Goal: Task Accomplishment & Management: Complete application form

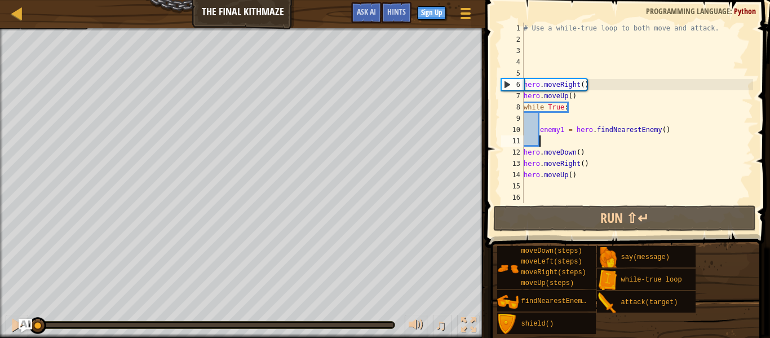
scroll to position [5, 0]
click at [623, 192] on div "# Use a while-true loop to both move and attack. hero . moveRight ( ) hero . mo…" at bounding box center [638, 124] width 232 height 203
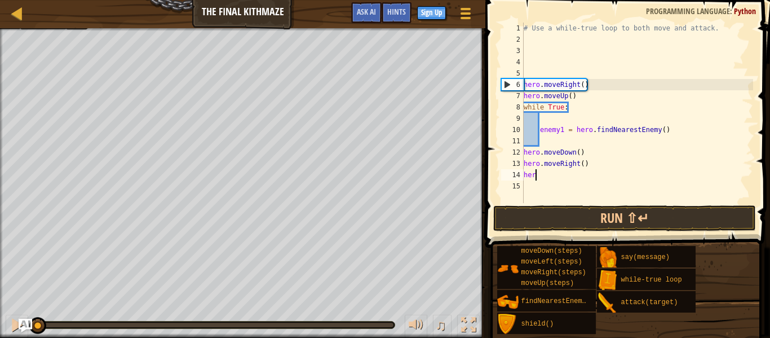
type textarea "h"
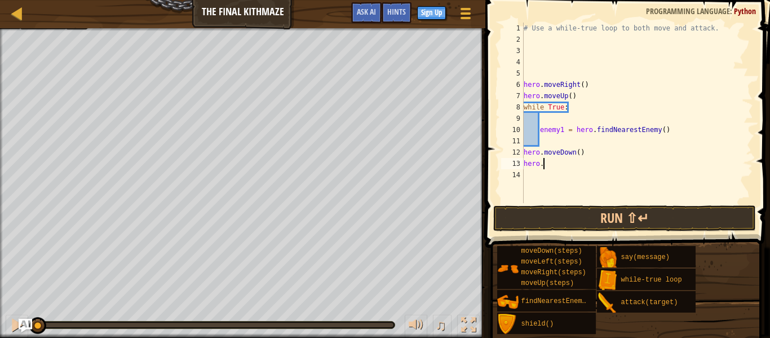
type textarea "h"
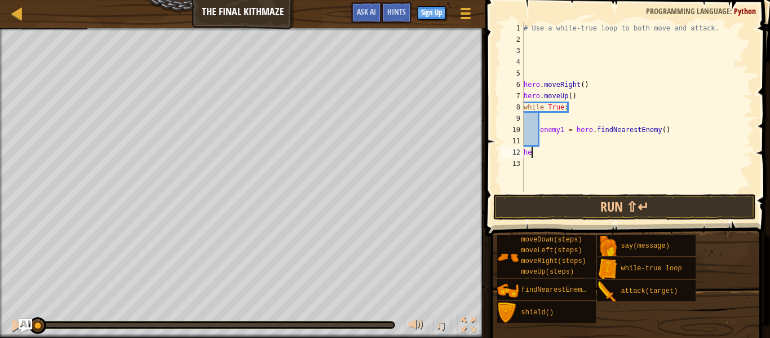
type textarea "h"
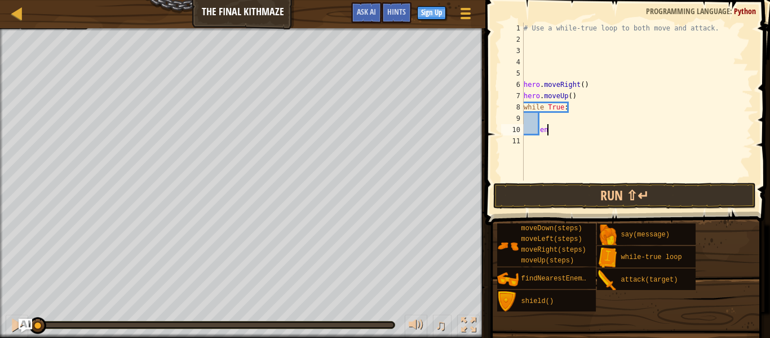
type textarea "e"
type textarea "w"
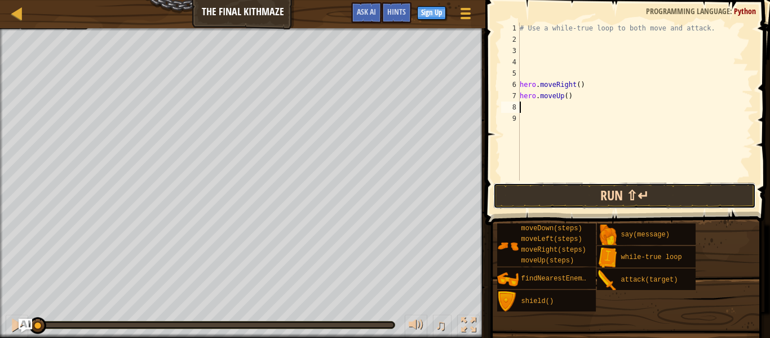
click at [640, 195] on button "Run ⇧↵" at bounding box center [625, 196] width 263 height 26
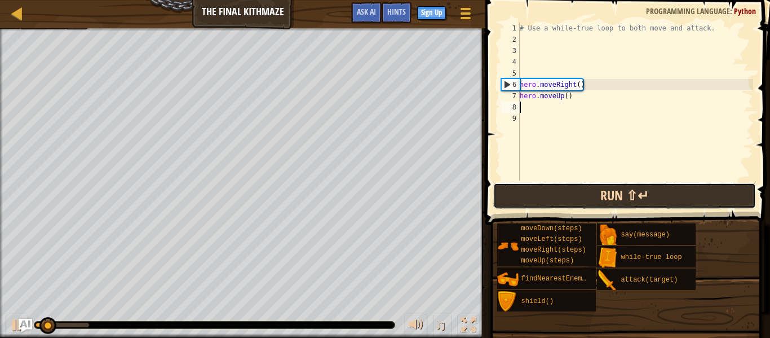
click at [639, 195] on button "Run ⇧↵" at bounding box center [625, 196] width 263 height 26
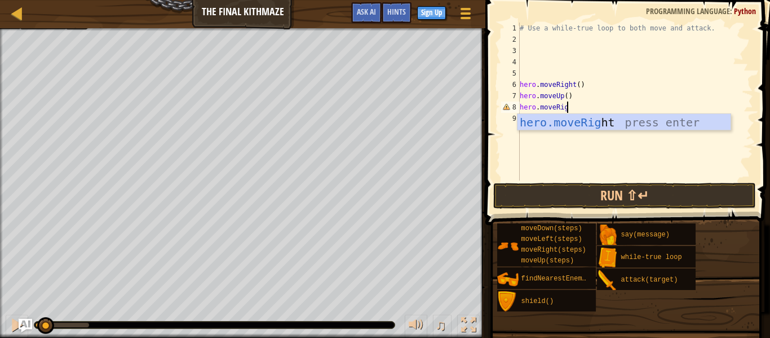
scroll to position [5, 7]
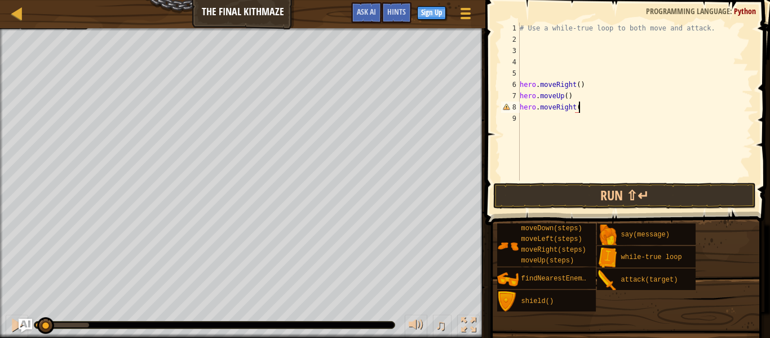
type textarea "hero.moveRight()"
type textarea "\"
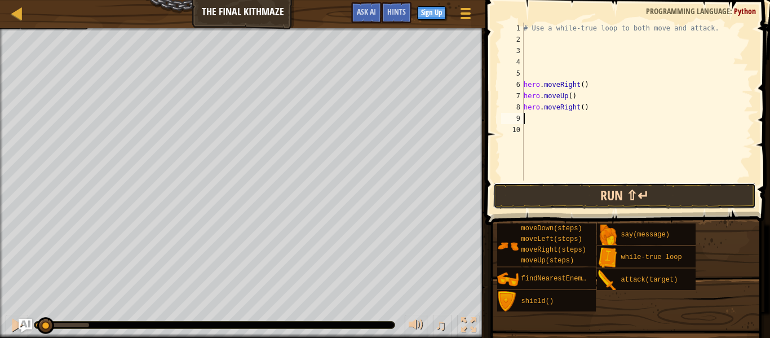
click at [554, 187] on button "Run ⇧↵" at bounding box center [625, 196] width 263 height 26
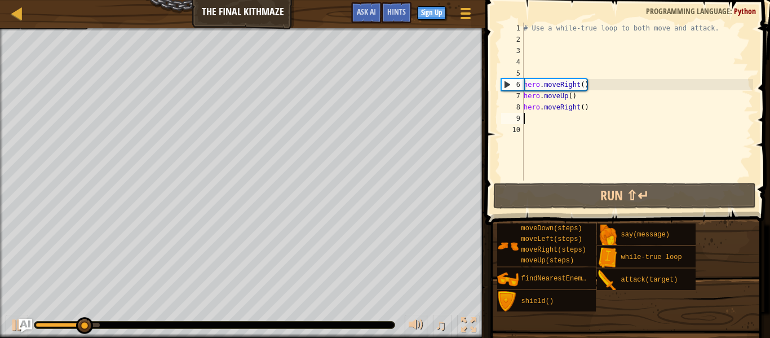
click at [34, 324] on div at bounding box center [214, 325] width 360 height 7
click at [36, 324] on div at bounding box center [61, 325] width 51 height 5
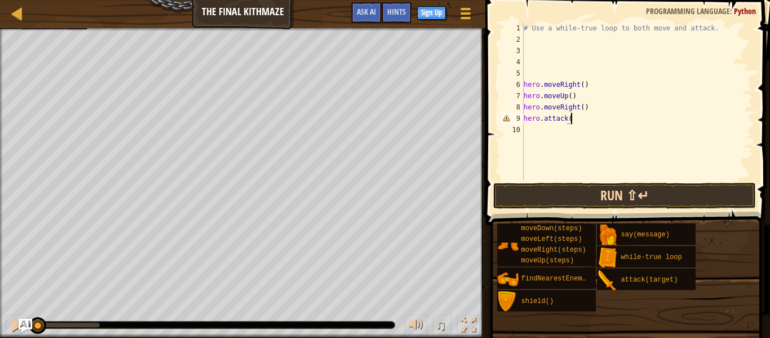
scroll to position [5, 7]
click at [560, 200] on button "Run ⇧↵" at bounding box center [625, 196] width 263 height 26
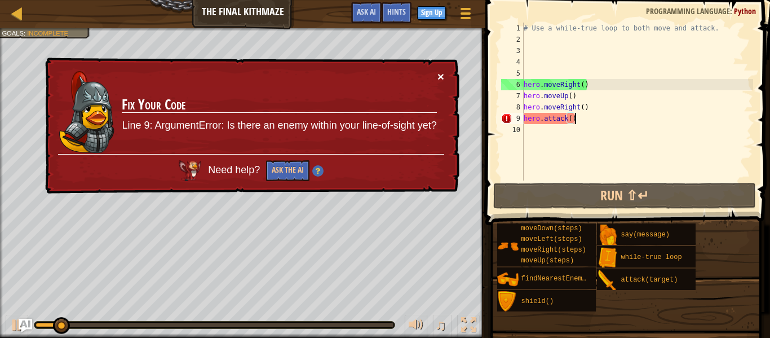
click at [443, 75] on button "×" at bounding box center [440, 76] width 7 height 12
click at [596, 118] on div "# Use a while-true loop to both move and attack. hero . moveRight ( ) hero . mo…" at bounding box center [638, 113] width 232 height 180
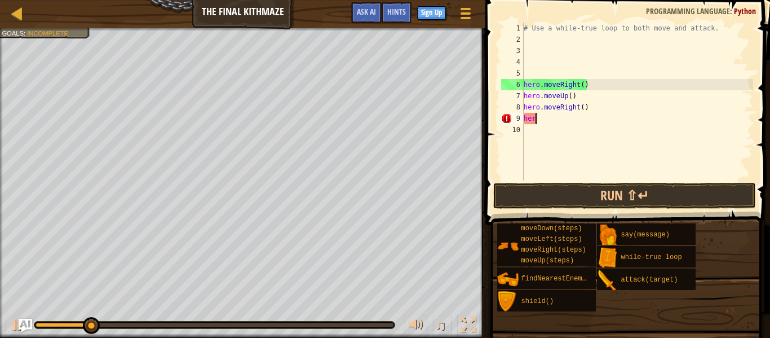
scroll to position [5, 1]
type textarea "h"
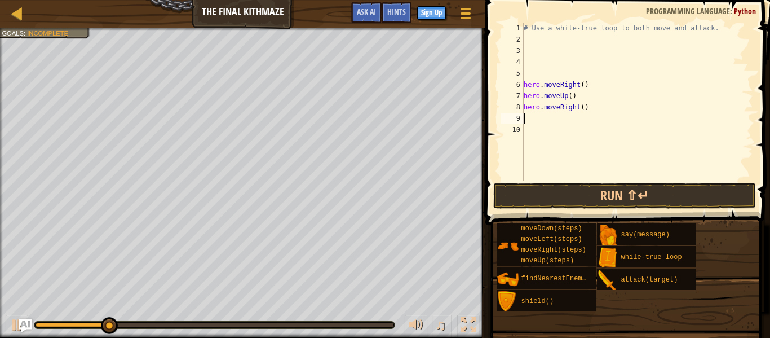
click at [36, 327] on div at bounding box center [214, 325] width 360 height 7
click at [37, 327] on div at bounding box center [214, 325] width 360 height 7
click at [38, 328] on div at bounding box center [214, 325] width 360 height 7
click at [38, 327] on div at bounding box center [76, 325] width 81 height 5
click at [578, 71] on div "# Use a while-true loop to both move and attack. hero . moveRight ( ) hero . mo…" at bounding box center [638, 113] width 232 height 180
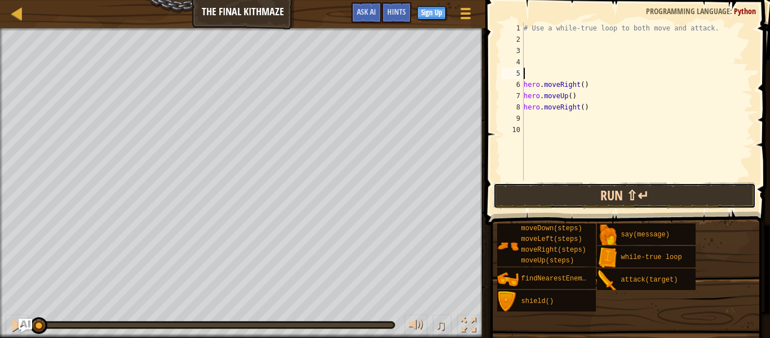
click at [622, 187] on button "Run ⇧↵" at bounding box center [625, 196] width 263 height 26
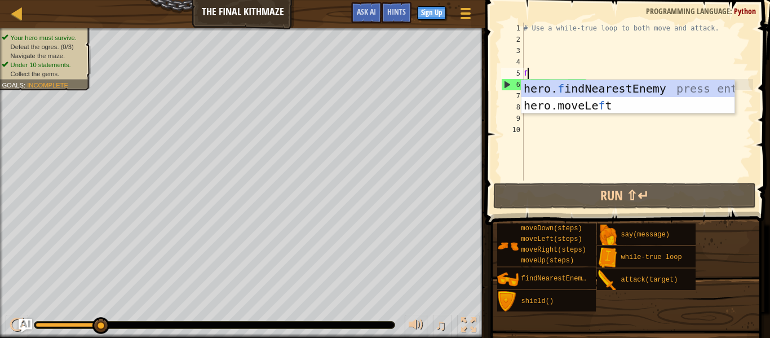
type textarea "fi"
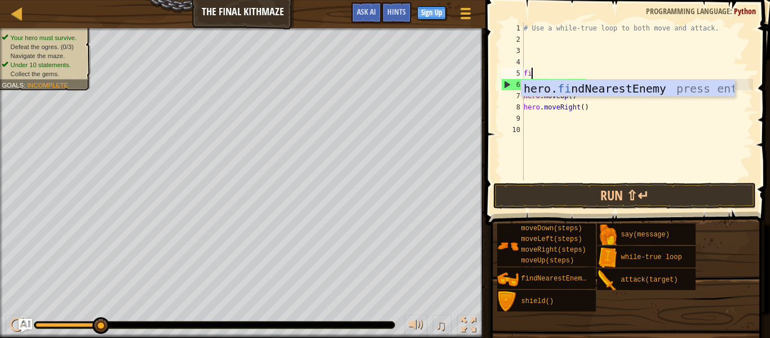
scroll to position [5, 1]
click at [571, 85] on div "hero. fi ndNearestEnemy press enter" at bounding box center [628, 105] width 213 height 51
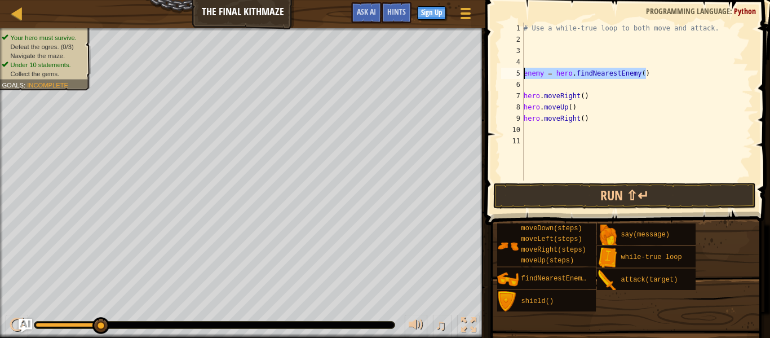
drag, startPoint x: 650, startPoint y: 76, endPoint x: 525, endPoint y: 74, distance: 125.2
click at [525, 74] on div "# Use a while-true loop to both move and attack. enemy = hero . findNearestEnem…" at bounding box center [638, 113] width 232 height 180
type textarea "enemy = hero.findNearestEnemy()"
click at [582, 110] on div "# Use a while-true loop to both move and attack. hero . moveRight ( ) hero . mo…" at bounding box center [638, 113] width 232 height 180
type textarea "hero.moveUp()"
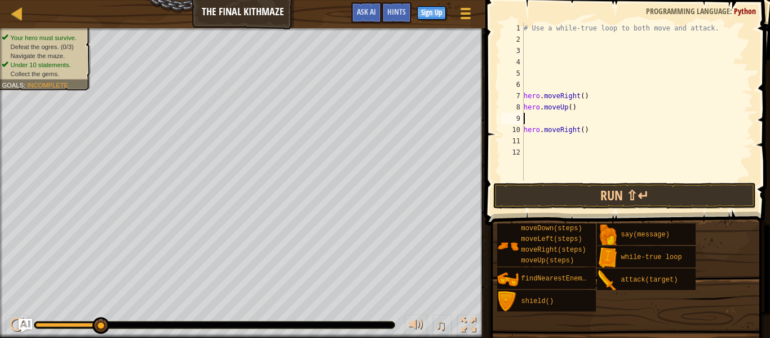
paste textarea "enemy = hero.findNearestEnemy()"
type textarea "enemy = hero.findNearestEnemy()"
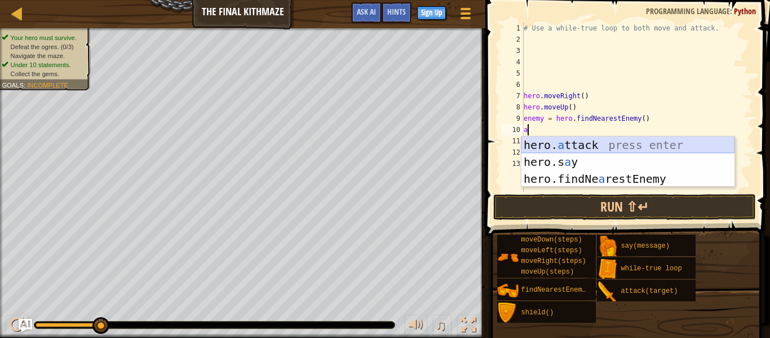
click at [645, 139] on div "hero. a ttack press enter hero.s a y press enter hero.findNe a restEnemy press …" at bounding box center [628, 178] width 213 height 85
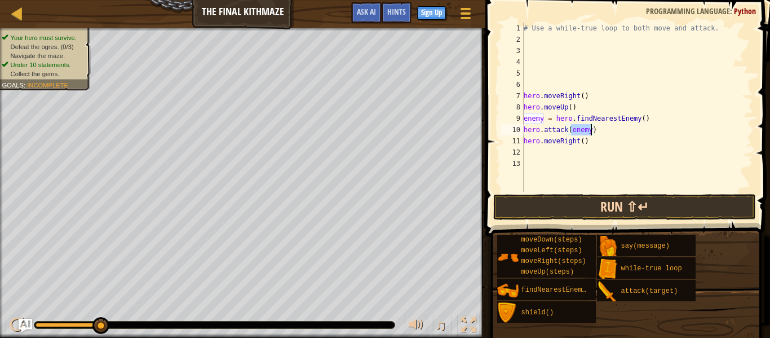
type textarea "hero.attack(enemy)"
click at [656, 213] on button "Run ⇧↵" at bounding box center [625, 207] width 263 height 26
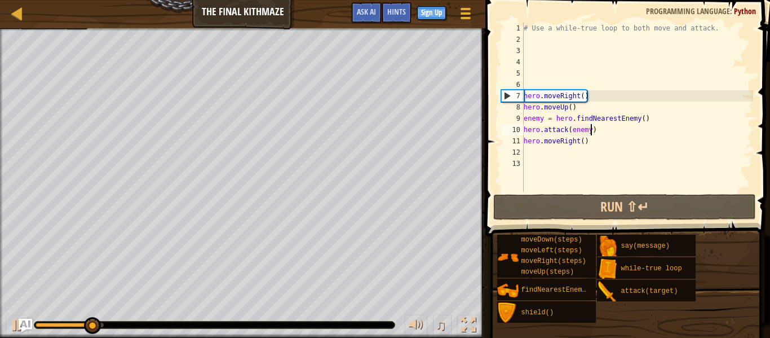
click at [627, 135] on div "# Use a while-true loop to both move and attack. hero . moveRight ( ) hero . mo…" at bounding box center [638, 119] width 232 height 192
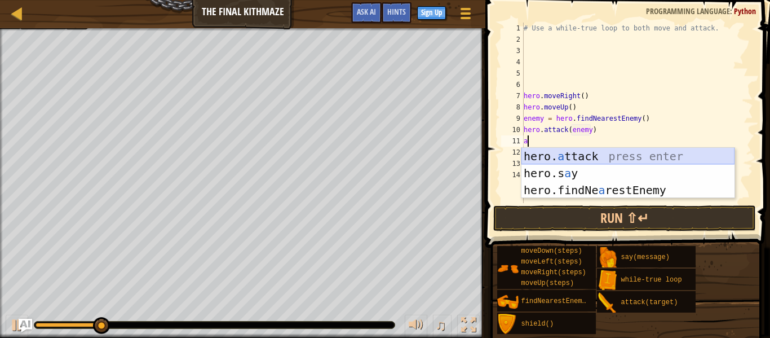
click at [570, 148] on div "hero. a ttack press enter hero.s a y press enter hero.findNe a restEnemy press …" at bounding box center [628, 190] width 213 height 85
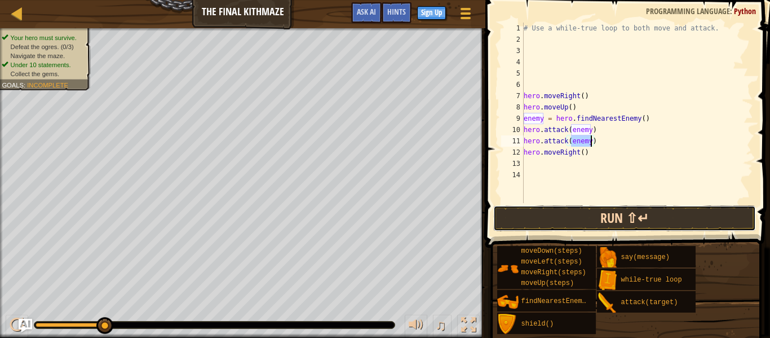
click at [701, 210] on button "Run ⇧↵" at bounding box center [625, 218] width 263 height 26
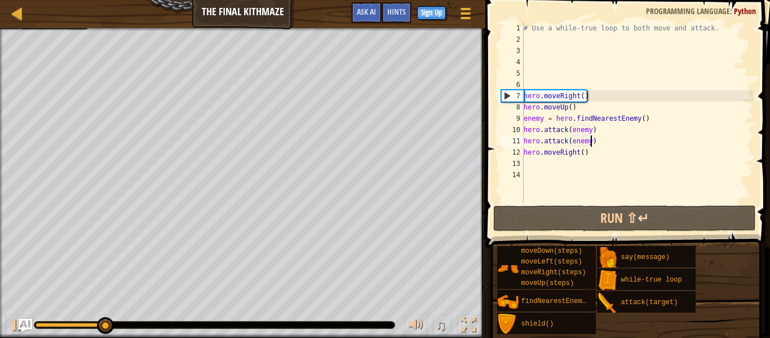
click at [596, 149] on div "# Use a while-true loop to both move and attack. hero . moveRight ( ) hero . mo…" at bounding box center [638, 124] width 232 height 203
type textarea "hero.moveRight()"
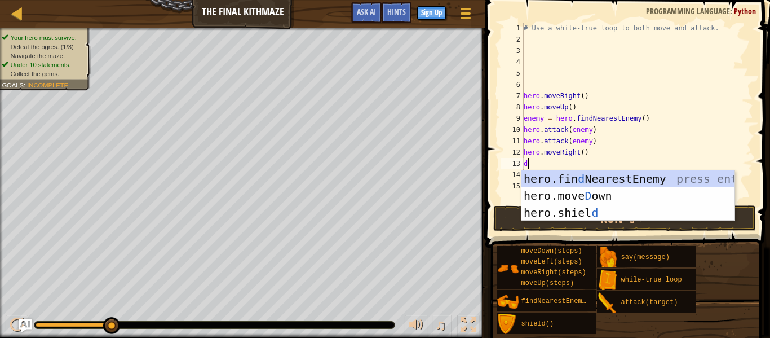
type textarea "do"
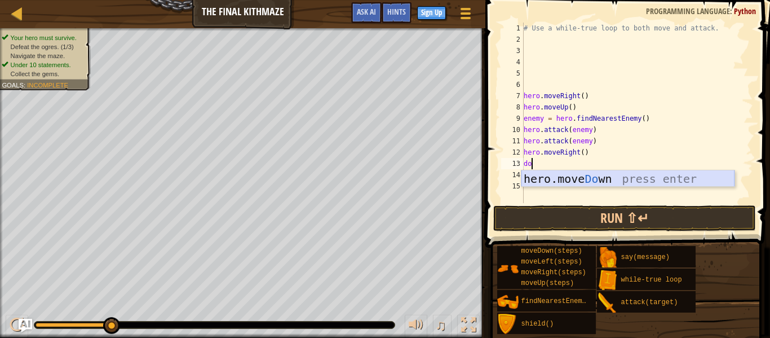
click at [552, 180] on div "hero.move Do wn press enter" at bounding box center [628, 195] width 213 height 51
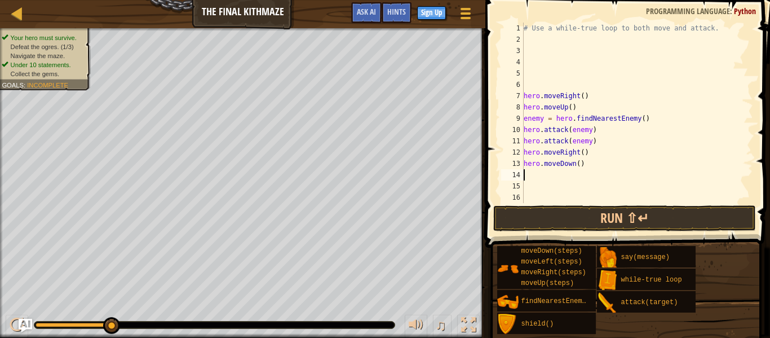
scroll to position [5, 0]
click at [579, 164] on div "# Use a while-true loop to both move and attack. hero . moveRight ( ) hero . mo…" at bounding box center [638, 124] width 232 height 203
type textarea "hero.moveDown(2)"
click at [611, 169] on div "# Use a while-true loop to both move and attack. hero . moveRight ( ) hero . mo…" at bounding box center [638, 124] width 232 height 203
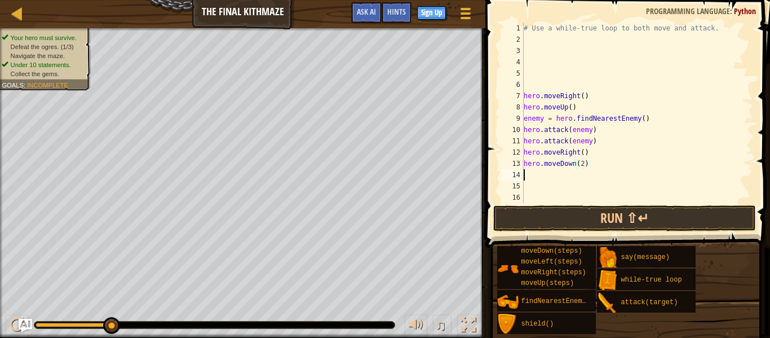
scroll to position [5, 0]
type textarea "u"
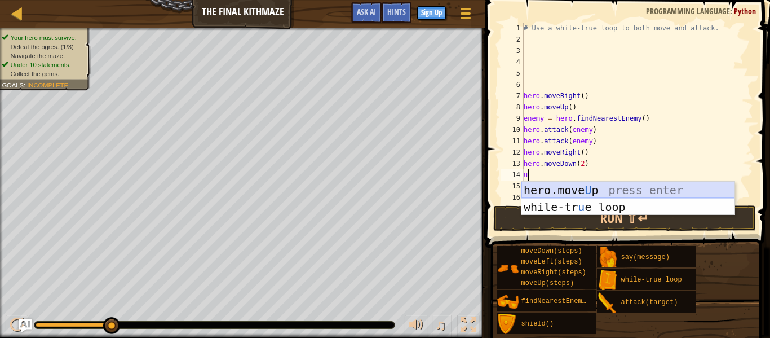
click at [618, 194] on div "hero.move U p press enter while-tr u e loop press enter" at bounding box center [628, 216] width 213 height 68
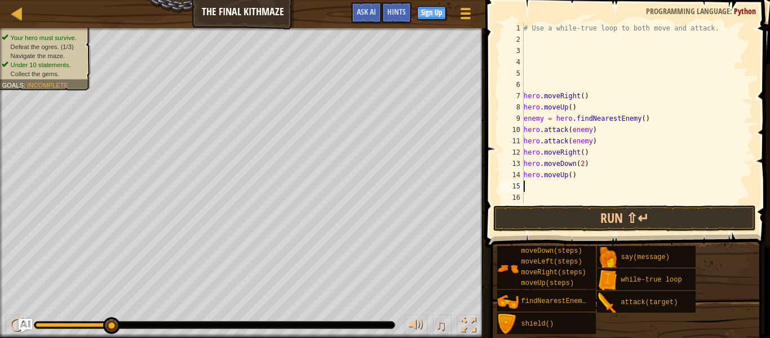
scroll to position [0, 0]
click at [544, 88] on div "# Use a while-true loop to both move and attack. hero . moveRight ( ) hero . mo…" at bounding box center [638, 124] width 232 height 203
type textarea "w"
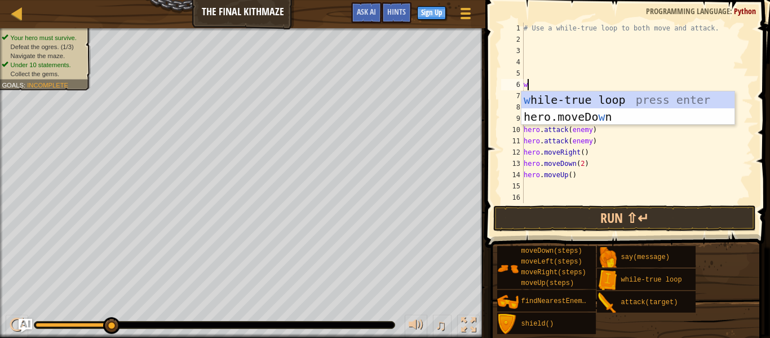
click at [545, 91] on div "w hile-true loop press enter hero.moveDo w n press enter" at bounding box center [628, 125] width 213 height 68
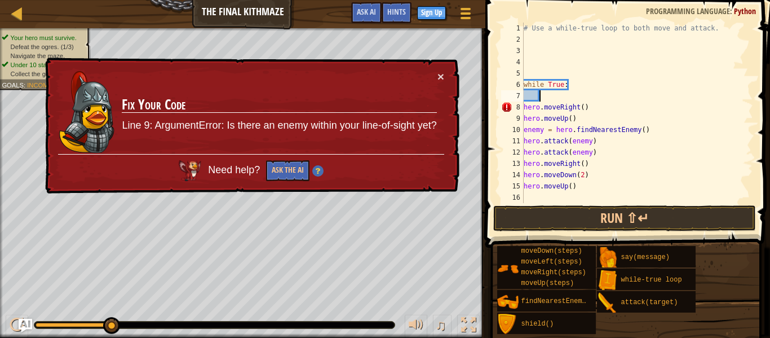
click at [525, 109] on div "# Use a while-true loop to both move and attack. while True : hero . moveRight …" at bounding box center [638, 124] width 232 height 203
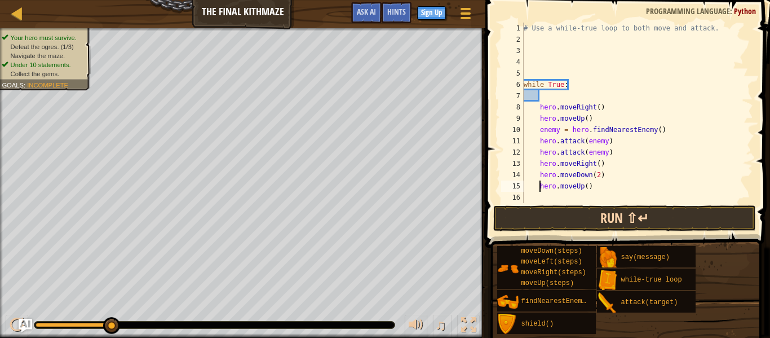
type textarea "hero.moveUp()"
click at [737, 215] on button "Run ⇧↵" at bounding box center [625, 218] width 263 height 26
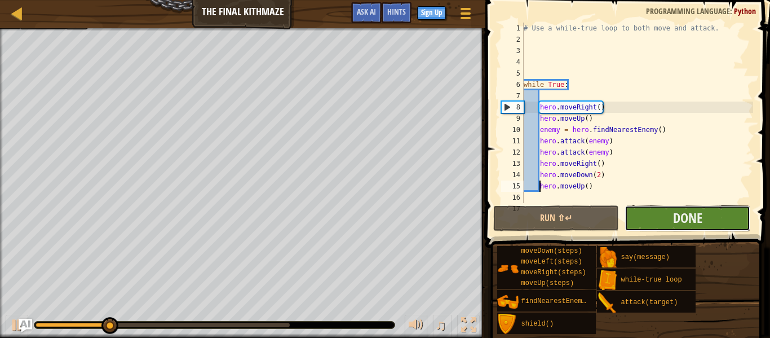
click at [721, 219] on button "Done" at bounding box center [688, 218] width 126 height 26
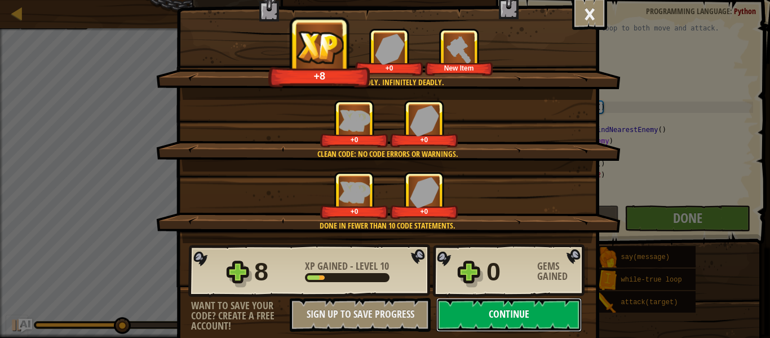
click at [515, 315] on button "Continue" at bounding box center [510, 315] width 146 height 34
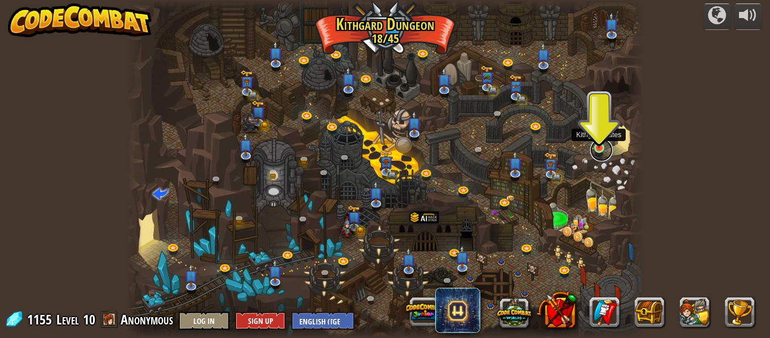
click at [600, 151] on link at bounding box center [602, 150] width 23 height 23
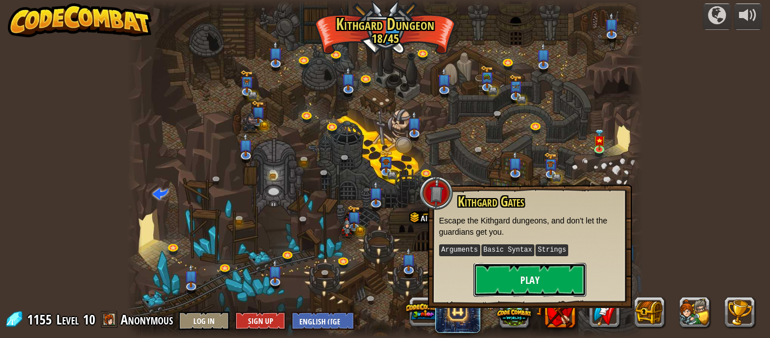
click at [574, 267] on button "Play" at bounding box center [530, 280] width 113 height 34
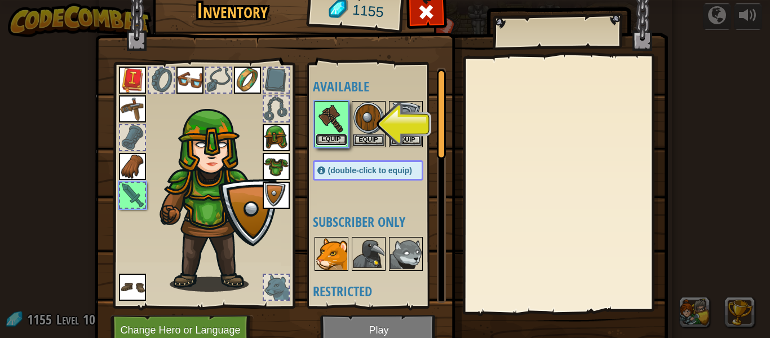
click at [333, 138] on button "Equip" at bounding box center [332, 140] width 32 height 12
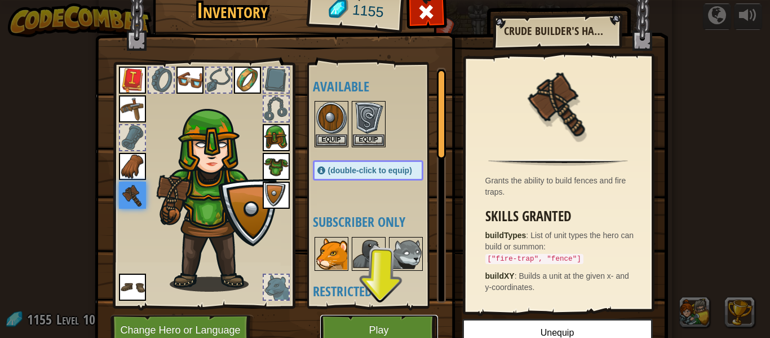
click at [406, 320] on button "Play" at bounding box center [379, 330] width 118 height 31
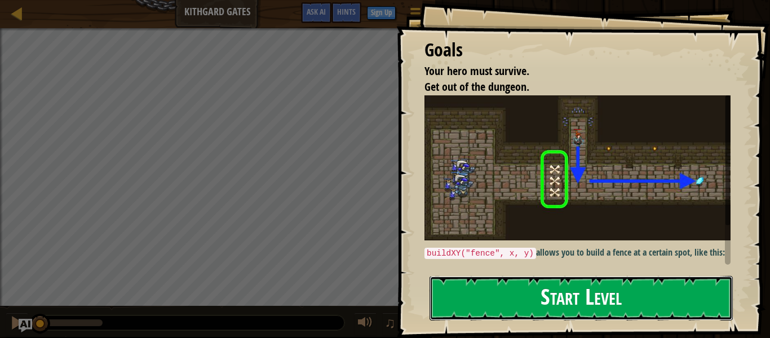
click at [556, 307] on button "Start Level" at bounding box center [581, 298] width 303 height 45
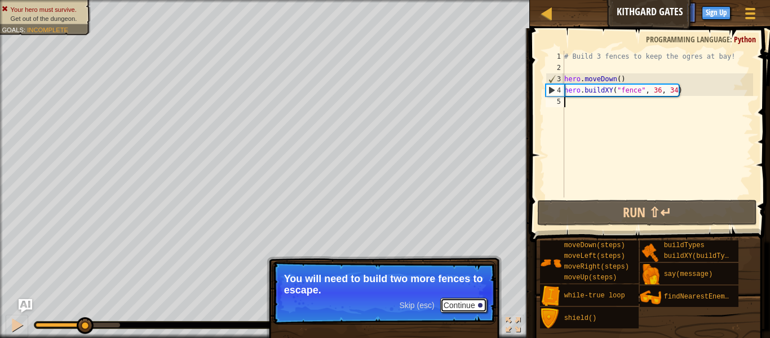
click at [477, 306] on button "Continue" at bounding box center [464, 305] width 47 height 15
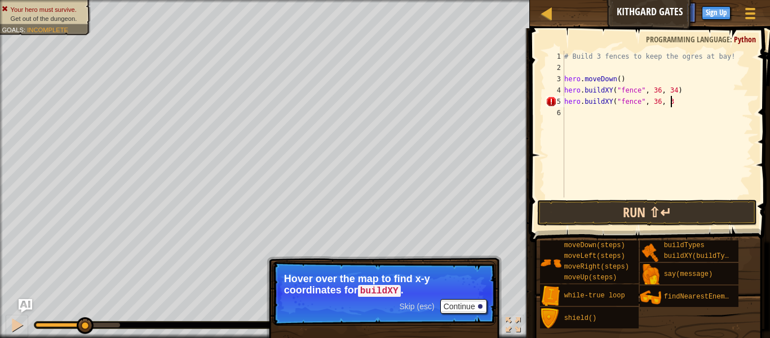
scroll to position [5, 15]
type textarea "hero.buildXY("fence", 36, 31)"
click at [637, 121] on div "# Build 3 fences to keep the ogres at bay! hero . moveDown ( ) hero . buildXY (…" at bounding box center [657, 135] width 191 height 169
type textarea "hero.buildXY("fence", 36, 27)"
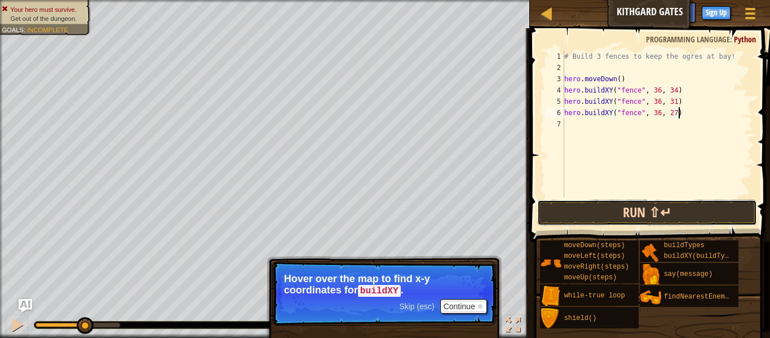
click at [597, 204] on button "Run ⇧↵" at bounding box center [648, 213] width 220 height 26
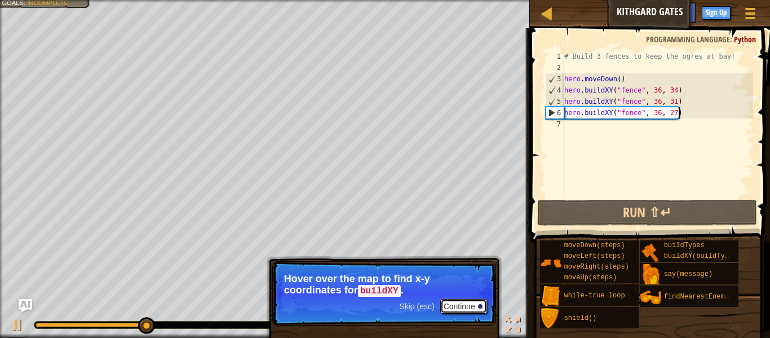
click at [464, 306] on button "Continue" at bounding box center [464, 306] width 47 height 15
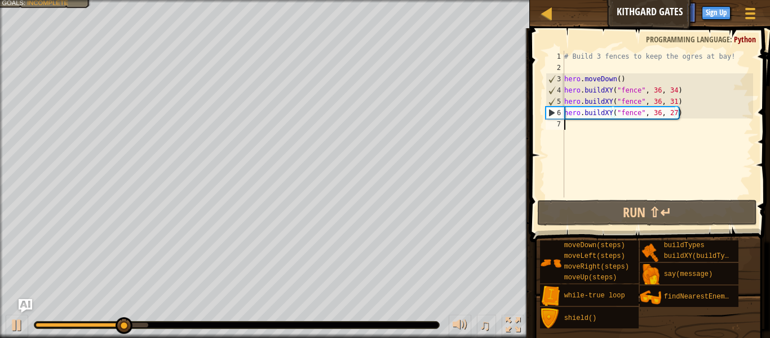
click at [608, 142] on div "# Build 3 fences to keep the ogres at bay! hero . moveDown ( ) hero . buildXY (…" at bounding box center [657, 135] width 191 height 169
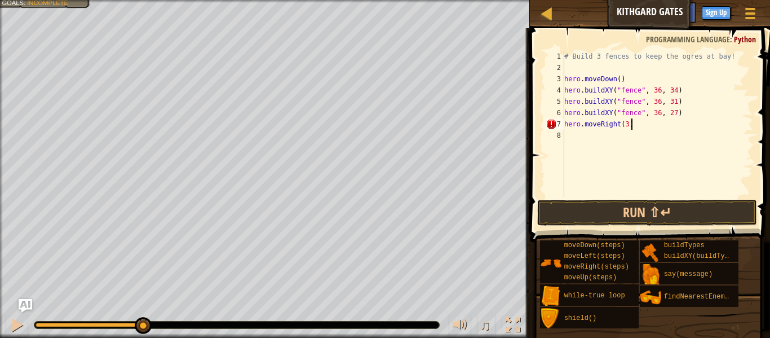
scroll to position [5, 9]
type textarea "hero.moveRight(3)"
click at [618, 213] on button "Run ⇧↵" at bounding box center [648, 213] width 220 height 26
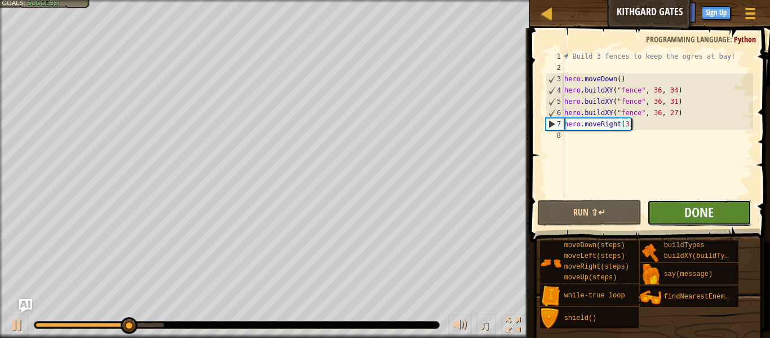
click at [726, 217] on button "Done" at bounding box center [700, 213] width 104 height 26
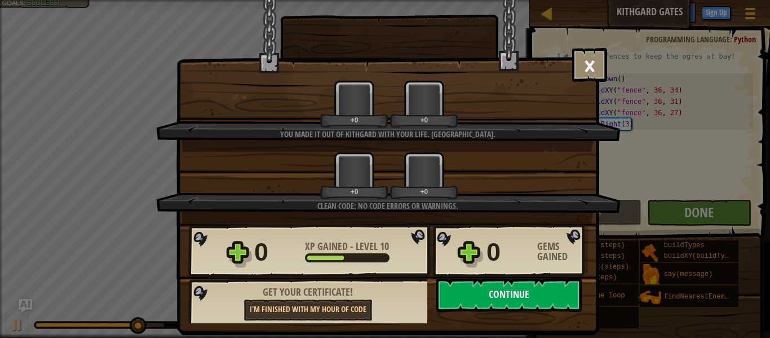
scroll to position [21, 0]
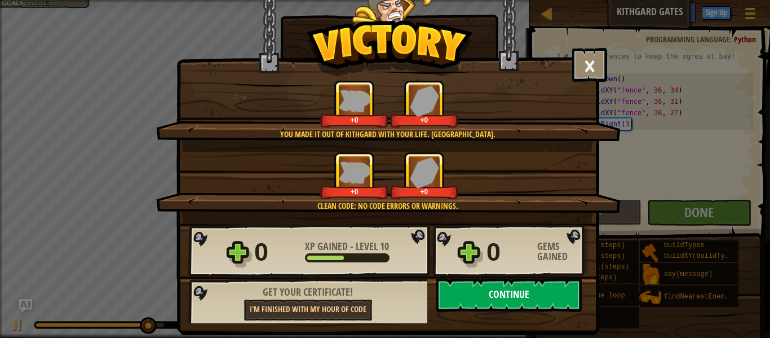
click at [529, 290] on button "Continue" at bounding box center [510, 295] width 146 height 34
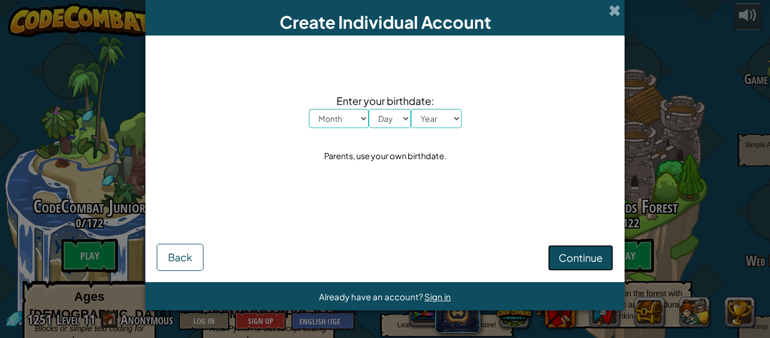
click at [583, 255] on span "Continue" at bounding box center [581, 257] width 44 height 13
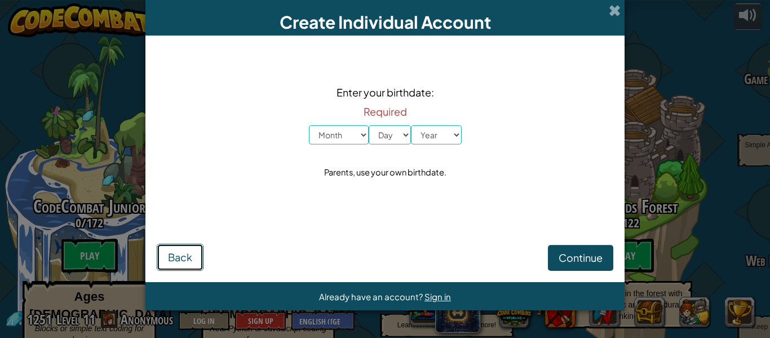
click at [175, 258] on span "Back" at bounding box center [180, 256] width 24 height 13
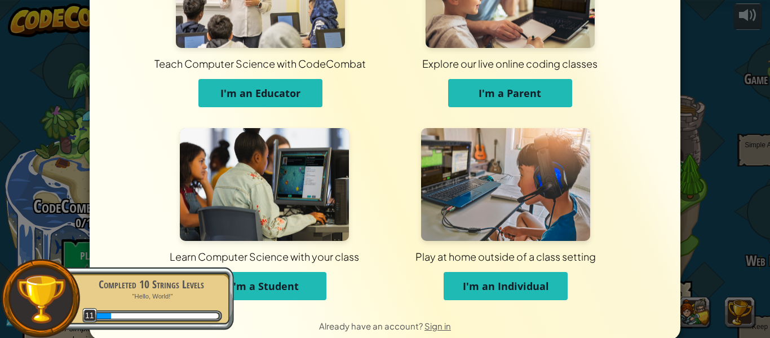
scroll to position [109, 0]
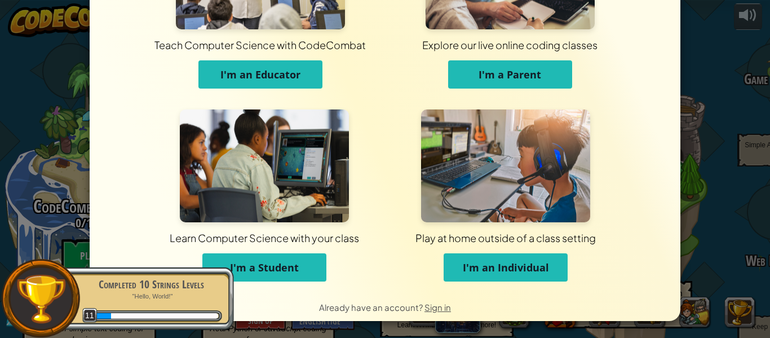
click at [287, 272] on span "I'm a Student" at bounding box center [264, 268] width 69 height 14
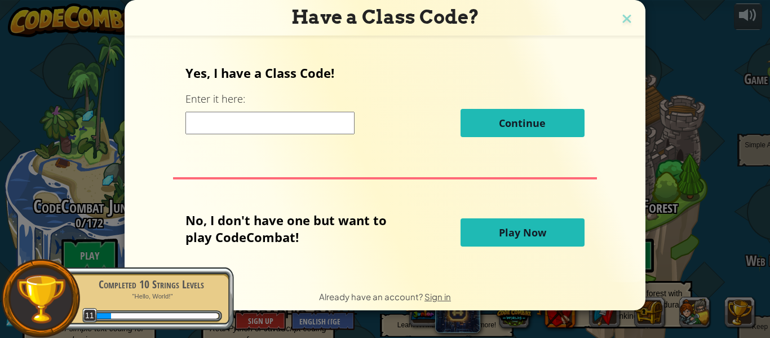
scroll to position [0, 0]
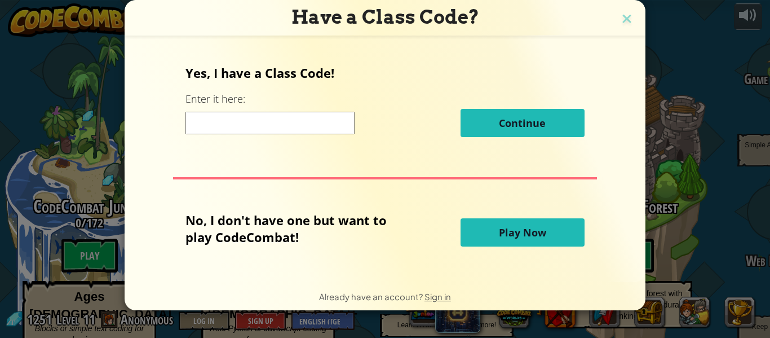
click at [218, 132] on input at bounding box center [270, 123] width 169 height 23
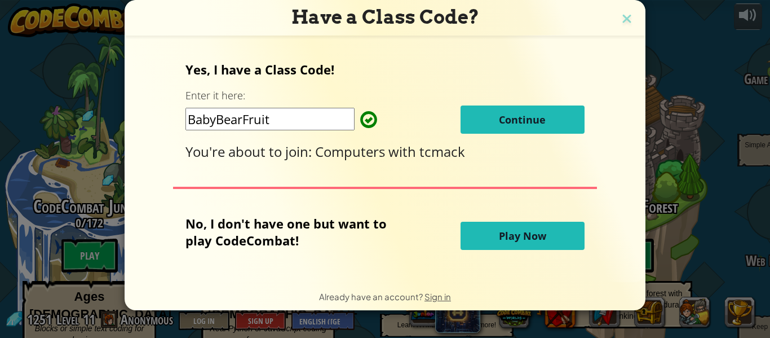
type input "BabyBearFruit"
click at [517, 119] on span "Continue" at bounding box center [522, 120] width 47 height 14
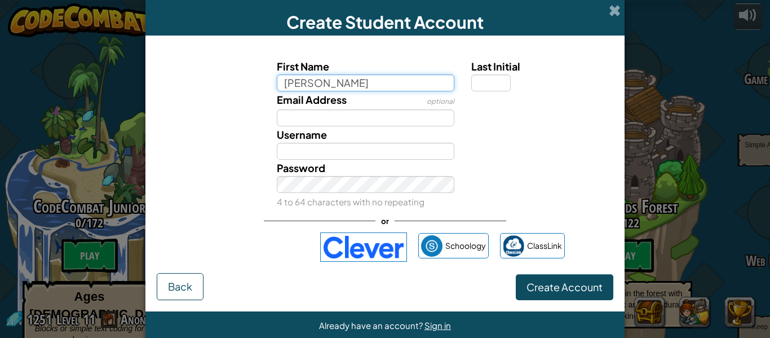
type input "Estella"
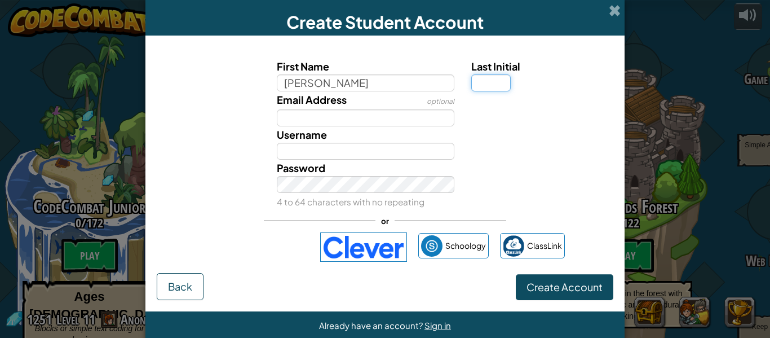
type input "Estella"
click at [507, 81] on input "Last Initial" at bounding box center [491, 82] width 39 height 17
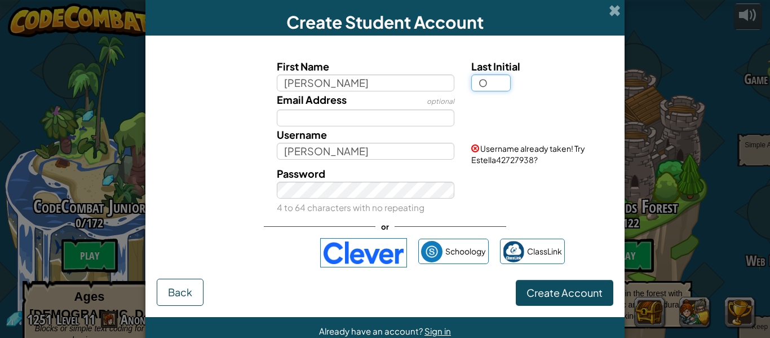
type input "O"
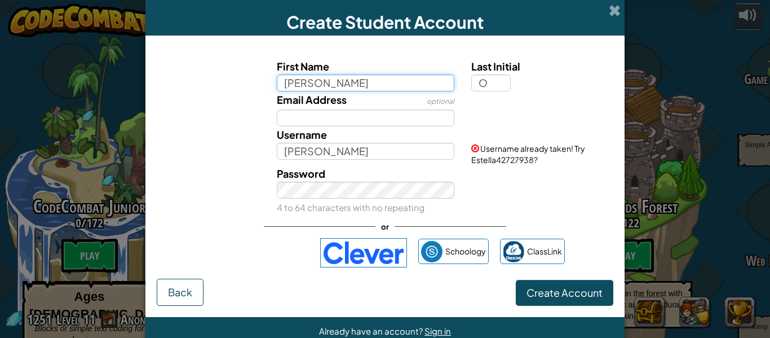
type input "EstellaO"
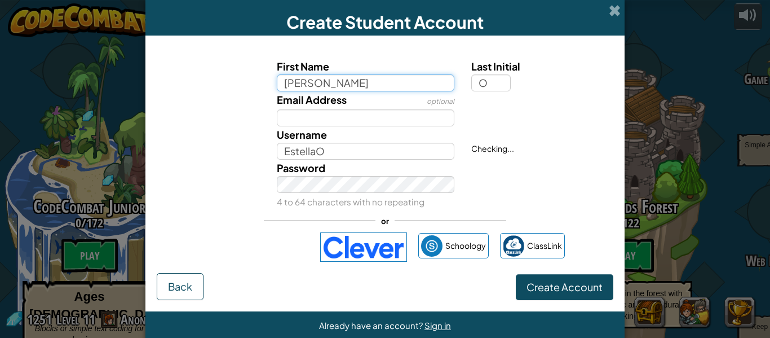
click at [421, 80] on input "Estella" at bounding box center [366, 82] width 178 height 17
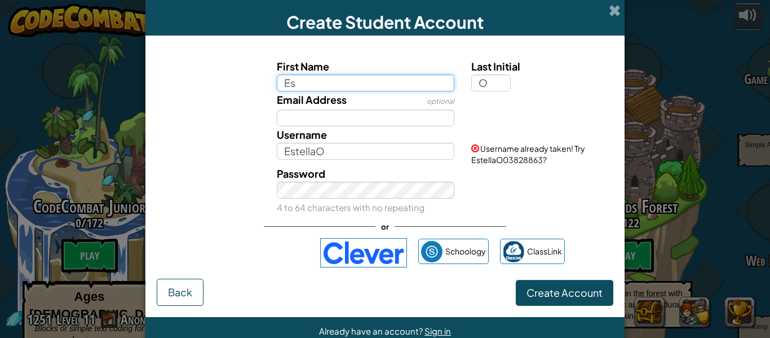
type input "E"
type input "U"
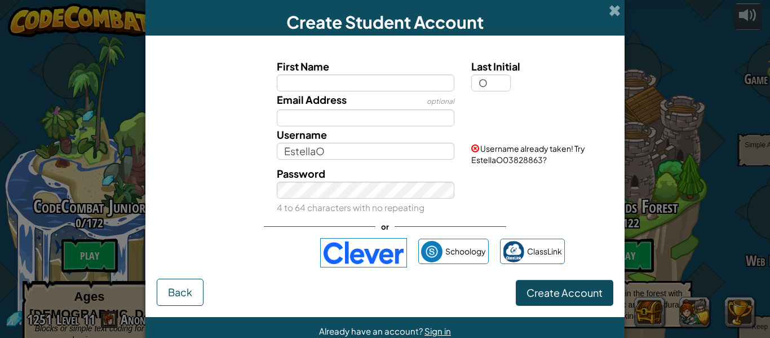
type input "O"
drag, startPoint x: 475, startPoint y: 160, endPoint x: 495, endPoint y: 162, distance: 19.3
click at [495, 162] on span "Username already taken! Try O59565669?" at bounding box center [529, 153] width 114 height 21
drag, startPoint x: 468, startPoint y: 159, endPoint x: 516, endPoint y: 160, distance: 47.9
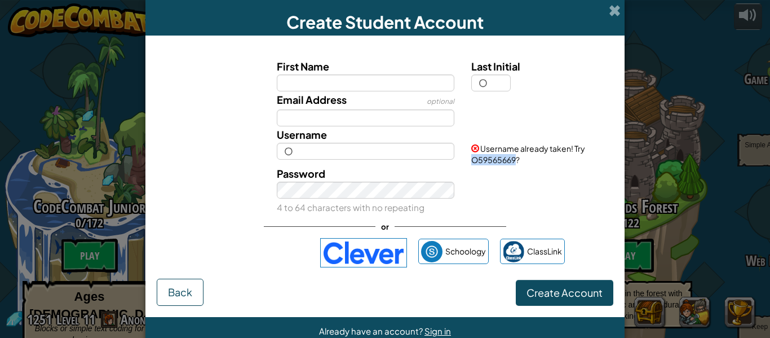
click at [516, 160] on div "Username already taken! Try O59565669?" at bounding box center [541, 145] width 156 height 39
copy span "O59565669"
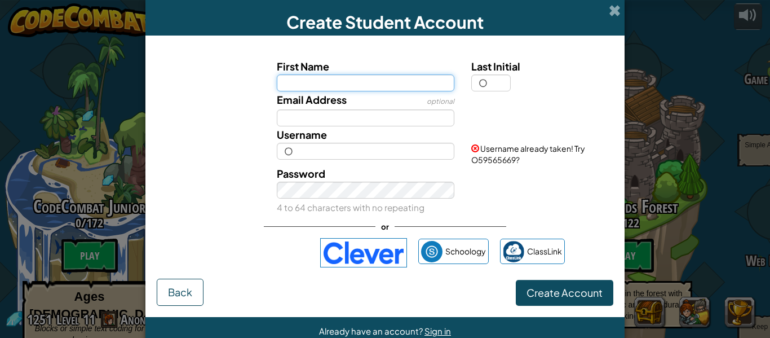
click at [346, 88] on input "First Name" at bounding box center [366, 82] width 178 height 17
paste input "O59565669"
type input "O59565669"
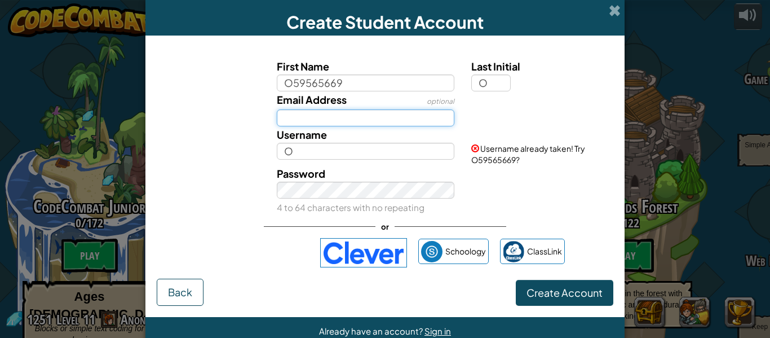
click at [373, 112] on input "Email Address" at bounding box center [366, 117] width 178 height 17
type input "O59565669O"
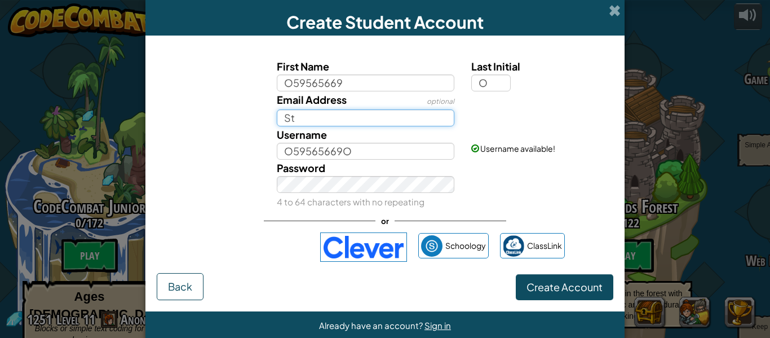
type input "S"
type input "E"
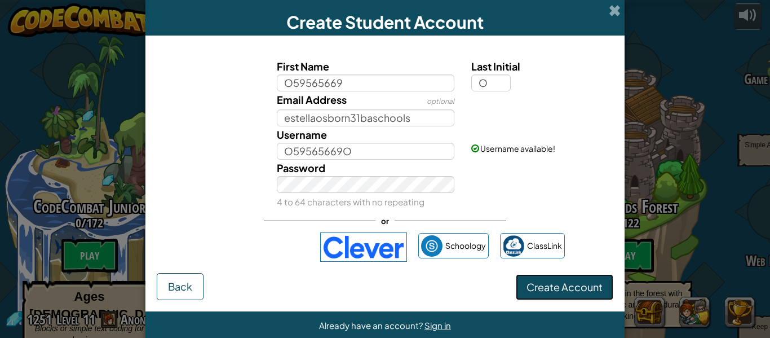
click at [562, 286] on span "Create Account" at bounding box center [565, 286] width 76 height 13
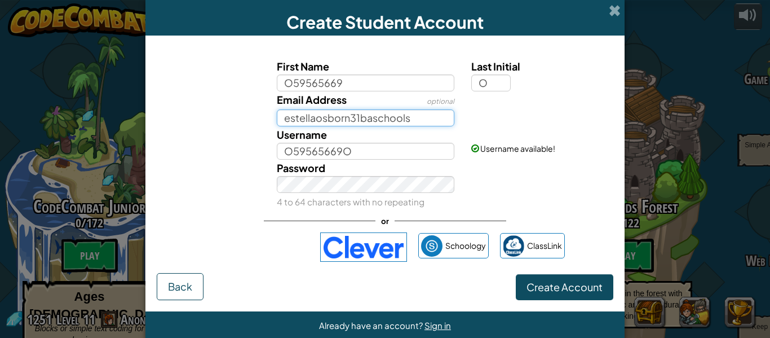
click at [279, 118] on input "estellaosborn31baschools" at bounding box center [366, 117] width 178 height 17
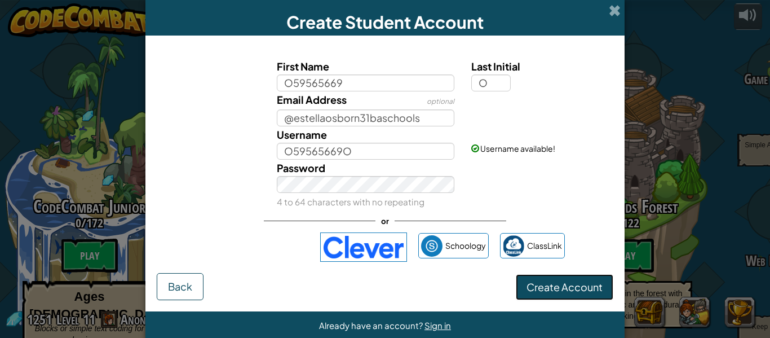
click at [530, 278] on button "Create Account" at bounding box center [565, 287] width 98 height 26
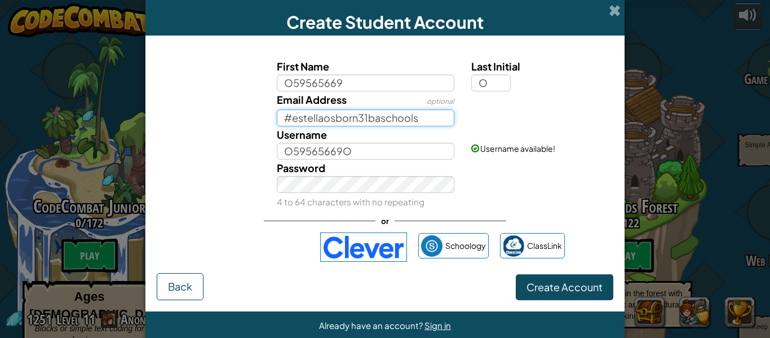
click at [369, 117] on input "#estellaosborn31baschools" at bounding box center [366, 117] width 178 height 17
click at [293, 118] on input "#estellaosborn@baschools" at bounding box center [366, 117] width 178 height 17
click at [421, 123] on input "31estellaosborn@baschools" at bounding box center [366, 117] width 178 height 17
type input "31estellaosborn@baschools.org"
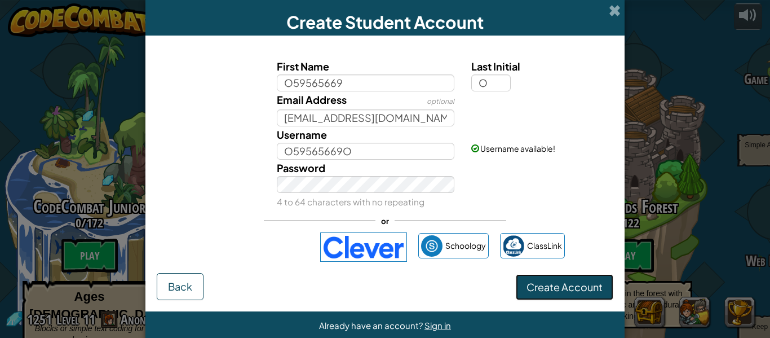
click at [597, 275] on button "Create Account" at bounding box center [565, 287] width 98 height 26
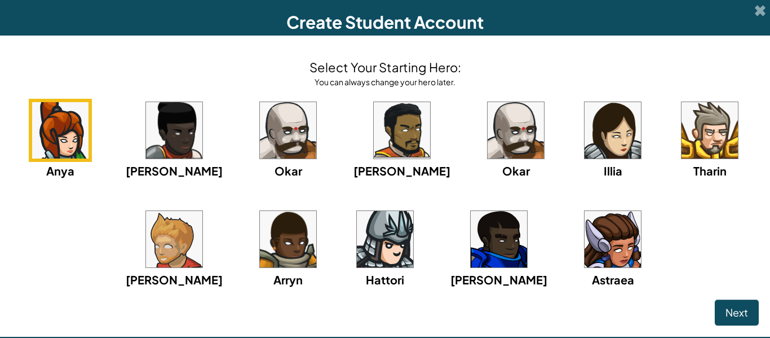
click at [89, 152] on img at bounding box center [60, 130] width 56 height 56
click at [740, 310] on span "Next" at bounding box center [737, 312] width 23 height 13
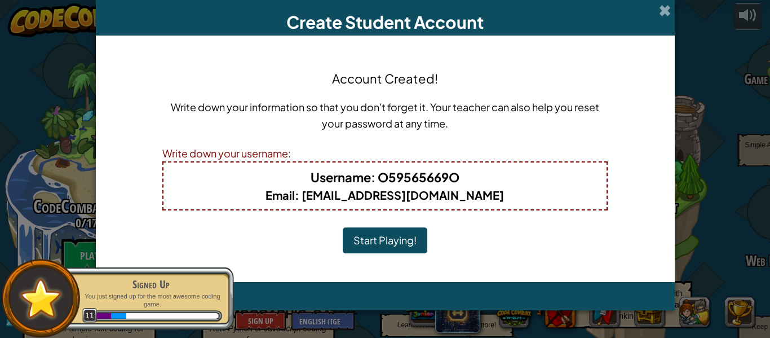
click at [369, 234] on button "Start Playing!" at bounding box center [385, 240] width 85 height 26
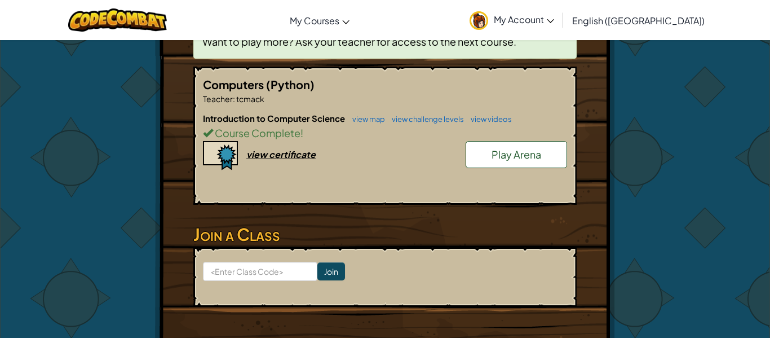
scroll to position [235, 0]
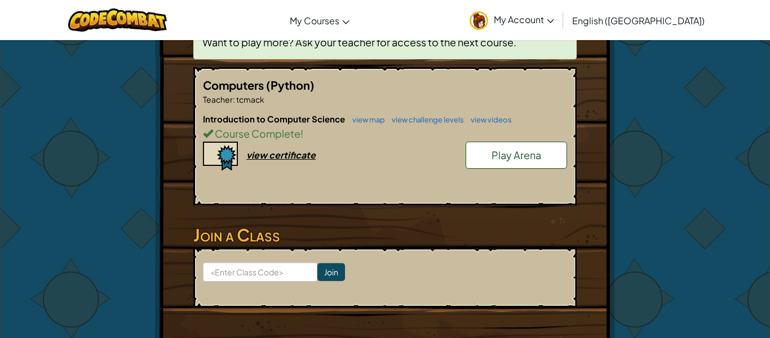
click at [319, 201] on div "Computers (Python) Teacher : tcmack Introduction to Computer Science view map v…" at bounding box center [385, 136] width 384 height 138
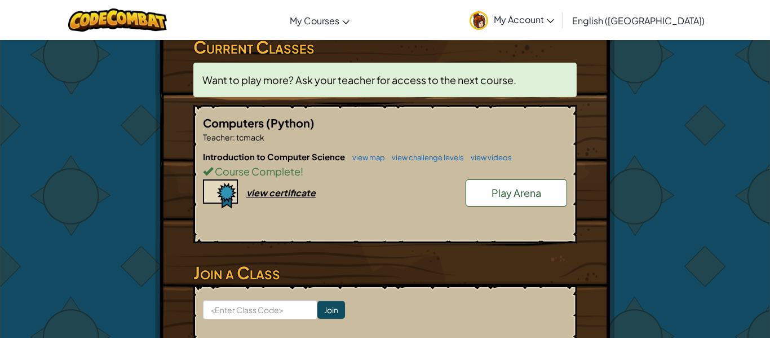
scroll to position [194, 0]
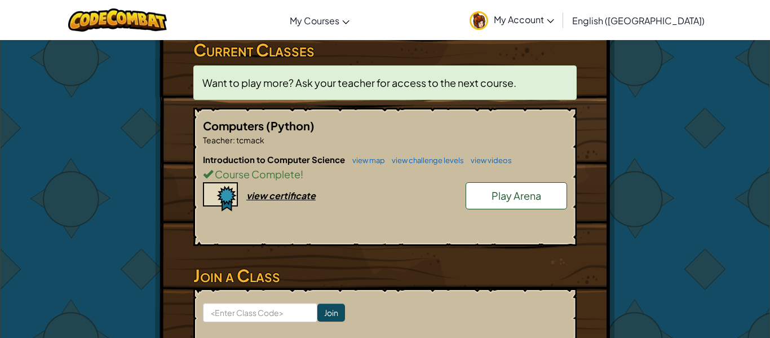
click at [275, 301] on form "Join" at bounding box center [385, 318] width 384 height 60
click at [279, 307] on input at bounding box center [260, 312] width 114 height 19
type input "BabyBearFruit"
click at [324, 315] on input "Join" at bounding box center [332, 312] width 28 height 18
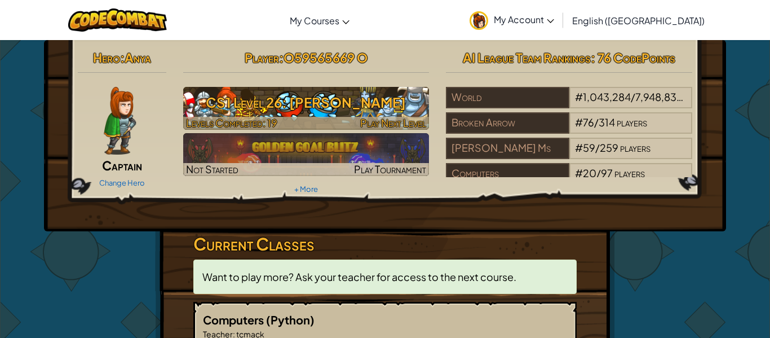
click at [375, 124] on span "Play Next Level" at bounding box center [393, 122] width 66 height 13
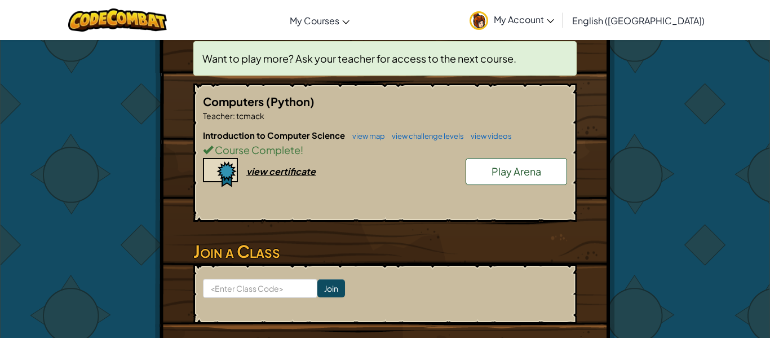
scroll to position [147, 0]
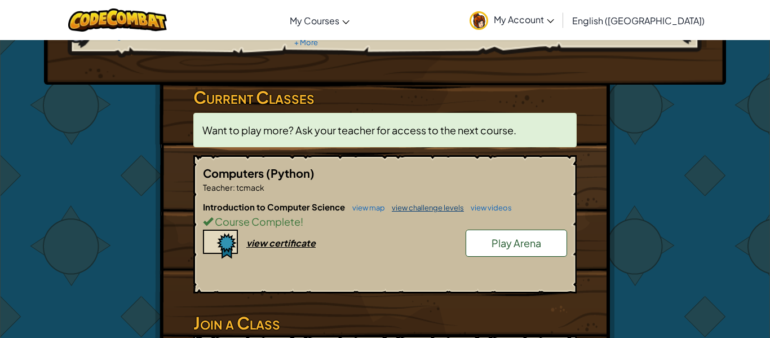
click at [409, 209] on link "view challenge levels" at bounding box center [425, 207] width 78 height 9
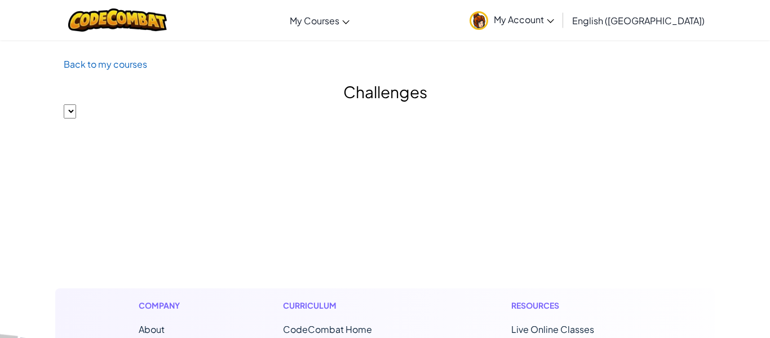
select select "560f1a9f22961295f9427742"
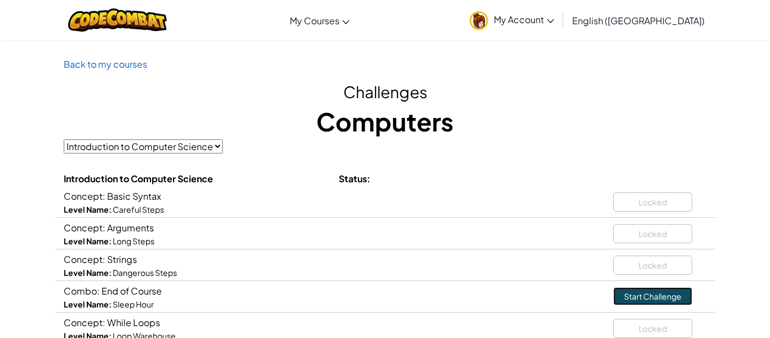
click at [636, 293] on link "Start Challenge" at bounding box center [653, 296] width 79 height 18
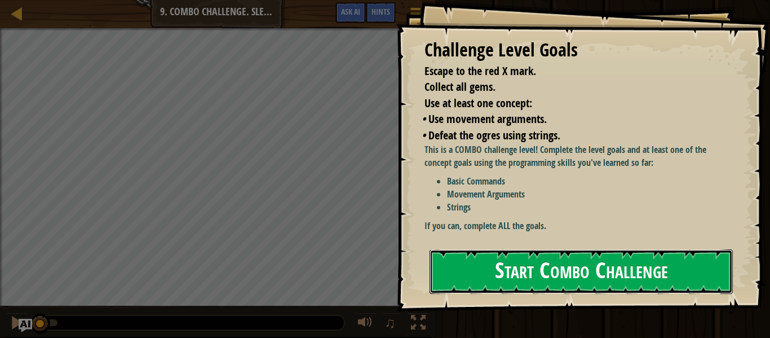
click at [592, 274] on button "Start Combo Challenge" at bounding box center [581, 271] width 303 height 45
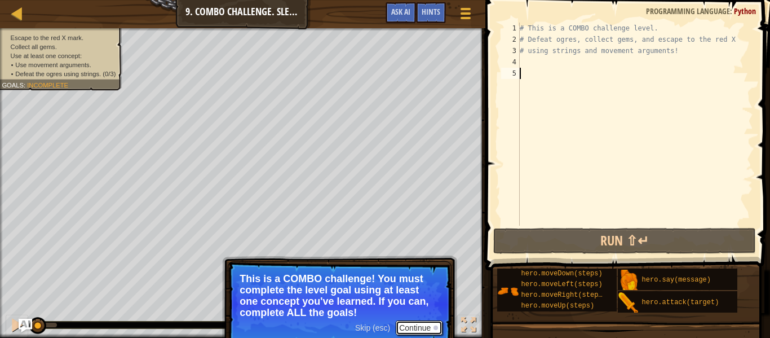
click at [415, 332] on button "Continue" at bounding box center [419, 327] width 47 height 15
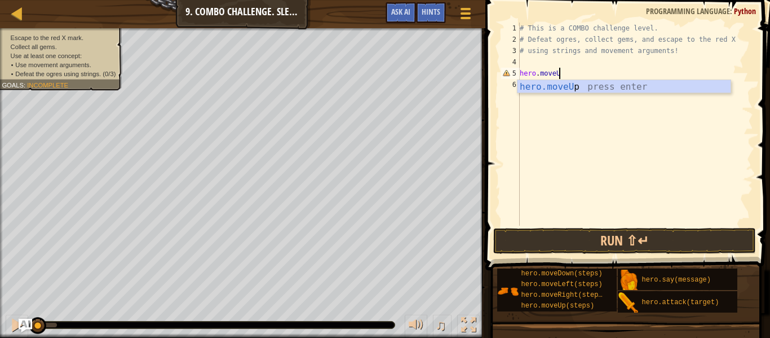
scroll to position [5, 6]
type textarea "hero.moveUp()"
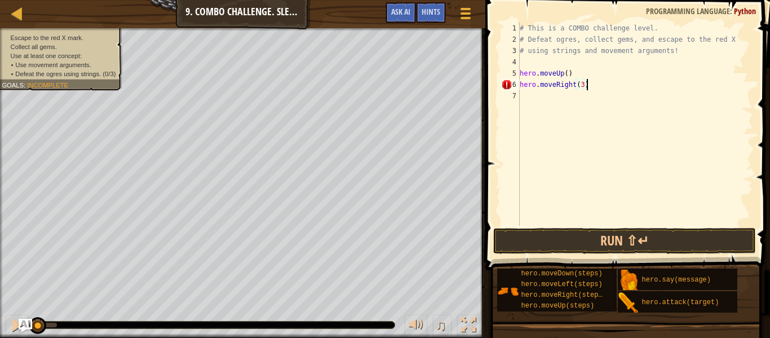
scroll to position [5, 9]
click at [500, 246] on button "Run ⇧↵" at bounding box center [625, 241] width 263 height 26
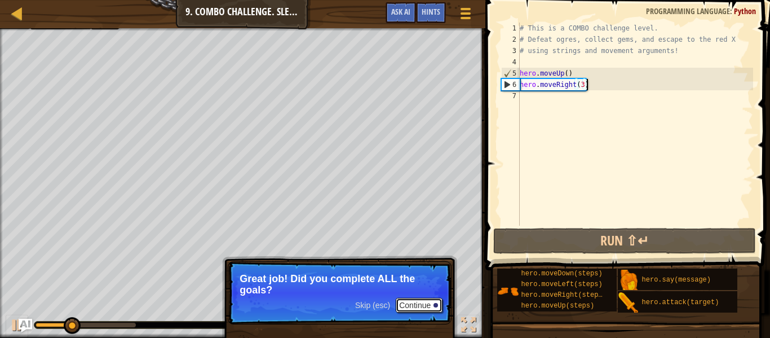
click at [418, 306] on button "Continue" at bounding box center [419, 305] width 47 height 15
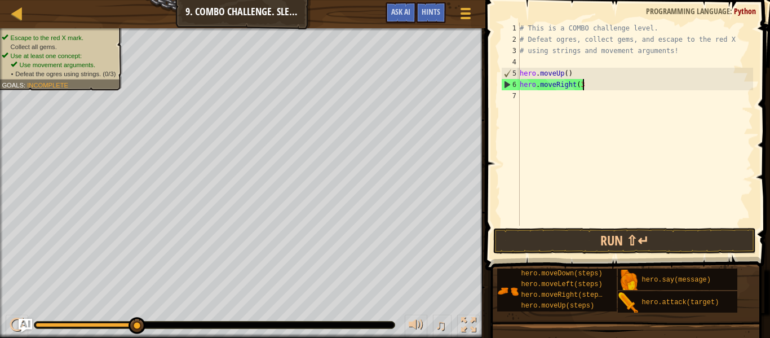
scroll to position [5, 8]
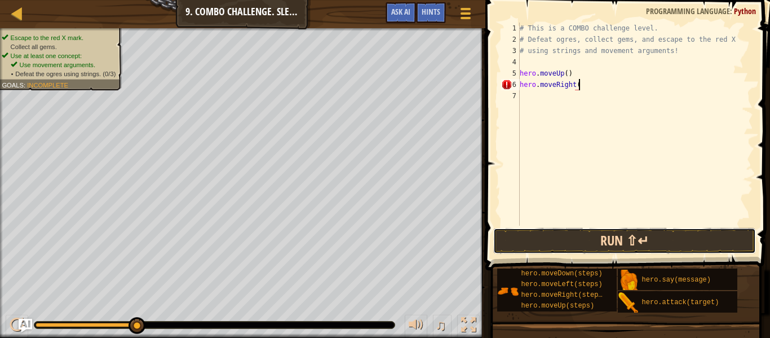
click at [567, 250] on button "Run ⇧↵" at bounding box center [625, 241] width 263 height 26
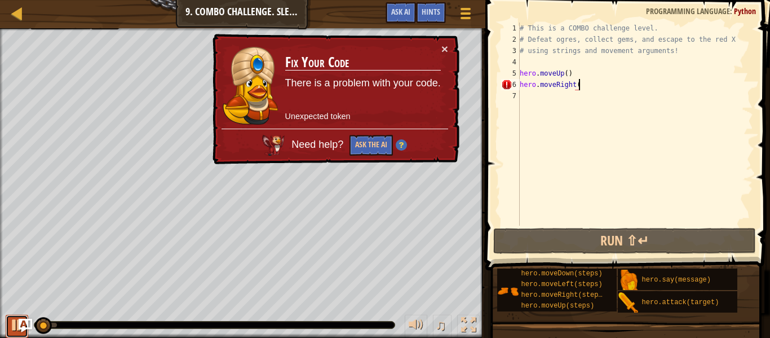
click at [12, 325] on div at bounding box center [17, 325] width 15 height 15
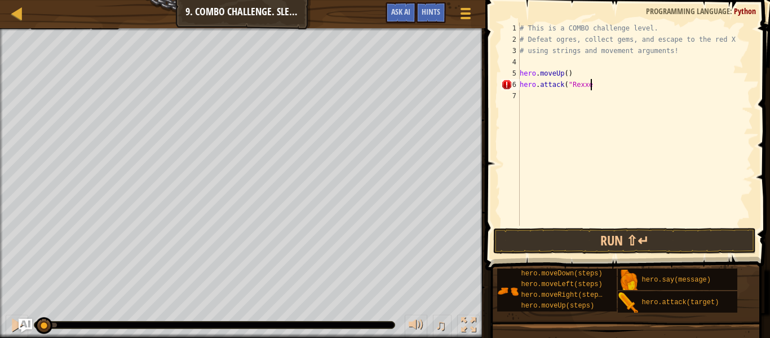
scroll to position [5, 10]
type textarea "hero.attack("Rexxer")"
drag, startPoint x: 616, startPoint y: 80, endPoint x: 521, endPoint y: 86, distance: 96.1
click at [521, 86] on div "# This is a COMBO challenge level. # Defeat [PERSON_NAME], collect gems, and es…" at bounding box center [636, 136] width 236 height 226
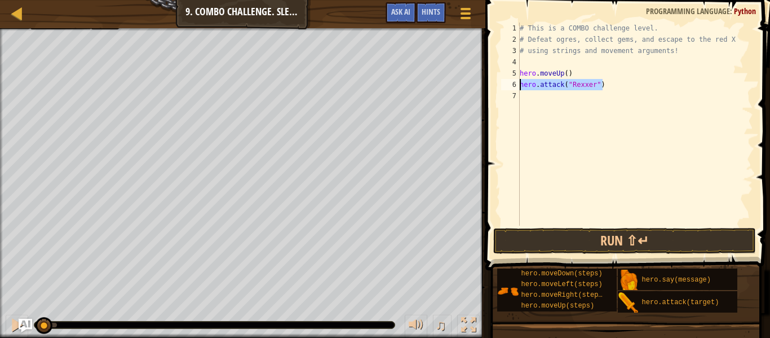
type textarea "hero.attack("Rexxer")"
click at [643, 98] on div "# This is a COMBO challenge level. # Defeat [PERSON_NAME], collect gems, and es…" at bounding box center [636, 136] width 236 height 226
paste textarea "hero.attack("Rexxer")"
type textarea "hero.attack("Rexxer")"
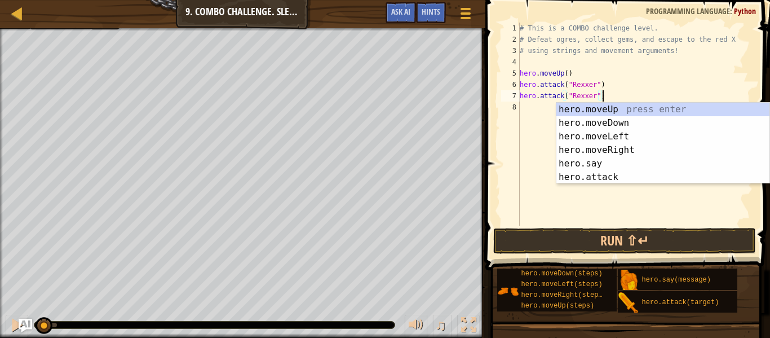
click at [539, 122] on div "# This is a COMBO challenge level. # Defeat [PERSON_NAME], collect gems, and es…" at bounding box center [636, 136] width 236 height 226
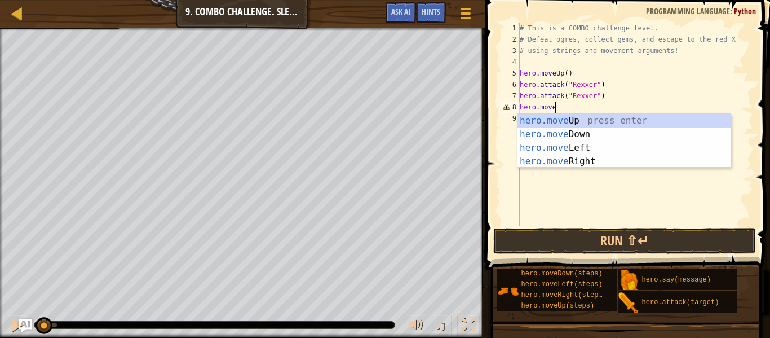
scroll to position [5, 5]
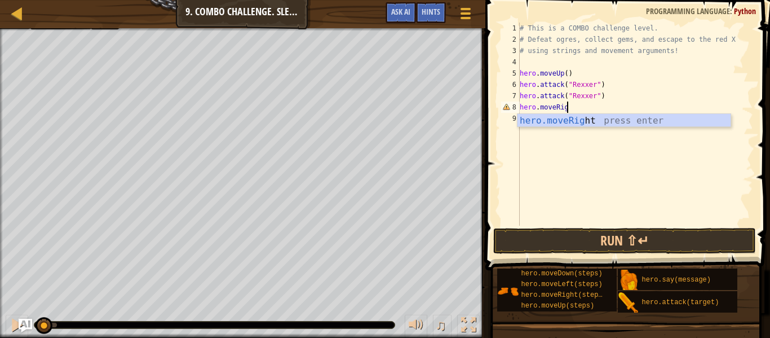
type textarea "hero.moveRight"
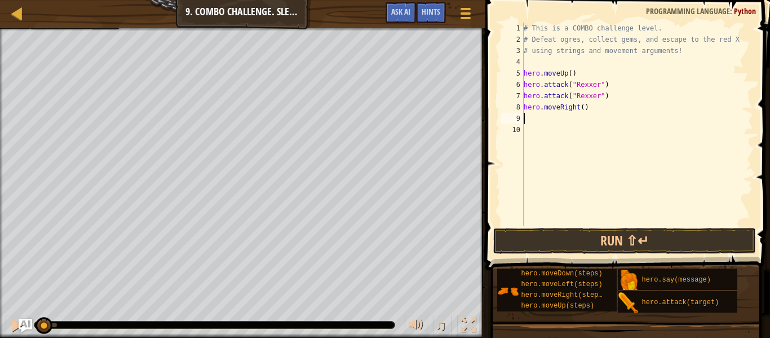
scroll to position [5, 0]
paste textarea "hero.attack("Rexxer")"
click at [597, 118] on div "# This is a COMBO challenge level. # Defeat [PERSON_NAME], collect gems, and es…" at bounding box center [638, 136] width 232 height 226
type textarea "hero.attack("Brack")"
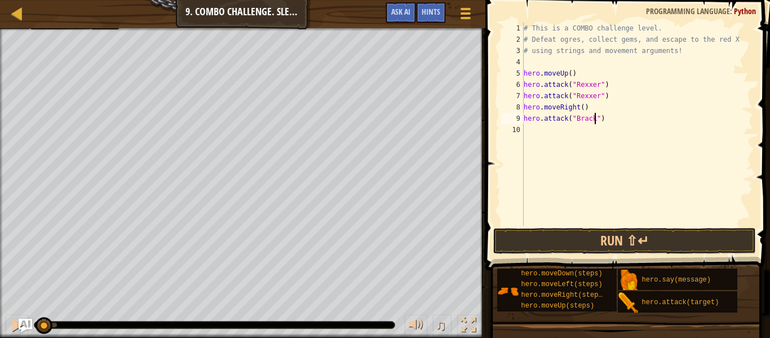
click at [602, 120] on div "# This is a COMBO challenge level. # Defeat [PERSON_NAME], collect gems, and es…" at bounding box center [638, 136] width 232 height 226
paste textarea "hero.attack("Rexxer")"
click at [598, 127] on div "# This is a COMBO challenge level. # Defeat [PERSON_NAME], collect gems, and es…" at bounding box center [638, 136] width 232 height 226
type textarea "hero.attack("Brack")"
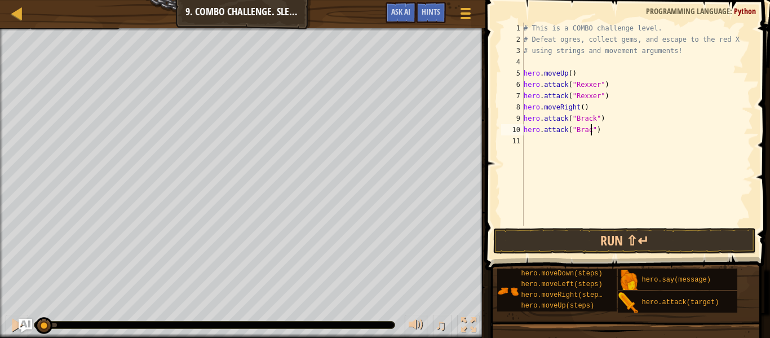
scroll to position [5, 11]
click at [540, 143] on div "# This is a COMBO challenge level. # Defeat [PERSON_NAME], collect gems, and es…" at bounding box center [638, 136] width 232 height 226
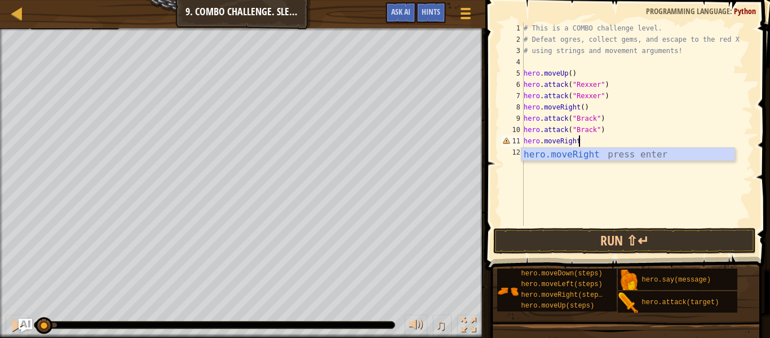
scroll to position [5, 7]
type textarea "hero.moveRight()"
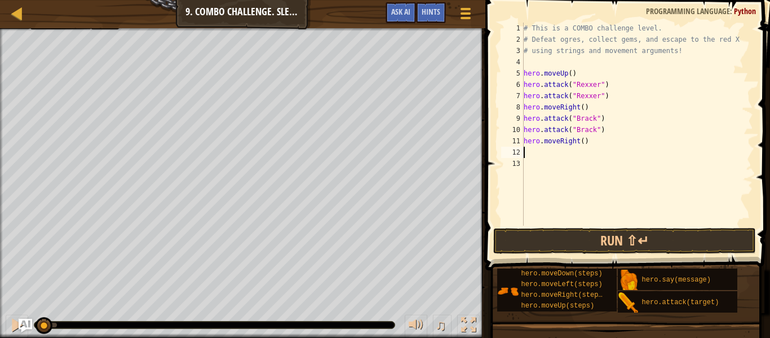
scroll to position [5, 0]
click at [572, 67] on div "# This is a COMBO challenge level. # Defeat [PERSON_NAME], collect gems, and es…" at bounding box center [638, 136] width 232 height 226
type textarea "k"
type textarea "hero.moveRight(2)"
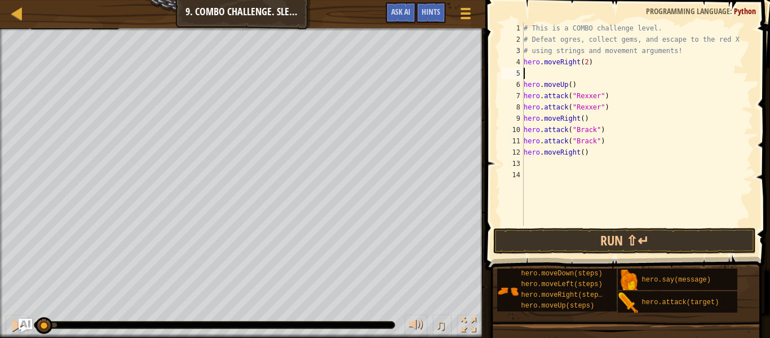
scroll to position [5, 0]
paste textarea "hero.attack("Rexxer")"
click at [599, 76] on div "# This is a COMBO challenge level. # Defeat [PERSON_NAME], collect gems, and es…" at bounding box center [638, 136] width 232 height 226
type textarea "hero.attack("Ursa")"
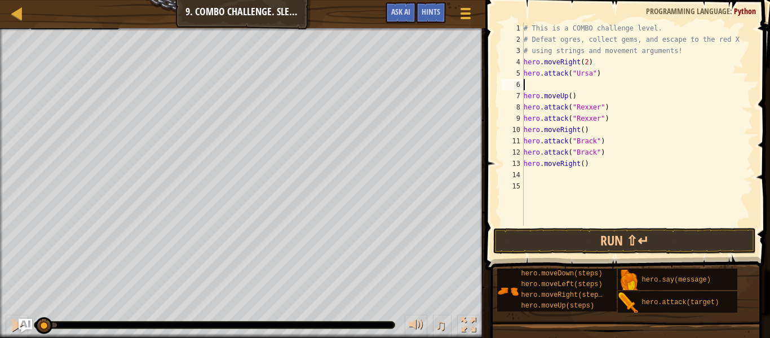
type textarea "V"
paste textarea "hero.attack("Rexxer")"
click at [592, 90] on div "# This is a COMBO challenge level. # Defeat [PERSON_NAME], collect gems, and es…" at bounding box center [638, 136] width 232 height 226
click at [597, 89] on div "# This is a COMBO challenge level. # Defeat [PERSON_NAME], collect gems, and es…" at bounding box center [638, 136] width 232 height 226
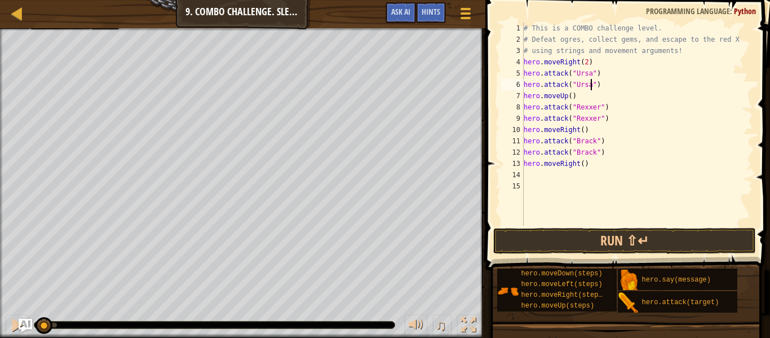
scroll to position [5, 10]
click at [630, 228] on button "Run ⇧↵" at bounding box center [625, 241] width 263 height 26
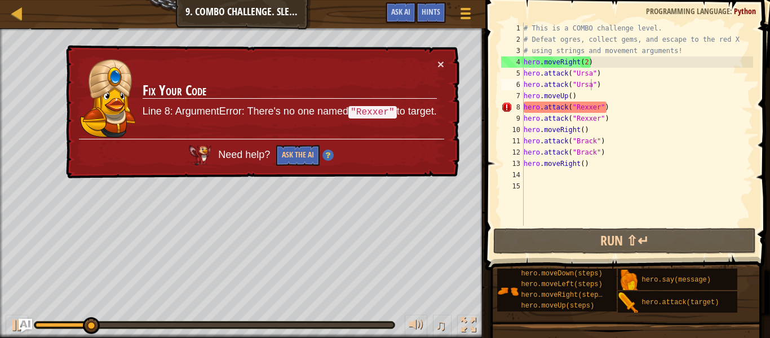
click at [435, 62] on td "Fix Your Code Line 8: ArgumentError: There's no one named "Rexxer" to target." at bounding box center [290, 98] width 296 height 81
click at [443, 59] on button "×" at bounding box center [441, 64] width 7 height 12
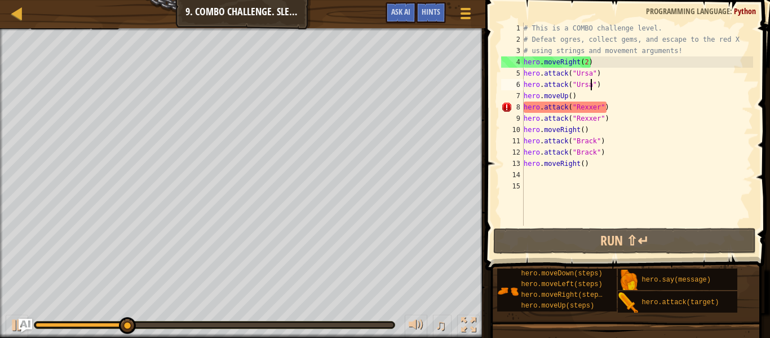
click at [581, 95] on div "# This is a COMBO challenge level. # Defeat [PERSON_NAME], collect gems, and es…" at bounding box center [638, 136] width 232 height 226
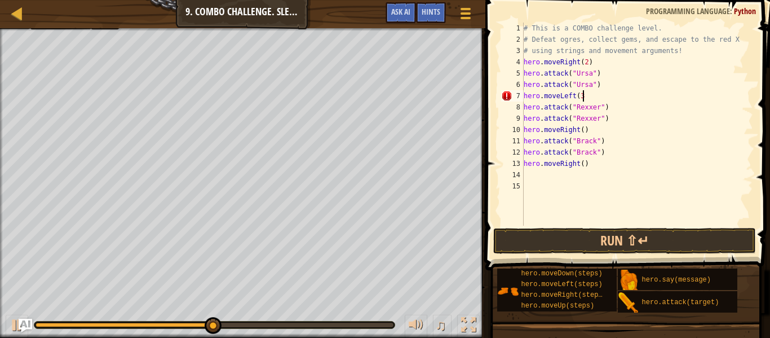
scroll to position [5, 8]
type textarea "hero.moveLeft(3)"
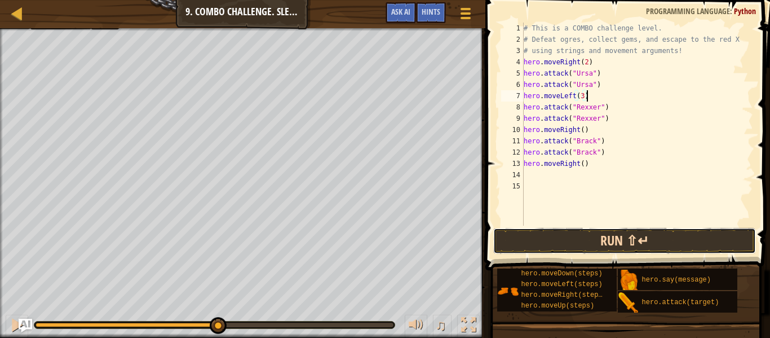
click at [626, 232] on button "Run ⇧↵" at bounding box center [625, 241] width 263 height 26
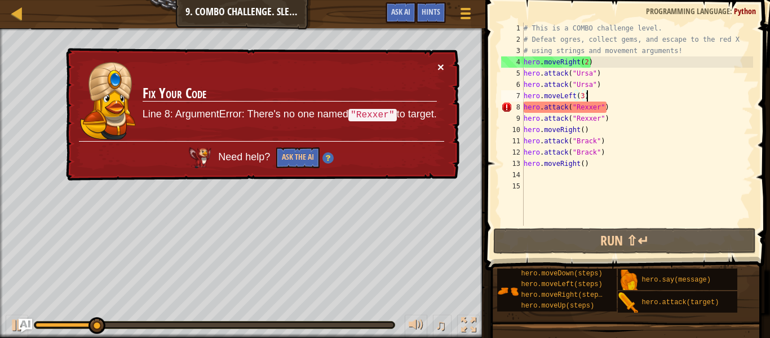
click at [438, 63] on button "×" at bounding box center [441, 67] width 7 height 12
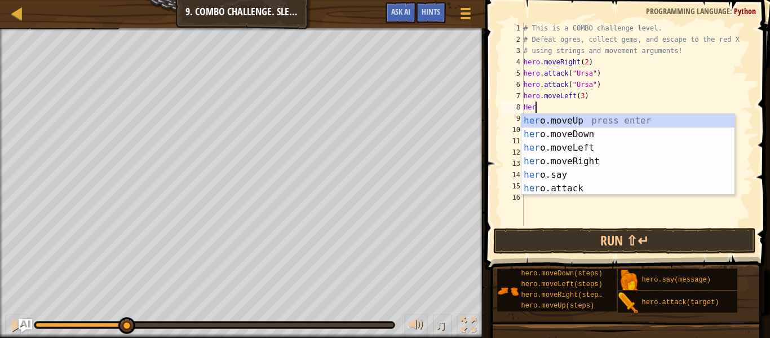
scroll to position [5, 1]
type textarea "H"
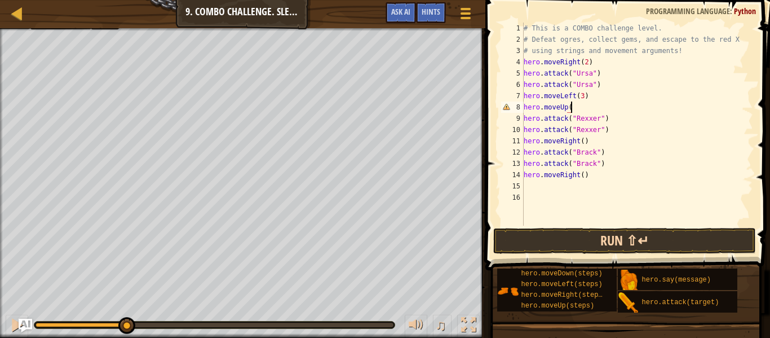
scroll to position [5, 7]
click at [666, 241] on button "Run ⇧↵" at bounding box center [625, 241] width 263 height 26
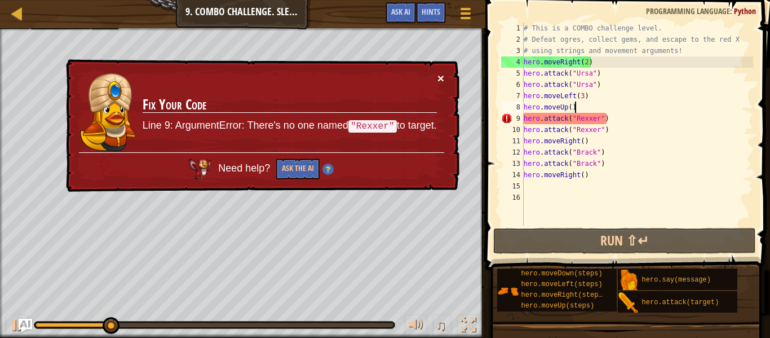
click at [443, 74] on button "×" at bounding box center [441, 78] width 7 height 12
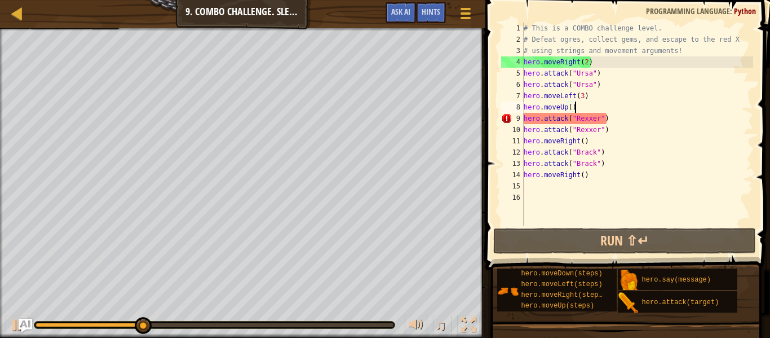
click at [584, 95] on div "# This is a COMBO challenge level. # Defeat [PERSON_NAME], collect gems, and es…" at bounding box center [638, 136] width 232 height 226
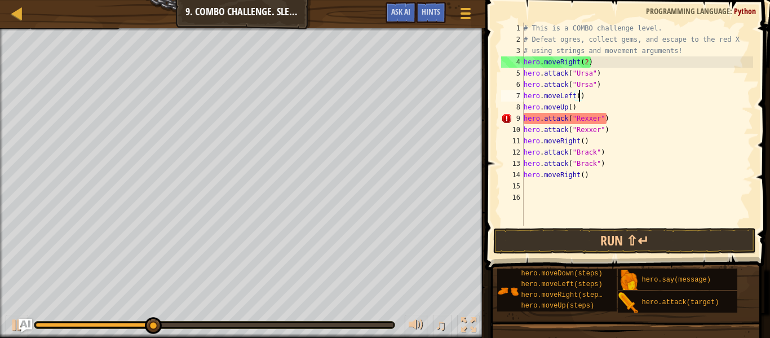
scroll to position [5, 8]
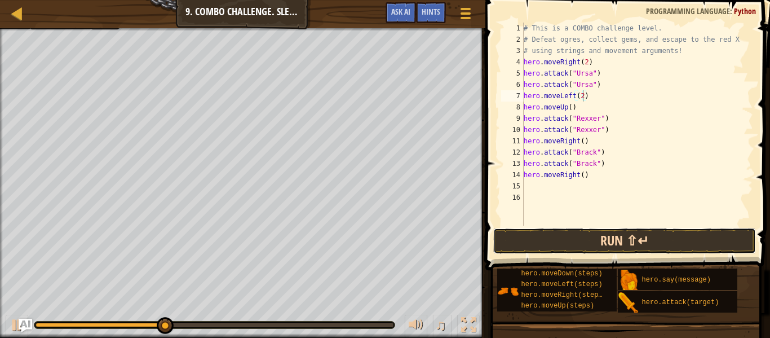
click at [605, 232] on button "Run ⇧↵" at bounding box center [625, 241] width 263 height 26
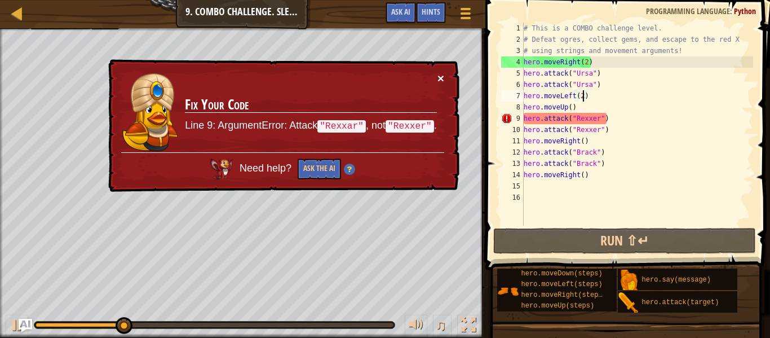
click at [440, 72] on button "×" at bounding box center [441, 78] width 7 height 12
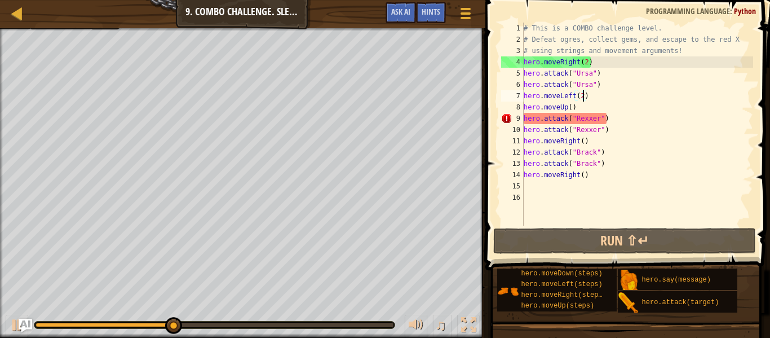
click at [597, 117] on div "# This is a COMBO challenge level. # Defeat [PERSON_NAME], collect gems, and es…" at bounding box center [638, 136] width 232 height 226
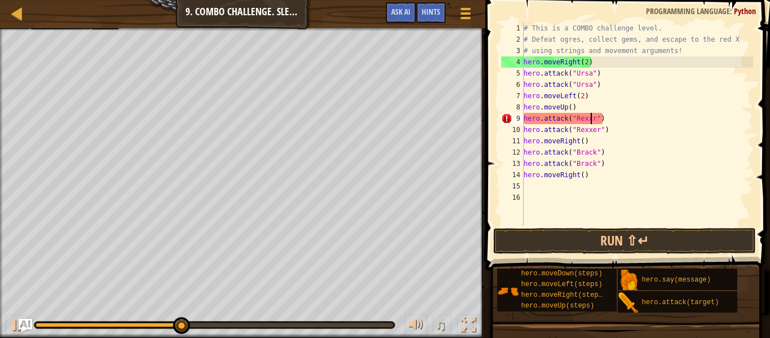
scroll to position [5, 11]
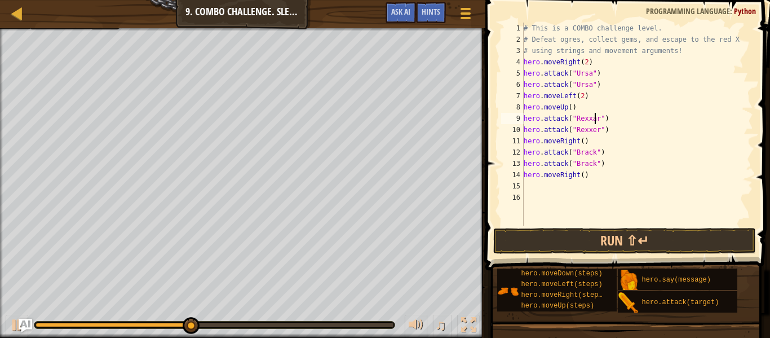
click at [596, 129] on div "# This is a COMBO challenge level. # Defeat [PERSON_NAME], collect gems, and es…" at bounding box center [638, 136] width 232 height 226
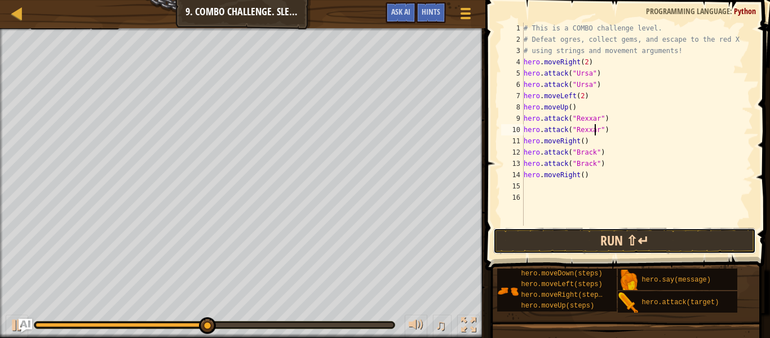
click at [596, 232] on button "Run ⇧↵" at bounding box center [625, 241] width 263 height 26
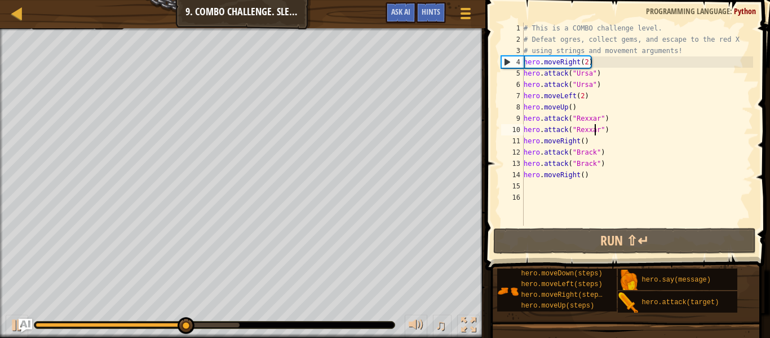
click at [584, 174] on div "# This is a COMBO challenge level. # Defeat [PERSON_NAME], collect gems, and es…" at bounding box center [638, 136] width 232 height 226
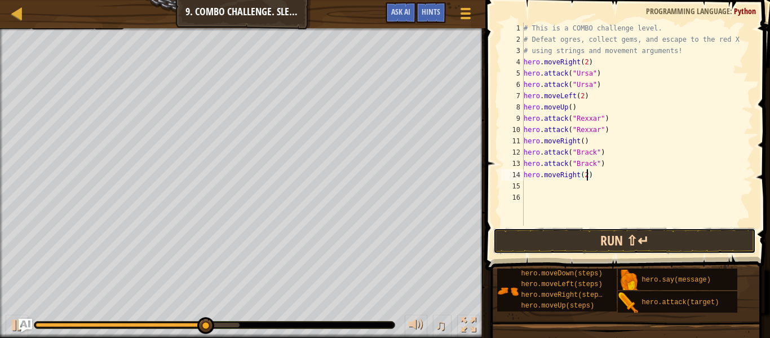
click at [597, 234] on button "Run ⇧↵" at bounding box center [625, 241] width 263 height 26
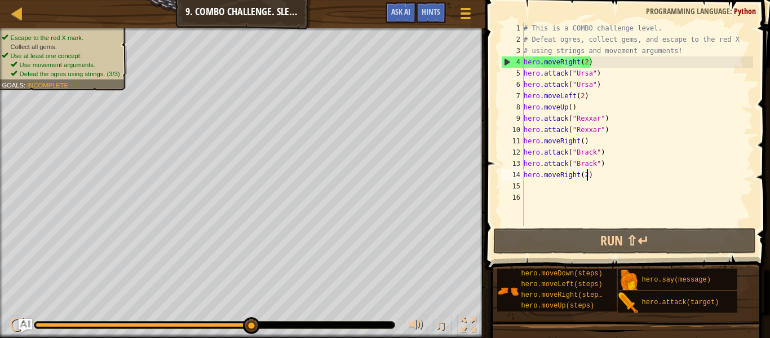
click at [606, 85] on div "# This is a COMBO challenge level. # Defeat [PERSON_NAME], collect gems, and es…" at bounding box center [638, 136] width 232 height 226
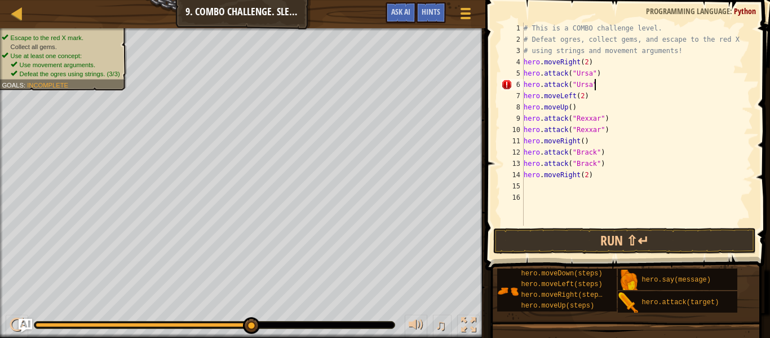
type textarea "hero.attack("Ursa")"
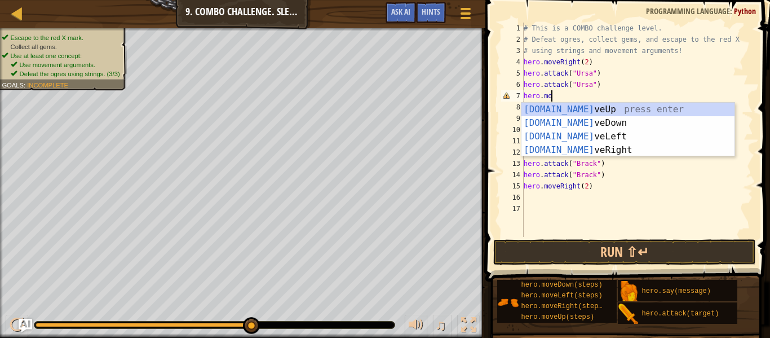
scroll to position [5, 5]
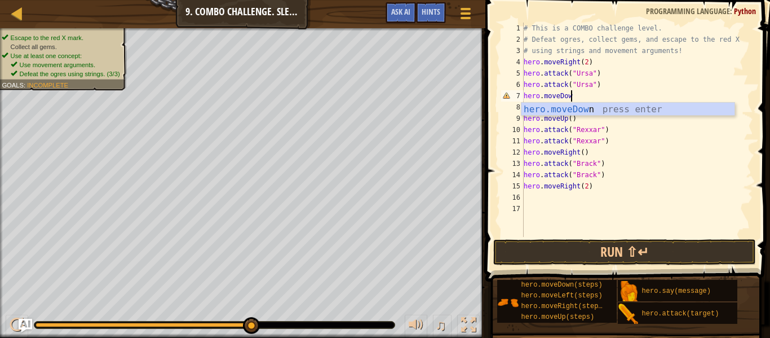
type textarea "hero.moveDown"
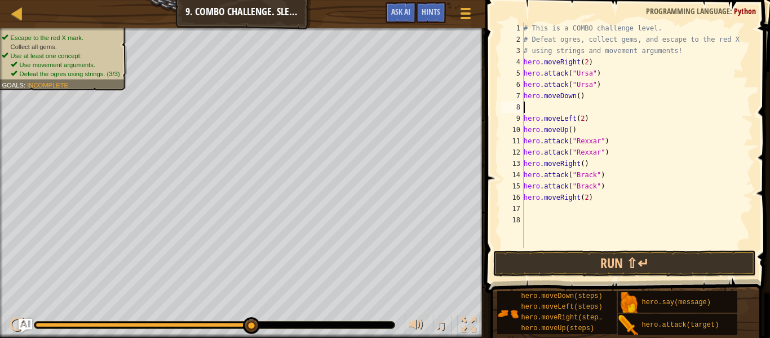
scroll to position [5, 0]
click at [585, 117] on div "# This is a COMBO challenge level. # Defeat [PERSON_NAME], collect gems, and es…" at bounding box center [638, 147] width 232 height 248
type textarea "hero.moveLeft(3)"
click at [565, 111] on div "# This is a COMBO challenge level. # Defeat [PERSON_NAME], collect gems, and es…" at bounding box center [638, 147] width 232 height 248
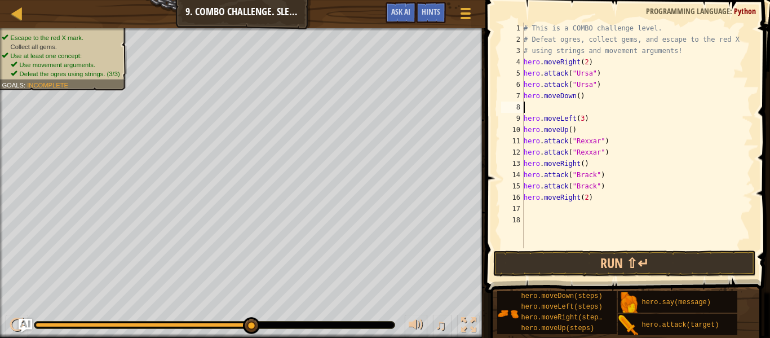
scroll to position [5, 0]
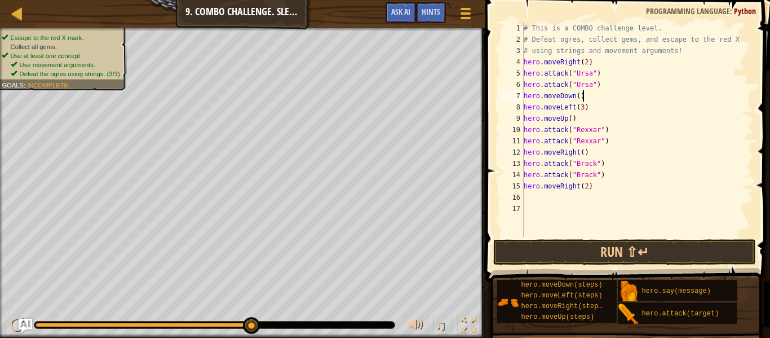
click at [573, 121] on div "# This is a COMBO challenge level. # Defeat [PERSON_NAME], collect gems, and es…" at bounding box center [638, 141] width 232 height 237
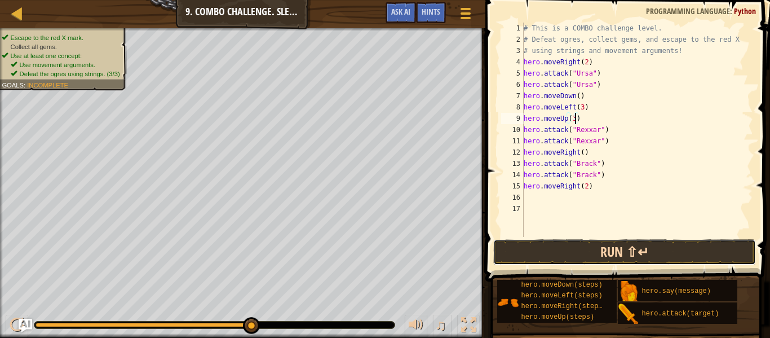
click at [678, 250] on button "Run ⇧↵" at bounding box center [625, 252] width 263 height 26
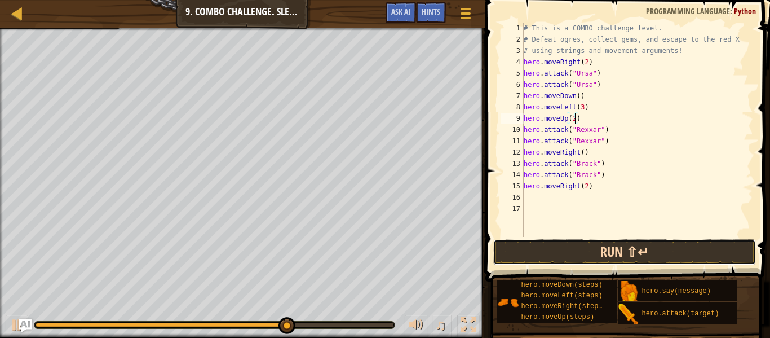
click at [597, 246] on button "Run ⇧↵" at bounding box center [625, 252] width 263 height 26
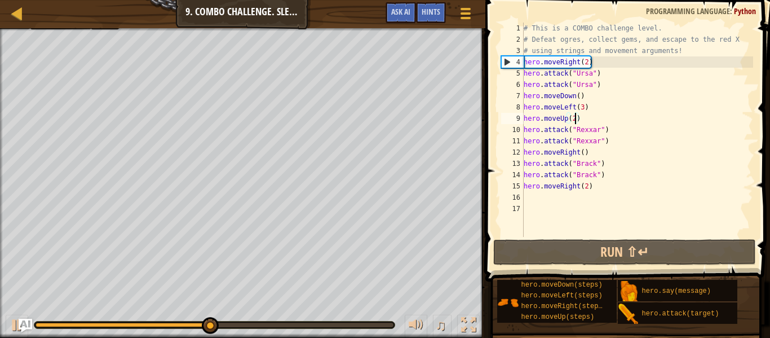
click at [584, 109] on div "# This is a COMBO challenge level. # Defeat [PERSON_NAME], collect gems, and es…" at bounding box center [638, 141] width 232 height 237
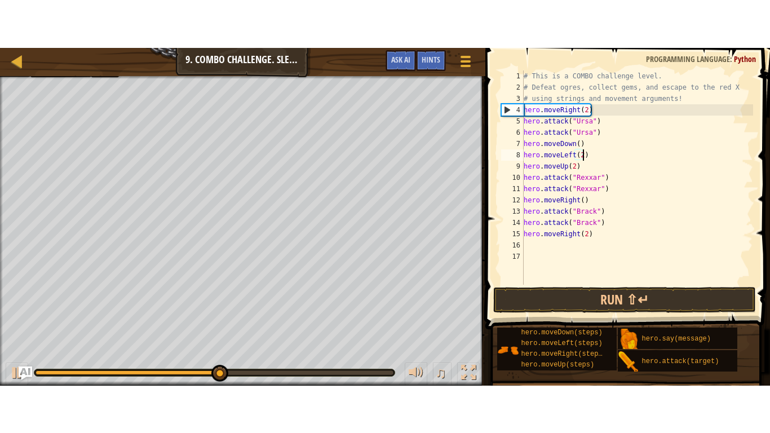
scroll to position [5, 8]
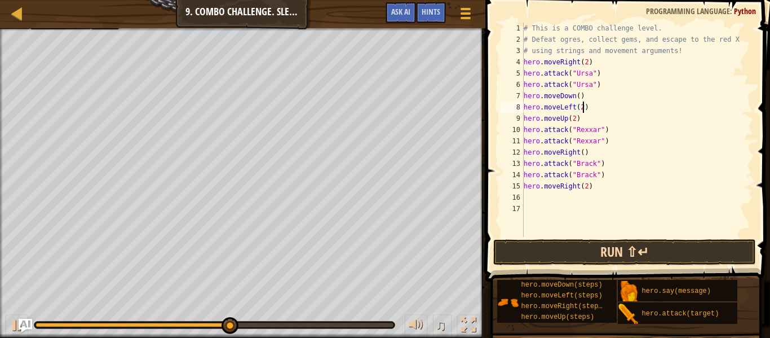
type textarea "hero.moveLeft(2)"
click at [611, 249] on button "Run ⇧↵" at bounding box center [625, 252] width 263 height 26
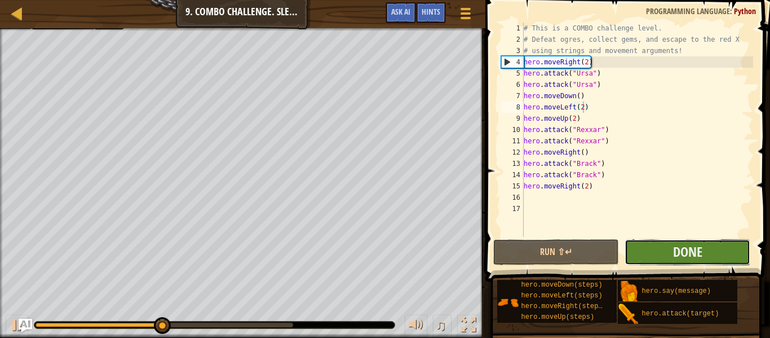
click at [717, 254] on button "Done" at bounding box center [688, 252] width 126 height 26
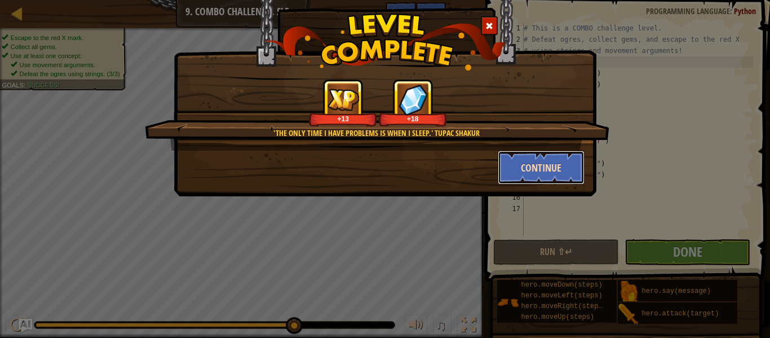
click at [545, 171] on button "Continue" at bounding box center [541, 168] width 87 height 34
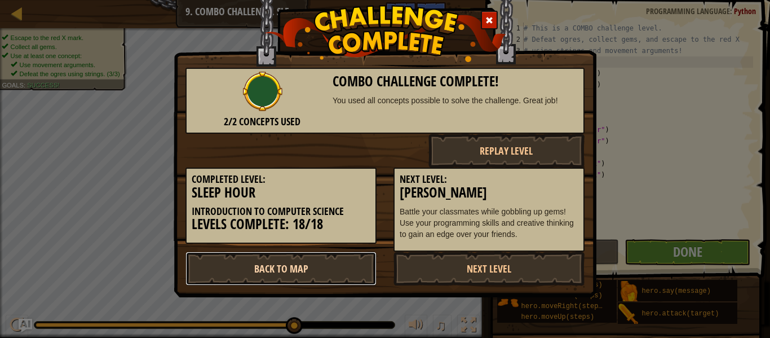
click at [312, 261] on link "Back to Map" at bounding box center [281, 269] width 191 height 34
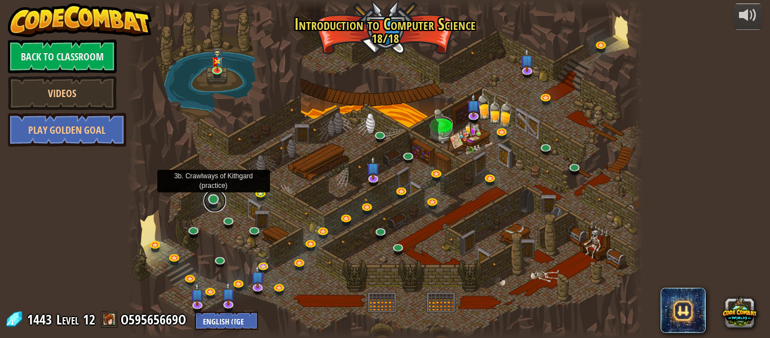
click at [211, 201] on link at bounding box center [215, 201] width 23 height 23
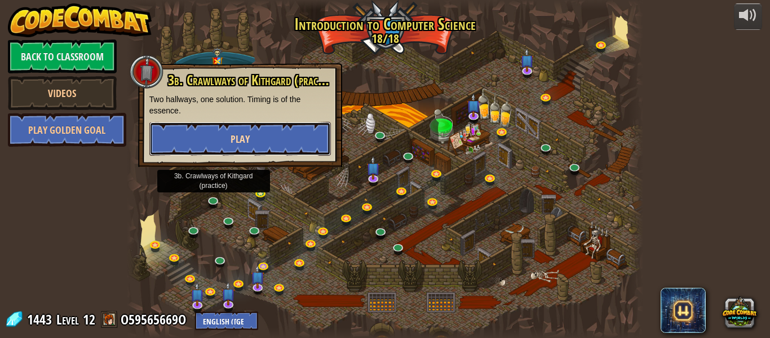
click at [263, 133] on button "Play" at bounding box center [240, 139] width 182 height 34
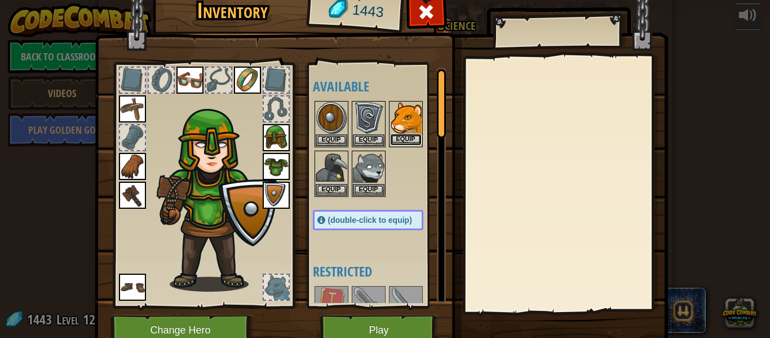
click at [407, 139] on button "Equip" at bounding box center [406, 140] width 32 height 12
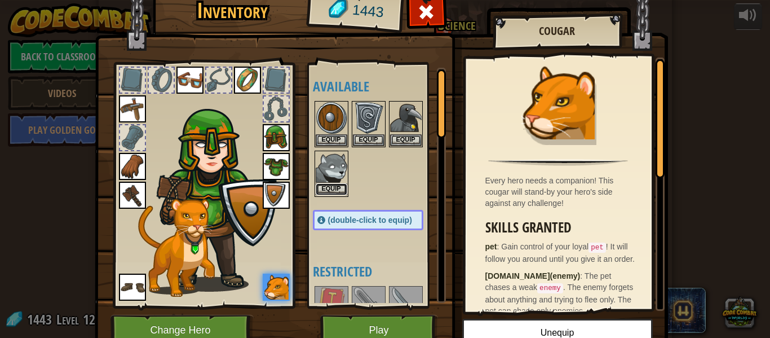
click at [343, 192] on button "Equip" at bounding box center [332, 189] width 32 height 12
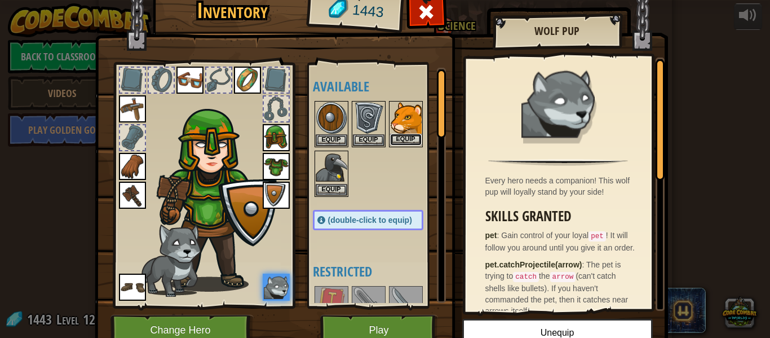
click at [413, 139] on button "Equip" at bounding box center [406, 140] width 32 height 12
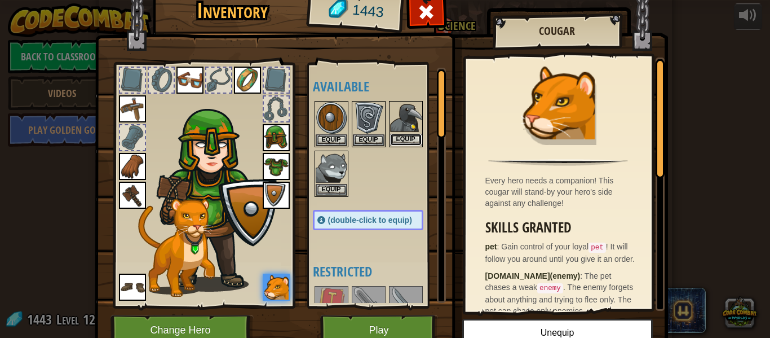
click at [400, 136] on button "Equip" at bounding box center [406, 140] width 32 height 12
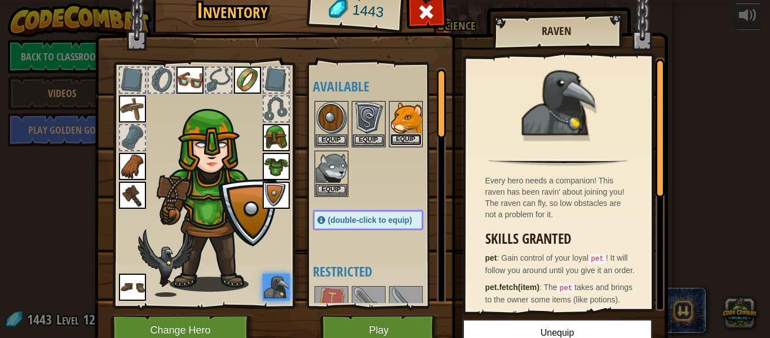
click at [398, 136] on button "Equip" at bounding box center [406, 140] width 32 height 12
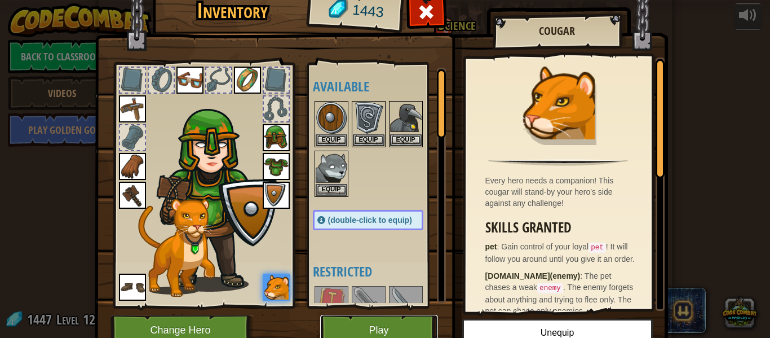
click at [393, 324] on button "Play" at bounding box center [379, 330] width 118 height 31
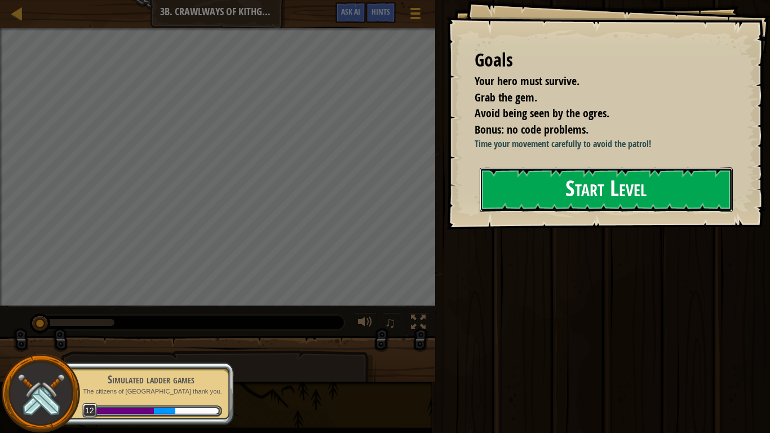
click at [614, 204] on button "Start Level" at bounding box center [606, 190] width 253 height 45
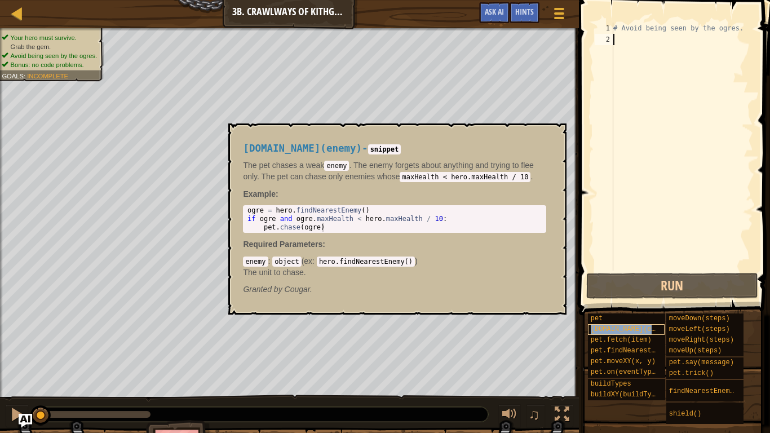
click at [636, 327] on span "[DOMAIN_NAME](enemy)" at bounding box center [631, 329] width 81 height 8
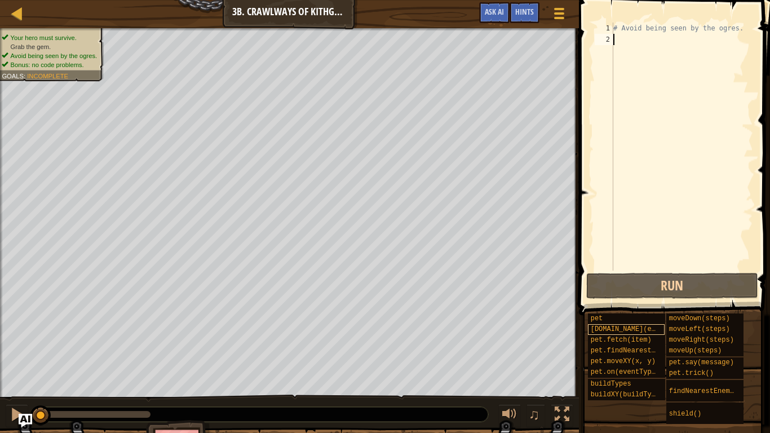
click at [636, 327] on span "[DOMAIN_NAME](enemy)" at bounding box center [631, 329] width 81 height 8
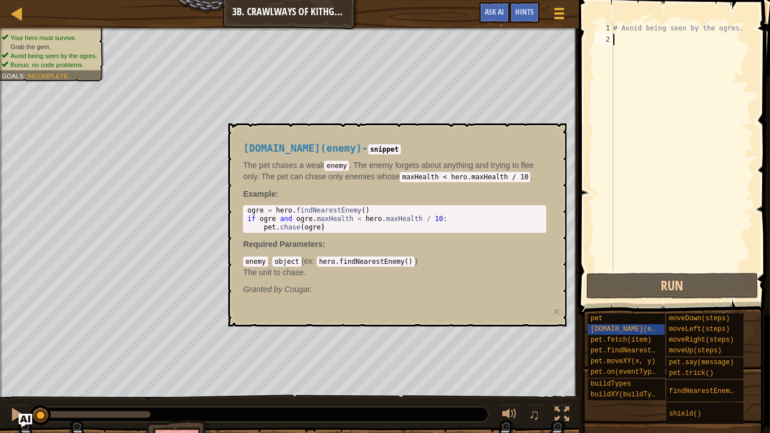
paste textarea "hero.attack("Rexxer")"
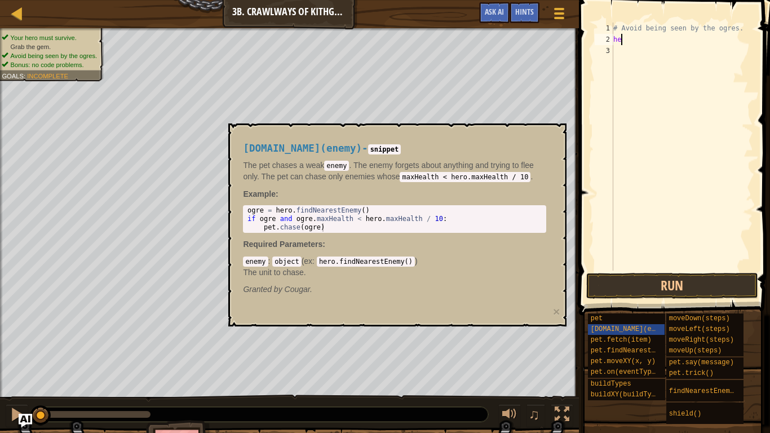
type textarea "h"
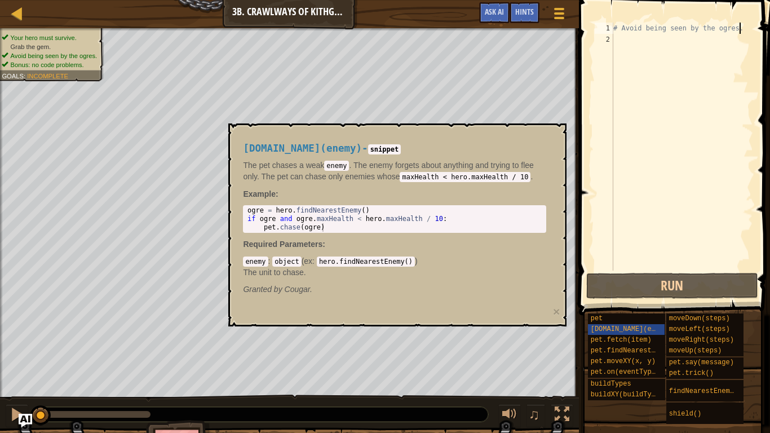
scroll to position [5, 18]
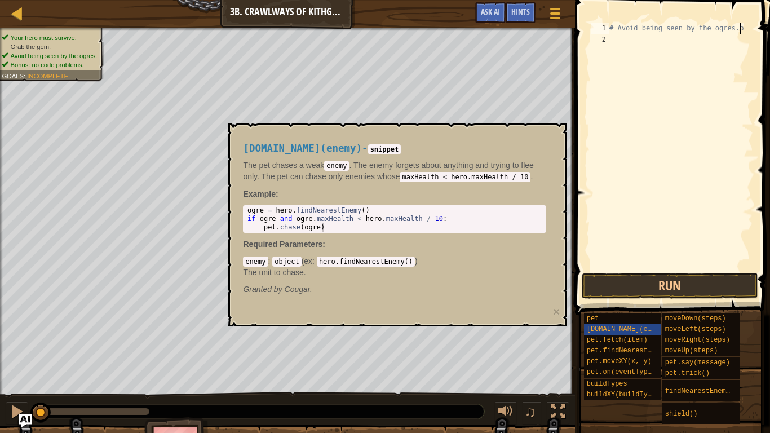
type textarea "# Avoid being seen by the ogres."
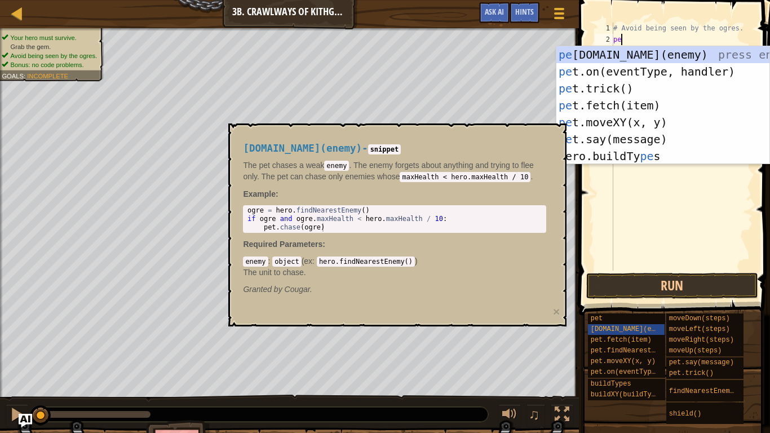
scroll to position [5, 1]
type textarea "p"
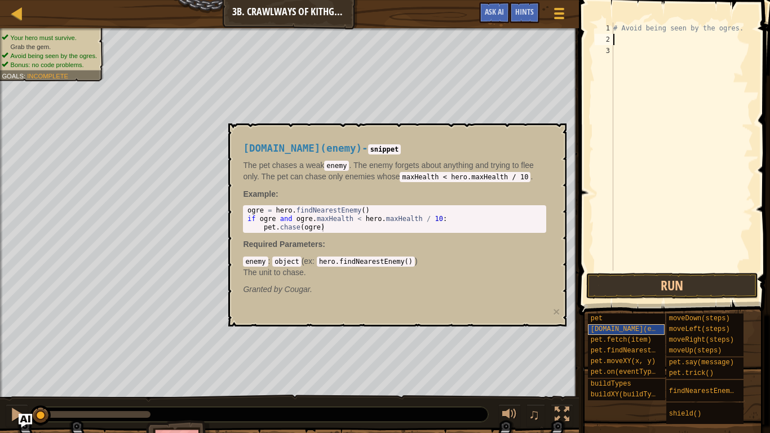
click at [618, 324] on div "[DOMAIN_NAME](enemy)" at bounding box center [626, 329] width 77 height 11
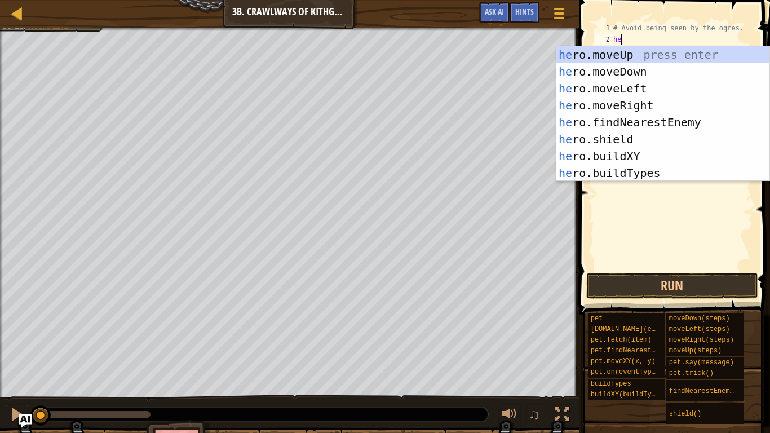
type textarea "hero"
click at [584, 127] on div "hero .moveUp press enter hero .moveDown press enter hero .moveLeft press enter …" at bounding box center [663, 130] width 213 height 169
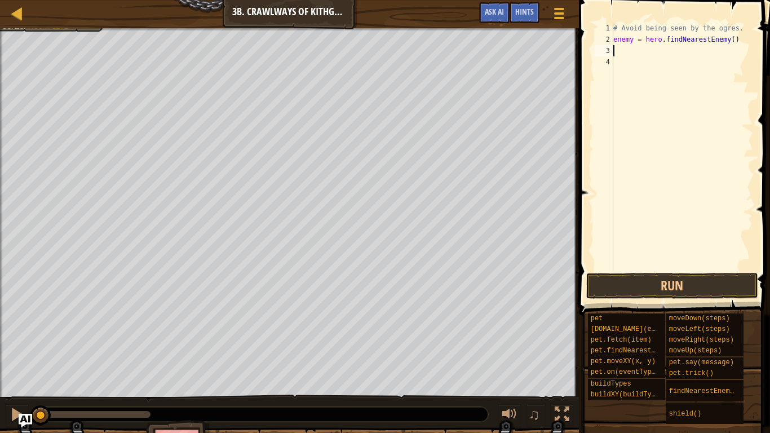
type textarea "o"
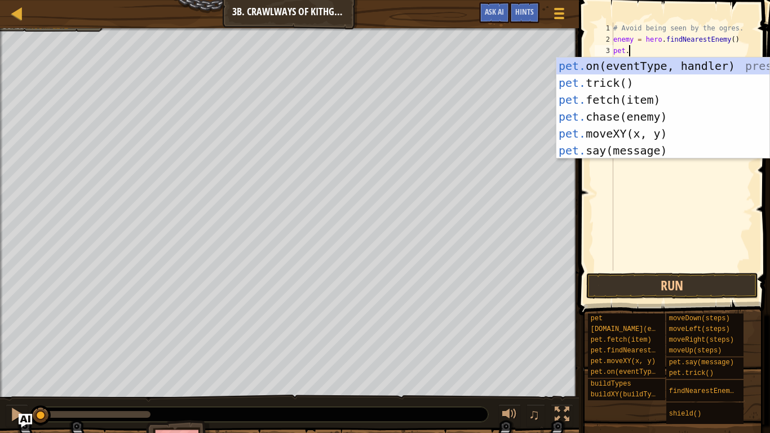
scroll to position [5, 2]
click at [641, 114] on div "pet. on(eventType, handler) press enter pet. trick() press enter pet. fetch(ite…" at bounding box center [663, 125] width 213 height 135
type textarea "[DOMAIN_NAME](enemy)"
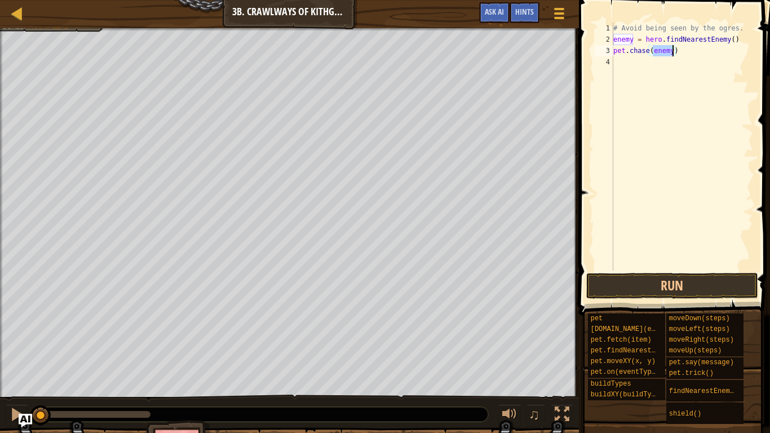
click at [670, 69] on div "# Avoid being seen by the ogres. enemy = hero . findNearestEnemy ( ) pet . chas…" at bounding box center [682, 158] width 142 height 271
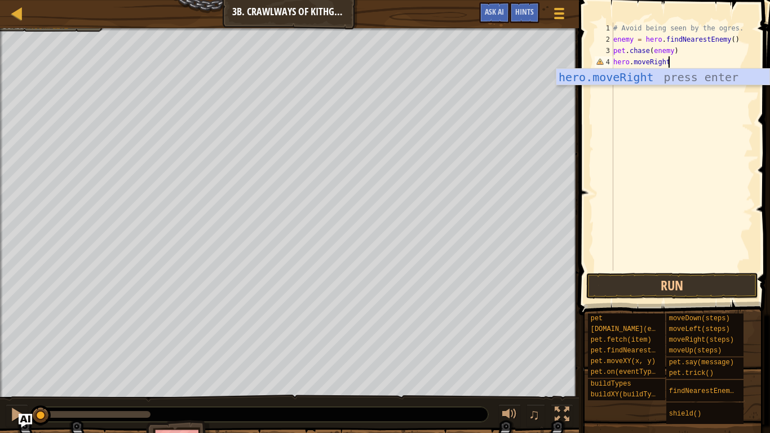
scroll to position [5, 7]
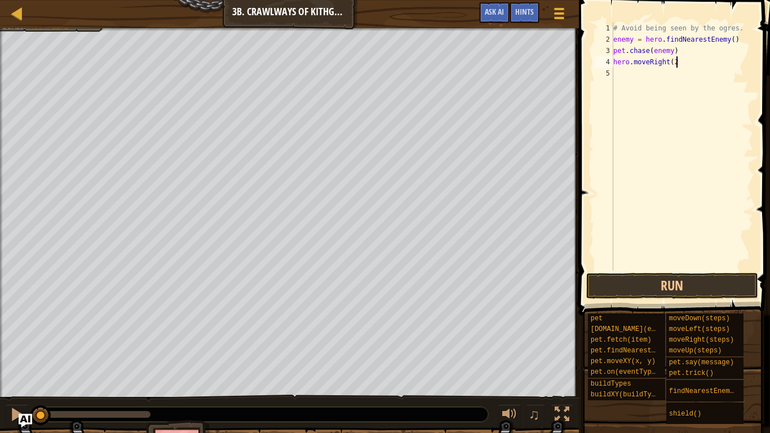
type textarea "hero.moveRight(2)"
click at [741, 275] on button "Run" at bounding box center [673, 286] width 172 height 26
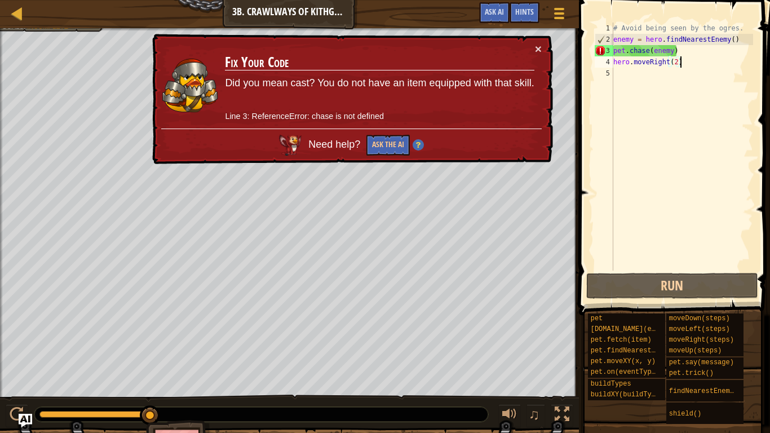
click at [679, 51] on div "# Avoid being seen by the ogres. enemy = hero . findNearestEnemy ( ) pet . chas…" at bounding box center [682, 158] width 142 height 271
click at [673, 52] on div "# Avoid being seen by the ogres. enemy = hero . findNearestEnemy ( ) pet . chas…" at bounding box center [682, 158] width 142 height 271
click at [706, 49] on div "# Avoid being seen by the ogres. enemy = hero . findNearestEnemy ( ) pet . chas…" at bounding box center [682, 158] width 142 height 271
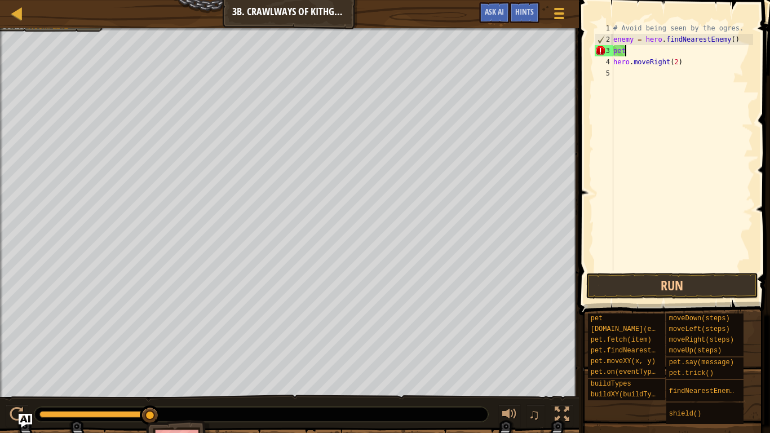
type textarea "p"
type textarea "enemy = hero.findNearestEnemy()"
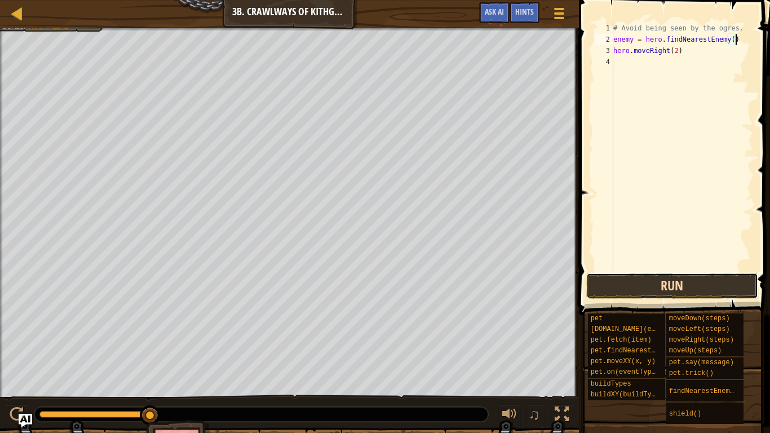
click at [701, 273] on button "Run" at bounding box center [673, 286] width 172 height 26
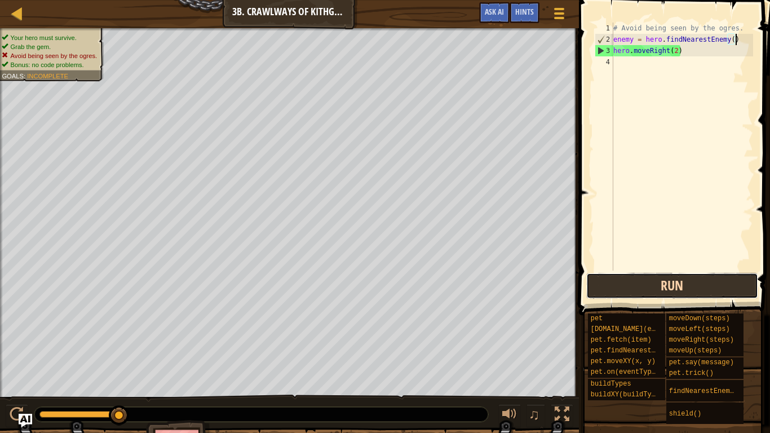
click at [598, 284] on button "Run" at bounding box center [673, 286] width 172 height 26
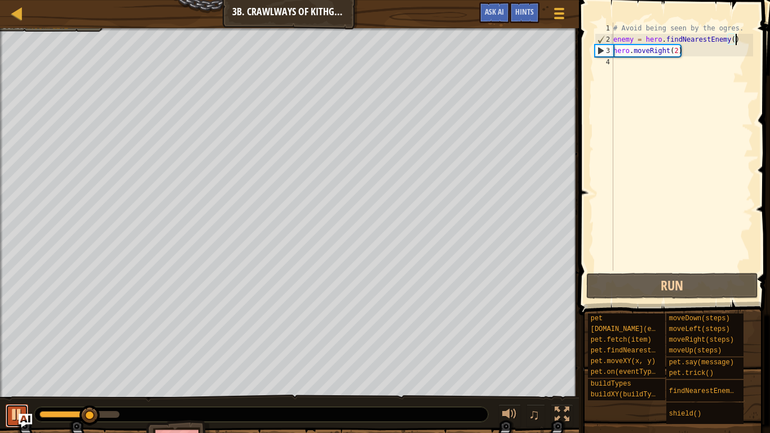
click at [20, 337] on div at bounding box center [17, 414] width 15 height 15
click at [662, 64] on div "# Avoid being seen by the ogres. enemy = hero . findNearestEnemy ( ) hero . mov…" at bounding box center [682, 158] width 142 height 271
click at [517, 1] on div "Map Introduction to Computer Science 3b. Crawlways of Kithgard Game Menu Done H…" at bounding box center [289, 14] width 579 height 28
click at [519, 20] on div "Hints" at bounding box center [525, 12] width 30 height 21
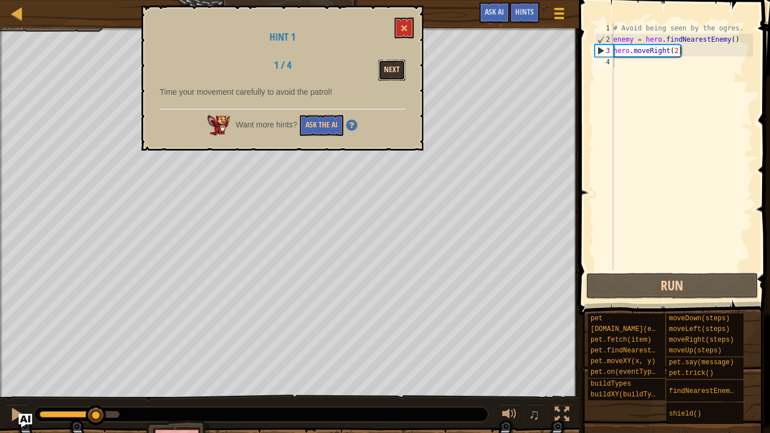
click at [393, 72] on button "Next" at bounding box center [391, 70] width 27 height 21
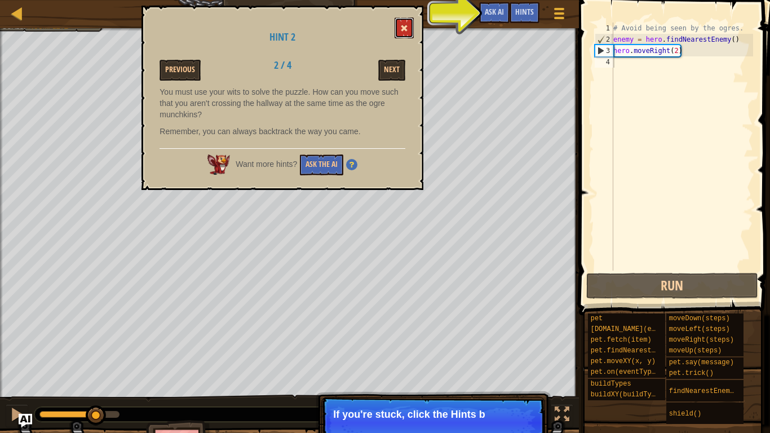
click at [407, 29] on span at bounding box center [404, 28] width 8 height 8
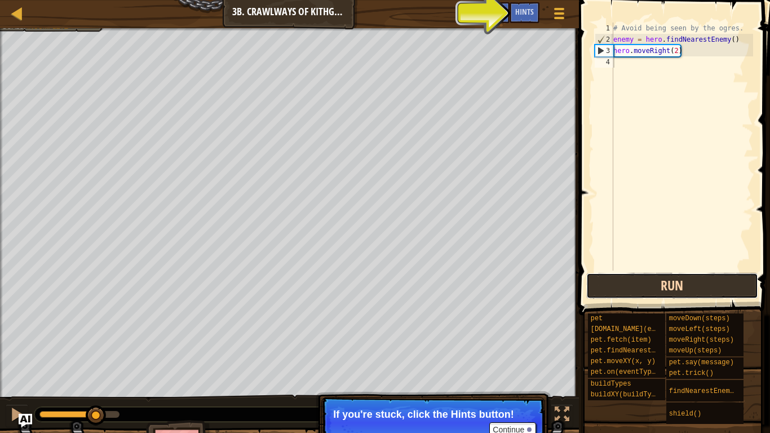
click at [635, 296] on button "Run" at bounding box center [673, 286] width 172 height 26
click at [638, 298] on button "Run" at bounding box center [673, 286] width 172 height 26
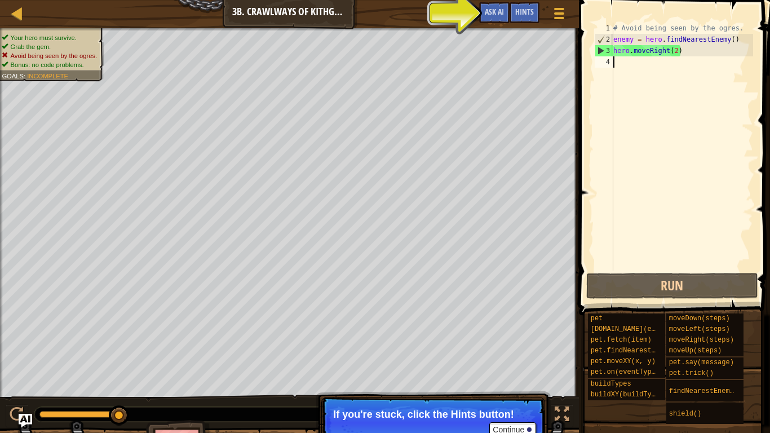
click at [738, 42] on div "# Avoid being seen by the ogres. enemy = hero . findNearestEnemy ( ) hero . mov…" at bounding box center [682, 158] width 142 height 271
type textarea "enemy = hero.findNearestEnemy()"
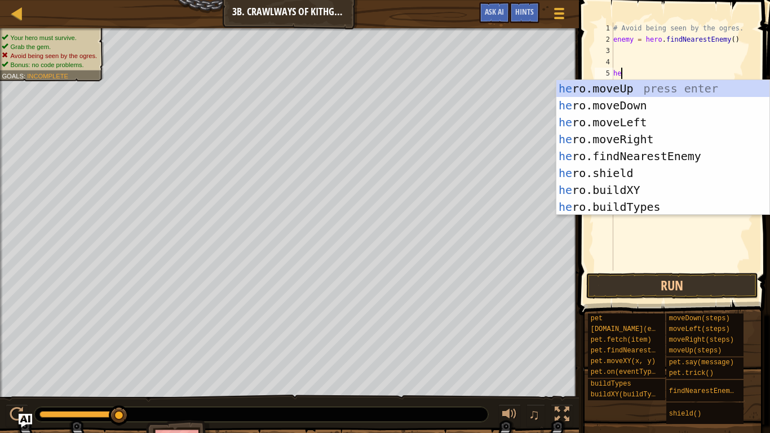
scroll to position [5, 1]
type textarea "h"
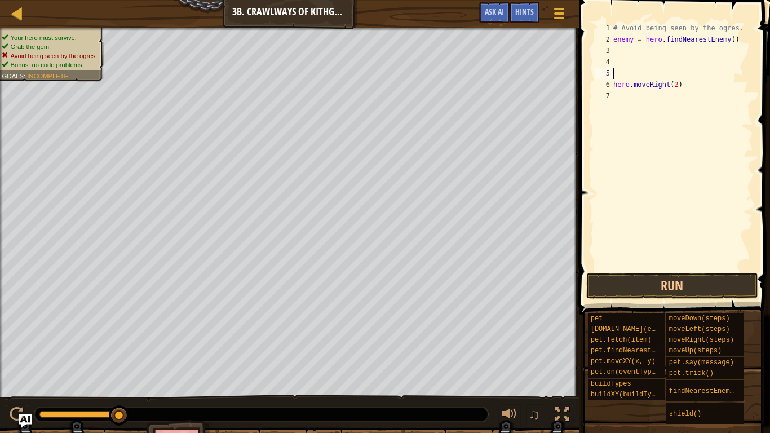
click at [721, 269] on div "# Avoid being seen by the ogres. enemy = hero . findNearestEnemy ( ) hero . mov…" at bounding box center [682, 158] width 142 height 271
click at [726, 284] on button "Run" at bounding box center [673, 286] width 172 height 26
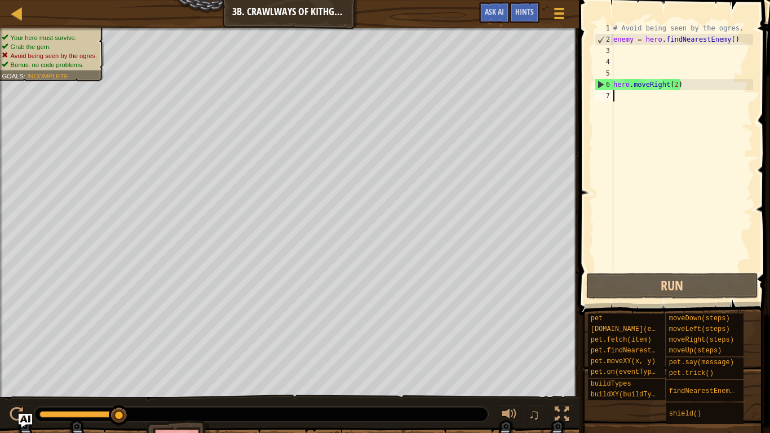
click at [659, 52] on div "# Avoid being seen by the ogres. enemy = hero . findNearestEnemy ( ) hero . mov…" at bounding box center [682, 158] width 142 height 271
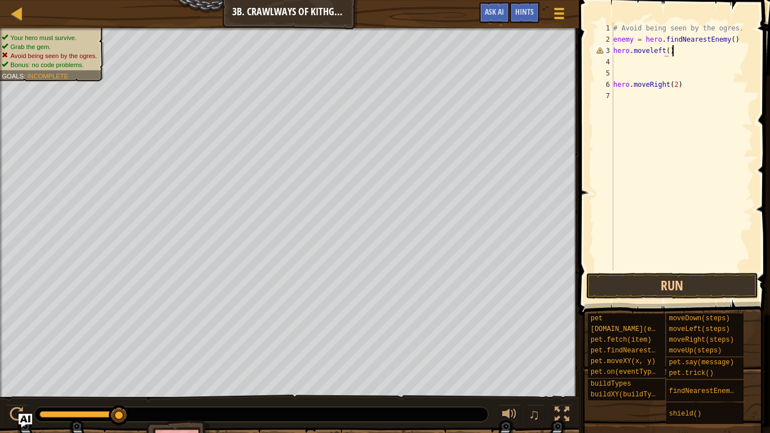
scroll to position [5, 8]
click at [646, 276] on button "Run" at bounding box center [673, 286] width 172 height 26
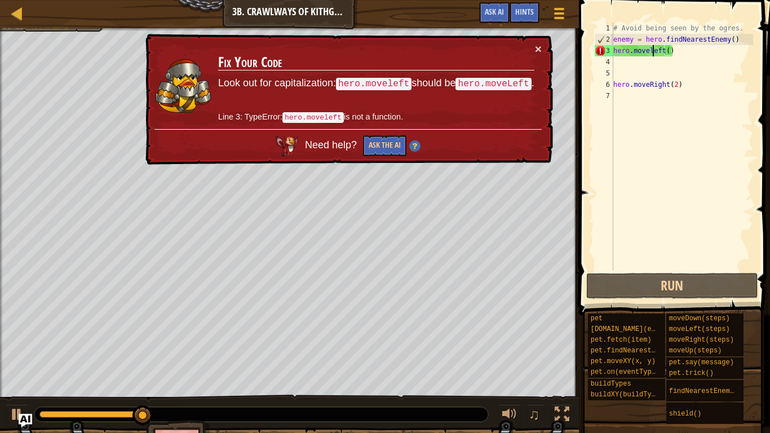
click at [653, 55] on div "# Avoid being seen by the ogres. enemy = hero . findNearestEnemy ( ) hero . mov…" at bounding box center [682, 158] width 142 height 271
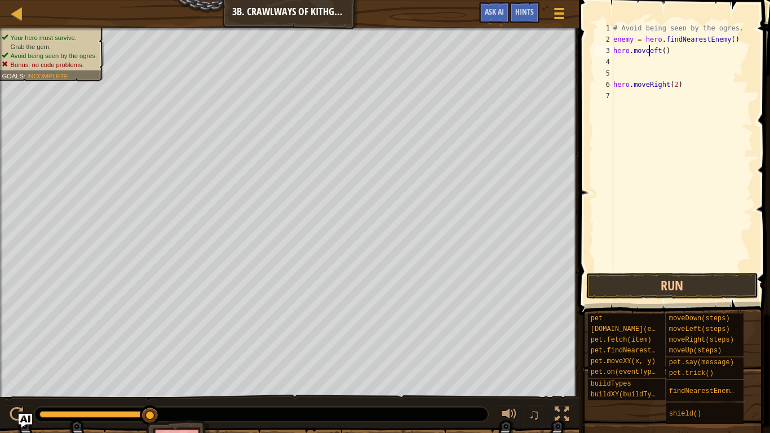
scroll to position [5, 6]
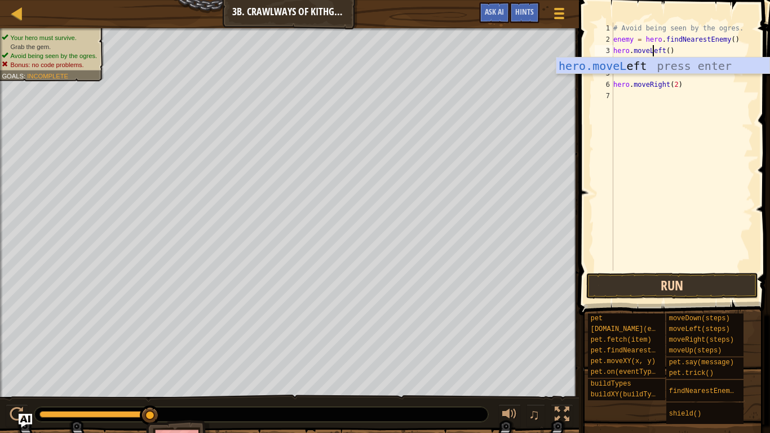
type textarea "hero.moveLeft()"
click at [706, 278] on button "Run" at bounding box center [673, 286] width 172 height 26
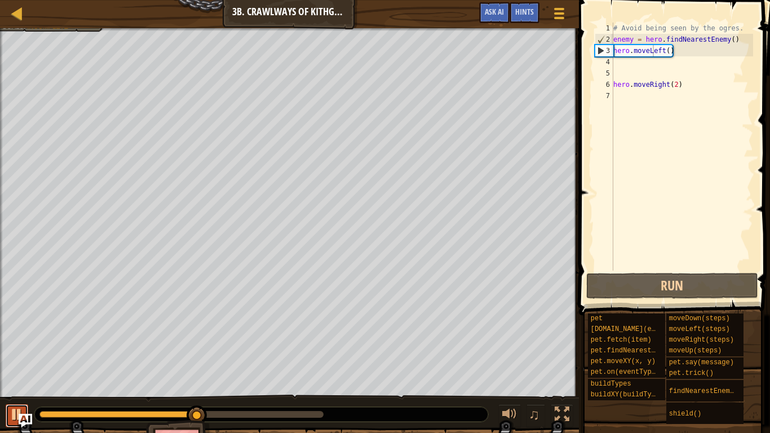
click at [8, 337] on button at bounding box center [17, 415] width 23 height 23
click at [667, 52] on div "# Avoid being seen by the ogres. enemy = hero . findNearestEnemy ( ) hero . mov…" at bounding box center [682, 158] width 142 height 271
click at [666, 68] on div "# Avoid being seen by the ogres. enemy = hero . findNearestEnemy ( ) hero . mov…" at bounding box center [682, 158] width 142 height 271
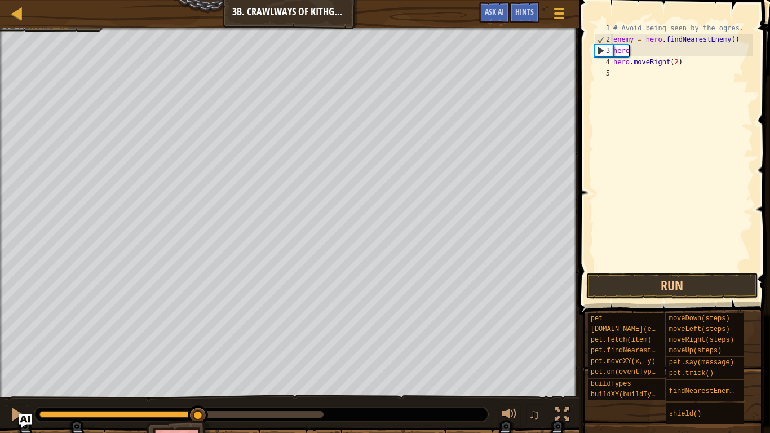
type textarea "h"
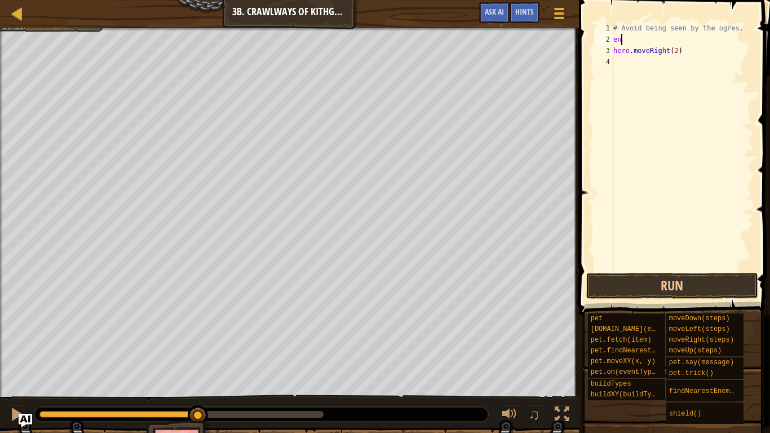
type textarea "e"
click at [681, 39] on div "# Avoid being seen by the ogres. hero . moveRight ( 2 )" at bounding box center [682, 158] width 142 height 271
click at [676, 39] on div "# Avoid being seen by the ogres. hero . moveRight ( 2 )" at bounding box center [682, 158] width 142 height 271
click at [733, 30] on div "# Avoid being seen by the ogres. hero . moveRight ( 1 )" at bounding box center [682, 158] width 142 height 271
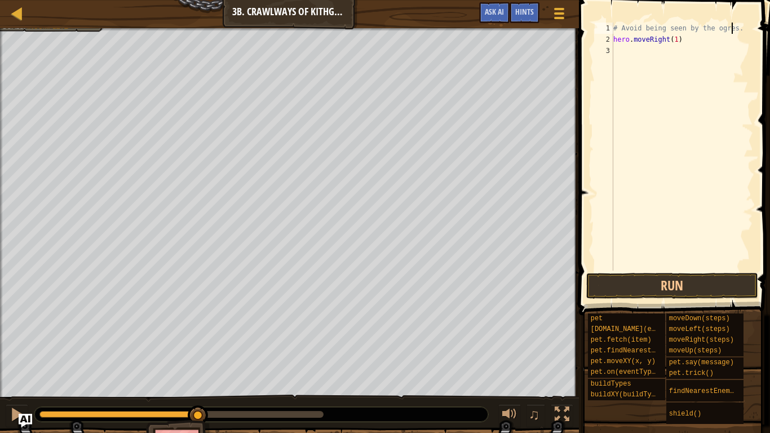
click at [676, 43] on div "# Avoid being seen by the ogres. hero . moveRight ( 1 )" at bounding box center [682, 158] width 142 height 271
type textarea "hero.moveRight()"
click at [684, 47] on div "# Avoid being seen by the ogres. hero . moveRight ( )" at bounding box center [682, 158] width 142 height 271
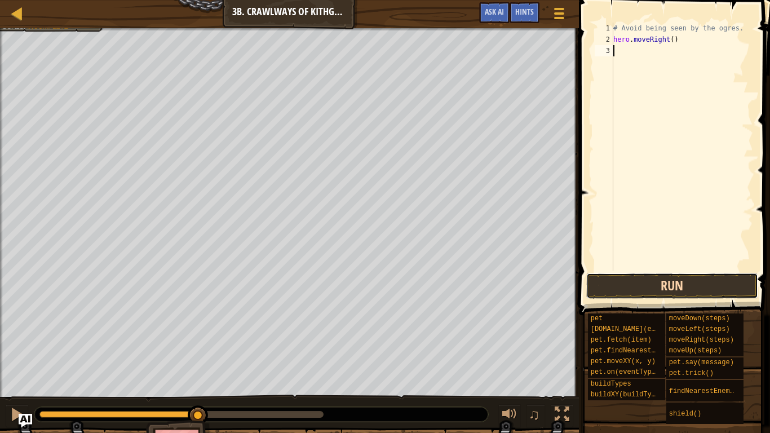
click at [654, 276] on button "Run" at bounding box center [673, 286] width 172 height 26
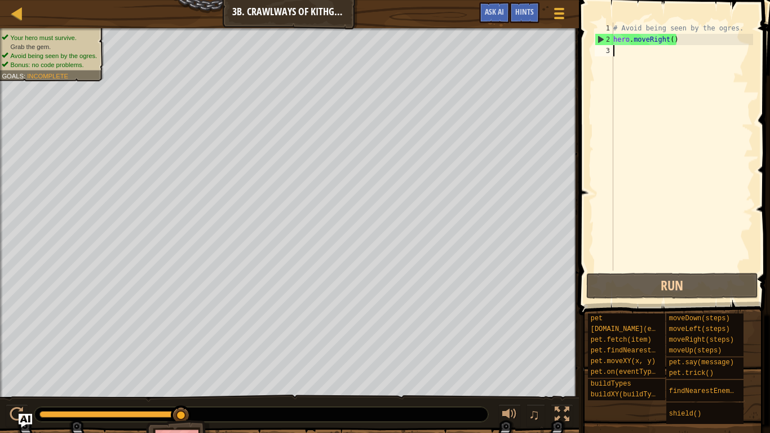
click at [650, 179] on div "# Avoid being seen by the ogres. hero . moveRight ( )" at bounding box center [682, 158] width 142 height 271
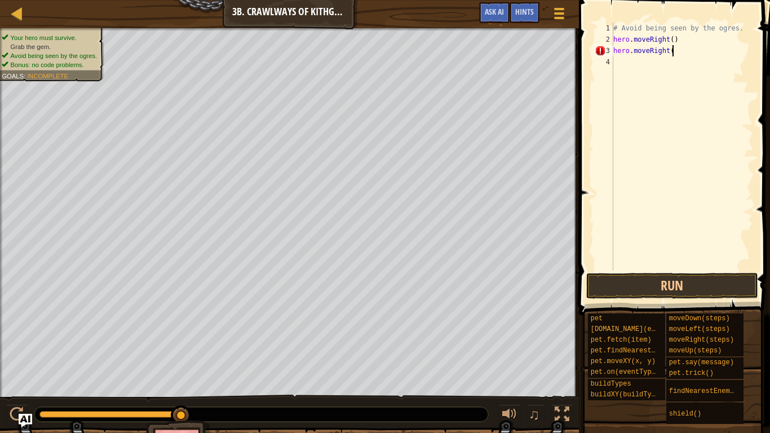
scroll to position [5, 8]
type textarea "hero.moveRight()"
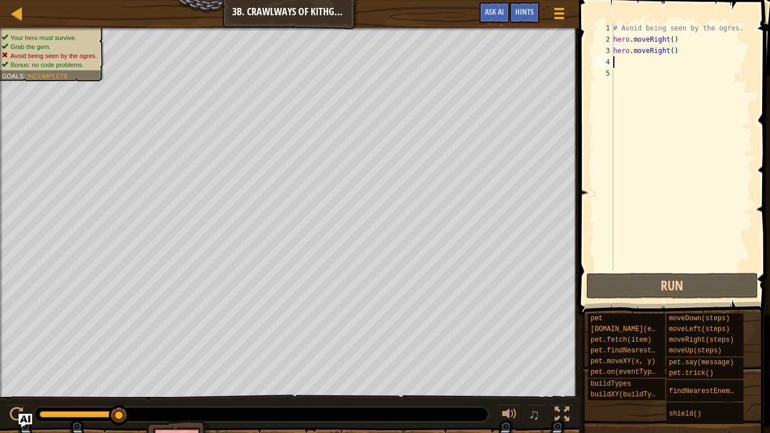
scroll to position [5, 0]
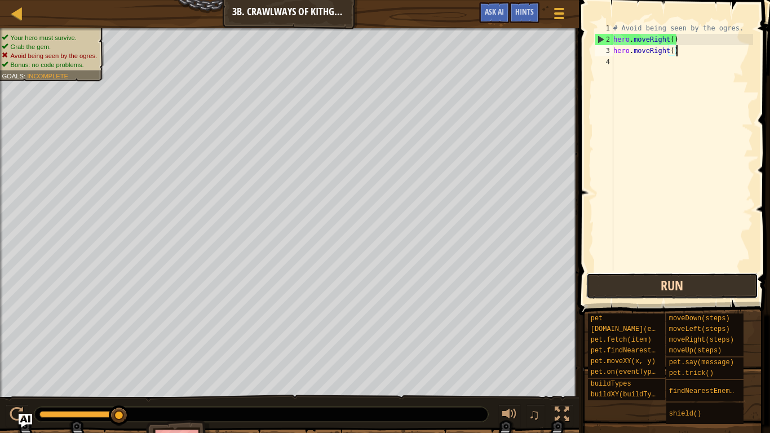
click at [704, 290] on button "Run" at bounding box center [673, 286] width 172 height 26
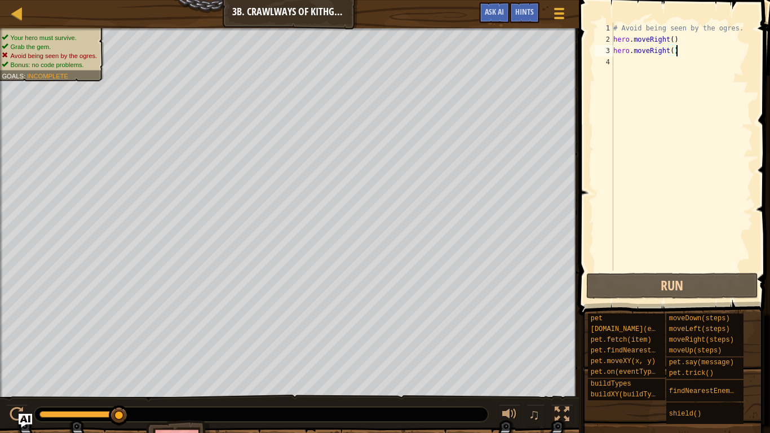
click at [699, 33] on div "# Avoid being seen by the ogres. hero . moveRight ( ) hero . moveRight ( )" at bounding box center [682, 158] width 142 height 271
click at [534, 16] on div "Hints" at bounding box center [525, 12] width 30 height 21
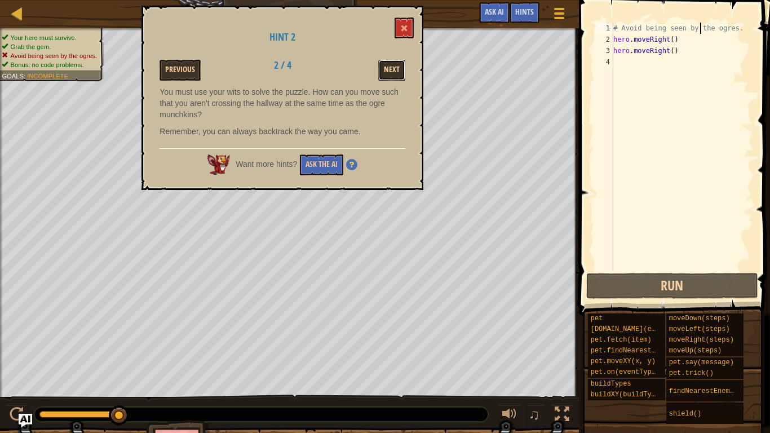
click at [394, 73] on button "Next" at bounding box center [391, 70] width 27 height 21
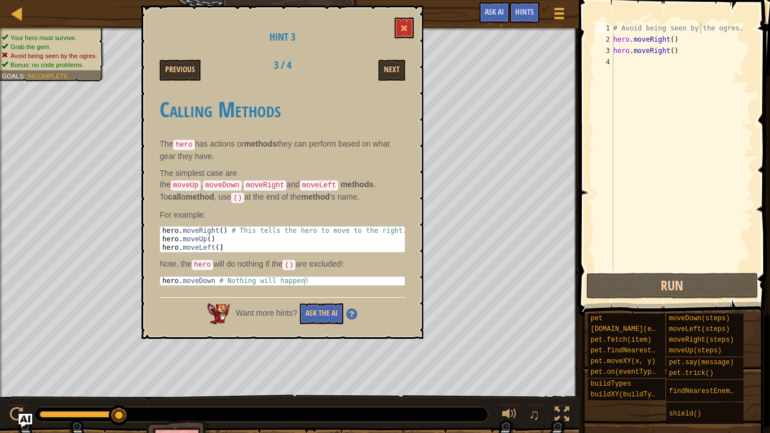
click at [694, 36] on div "# Avoid being seen by the ogres. hero . moveRight ( ) hero . moveRight ( )" at bounding box center [682, 158] width 142 height 271
click at [667, 37] on div "# Avoid being seen by the ogres. hero . moveRight ( ) hero . moveRight ( )" at bounding box center [682, 158] width 142 height 271
click at [668, 37] on div "# Avoid being seen by the ogres. hero . moveRight ( ) hero . moveRight ( )" at bounding box center [682, 158] width 142 height 271
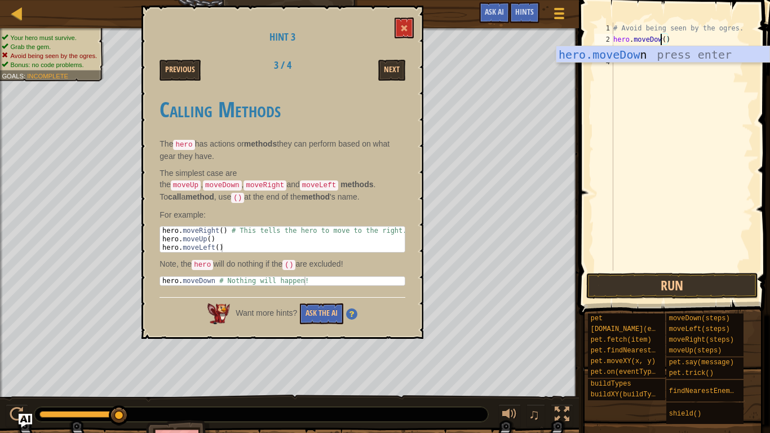
scroll to position [5, 8]
click at [676, 279] on button "Run" at bounding box center [673, 286] width 172 height 26
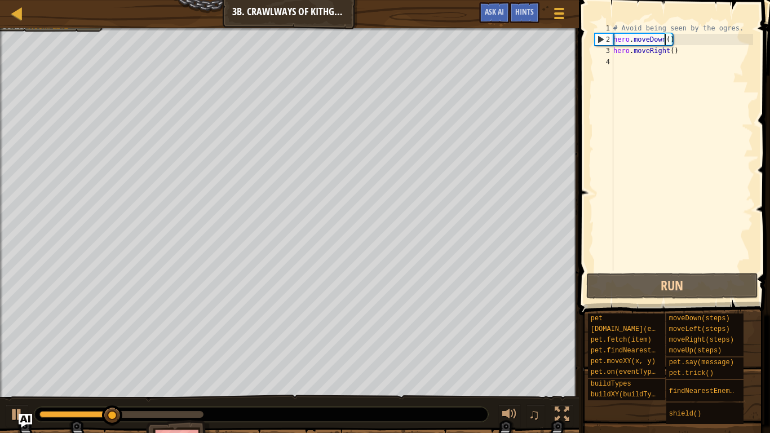
click at [710, 50] on div "# Avoid being seen by the ogres. hero . moveDown ( ) hero . moveRight ( )" at bounding box center [682, 158] width 142 height 271
click at [710, 50] on div "# Avoid being seen by the ogres. hero . moveDown ( ) hero . moveRight ( )" at bounding box center [682, 147] width 142 height 248
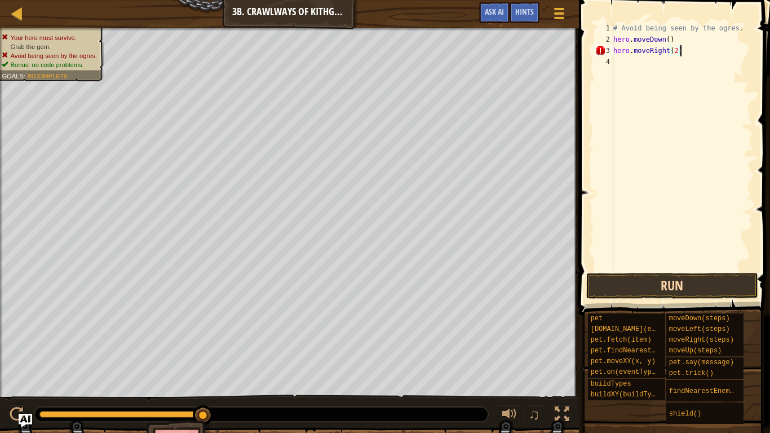
scroll to position [5, 9]
click at [679, 276] on button "Run" at bounding box center [673, 286] width 172 height 26
type textarea "h"
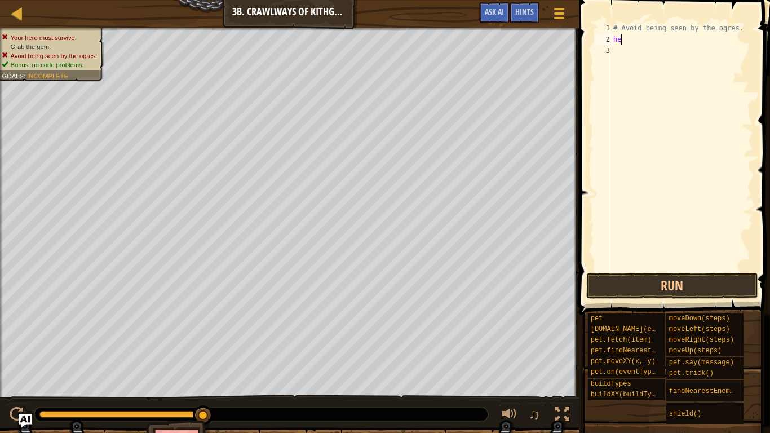
type textarea "h"
type textarea "# Avoid being seen by the ogres."
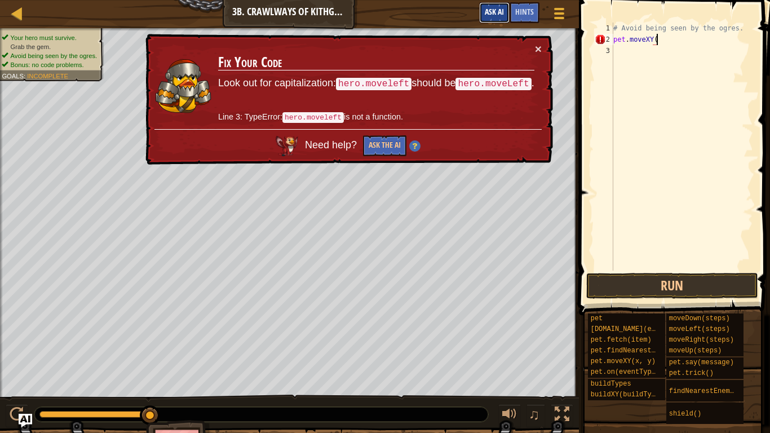
click at [490, 21] on button "Ask AI" at bounding box center [494, 12] width 30 height 21
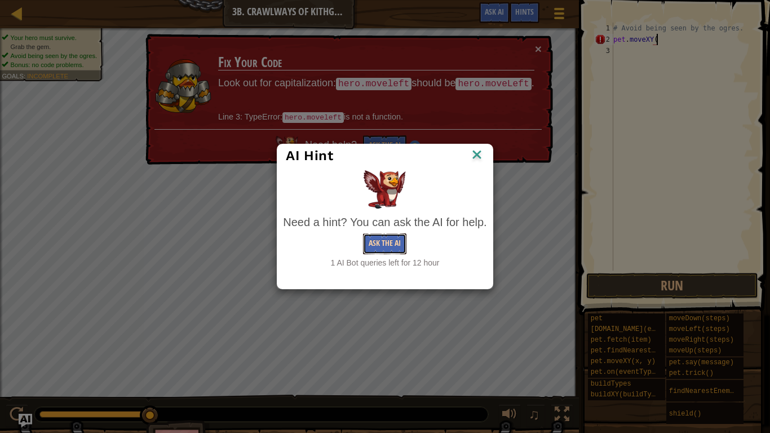
click at [405, 237] on button "Ask the AI" at bounding box center [384, 244] width 43 height 21
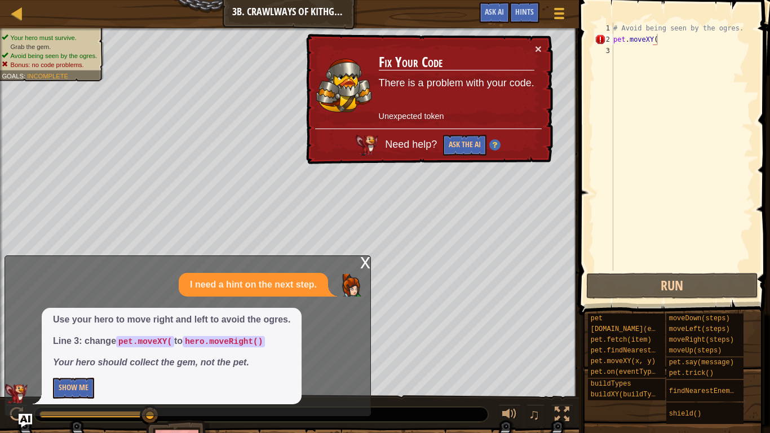
drag, startPoint x: 187, startPoint y: 341, endPoint x: 270, endPoint y: 343, distance: 82.4
click at [270, 337] on p "Line 3: change pet.moveXY( to hero.moveRight()" at bounding box center [171, 341] width 237 height 13
click at [538, 47] on button "×" at bounding box center [538, 49] width 7 height 12
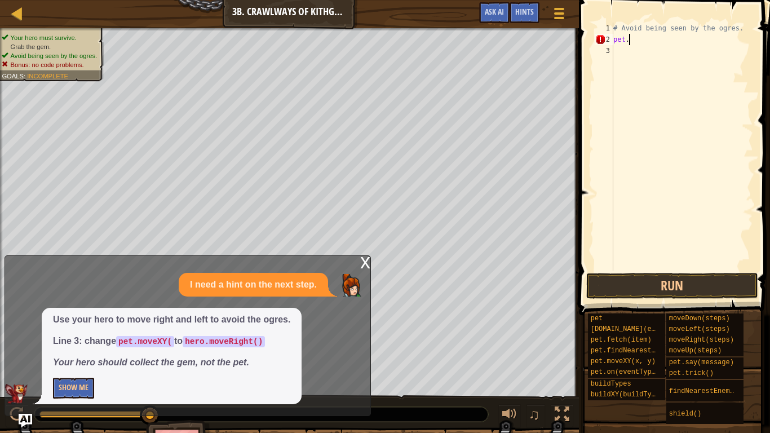
scroll to position [5, 1]
type textarea "p"
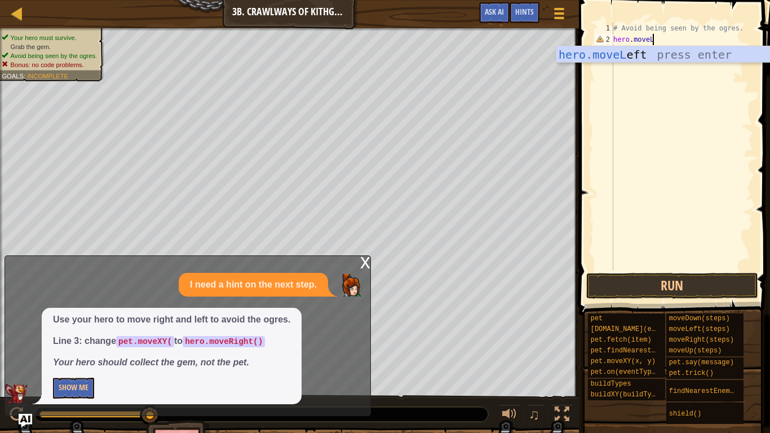
scroll to position [5, 5]
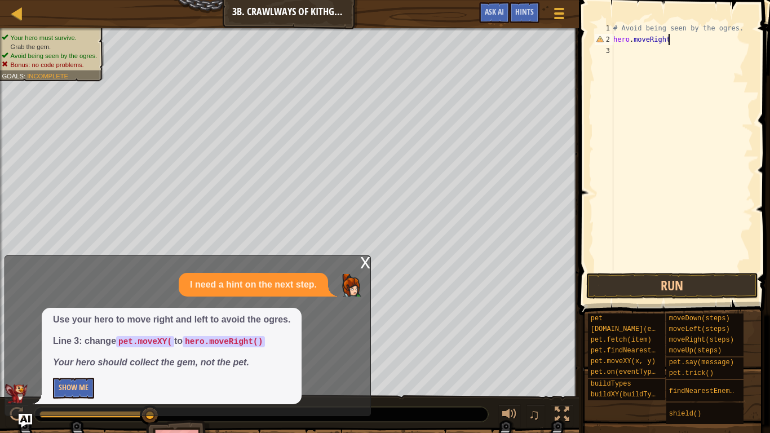
type textarea "hero.moveRight()"
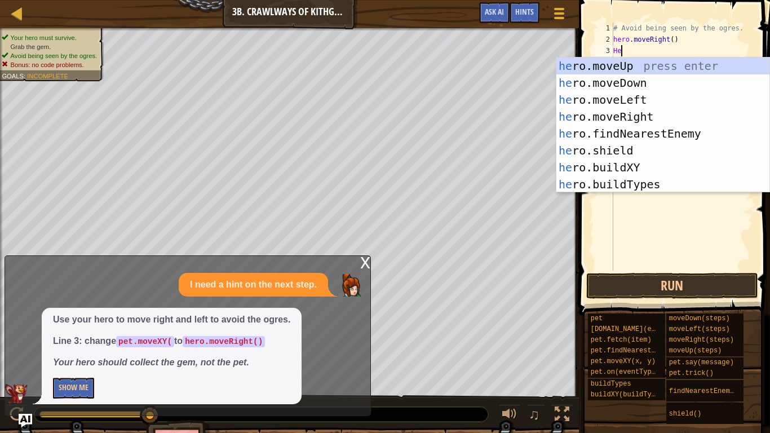
scroll to position [5, 0]
type textarea "H"
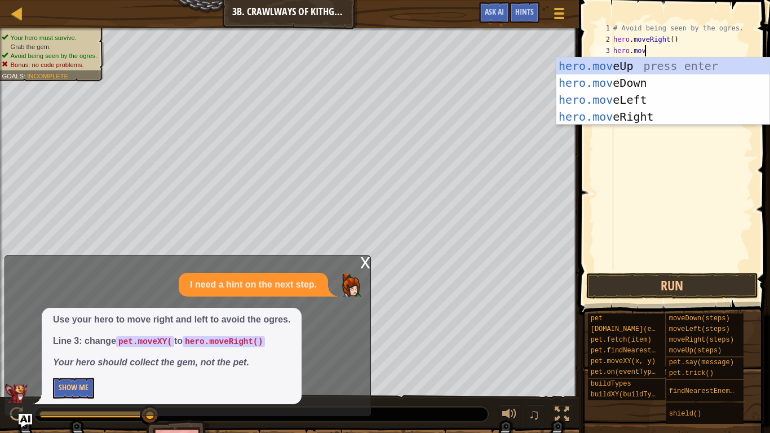
scroll to position [5, 5]
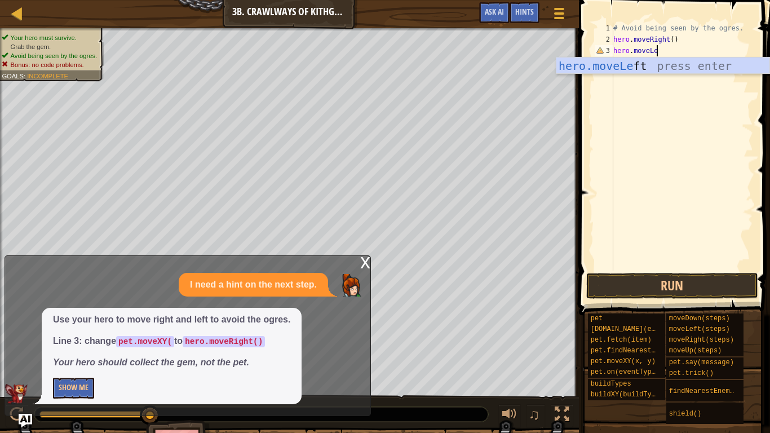
type textarea "hero.moveLeft"
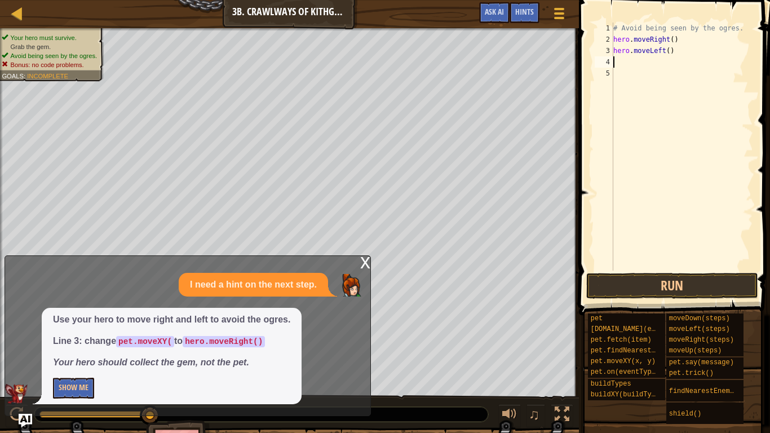
scroll to position [5, 0]
type textarea "H"
click at [689, 278] on button "Run" at bounding box center [673, 286] width 172 height 26
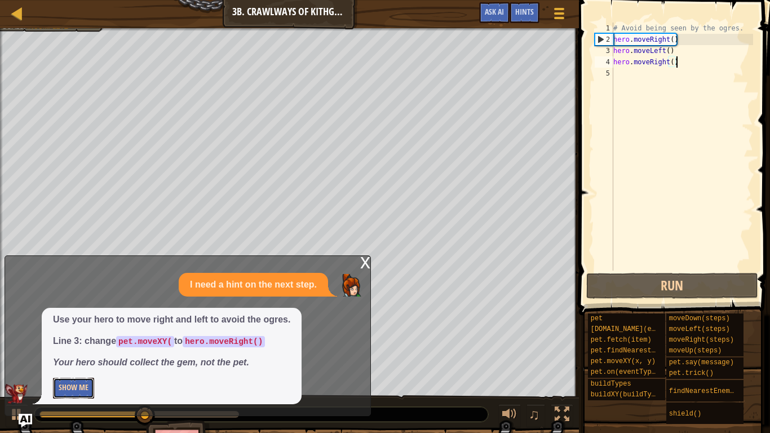
click at [76, 337] on button "Show Me" at bounding box center [73, 388] width 41 height 21
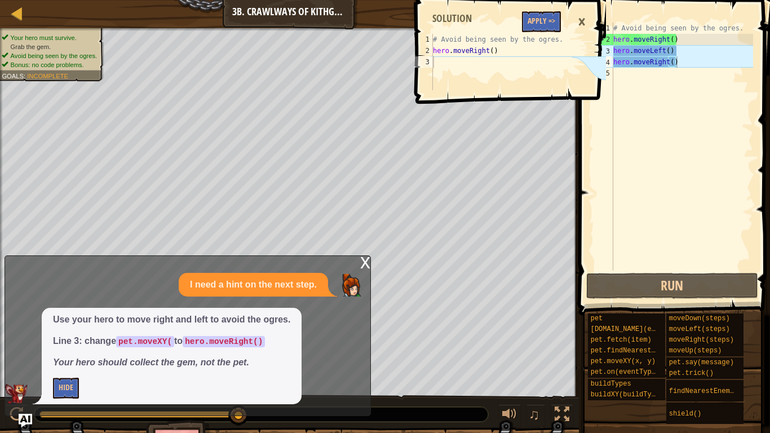
click at [580, 16] on div "×" at bounding box center [581, 22] width 19 height 26
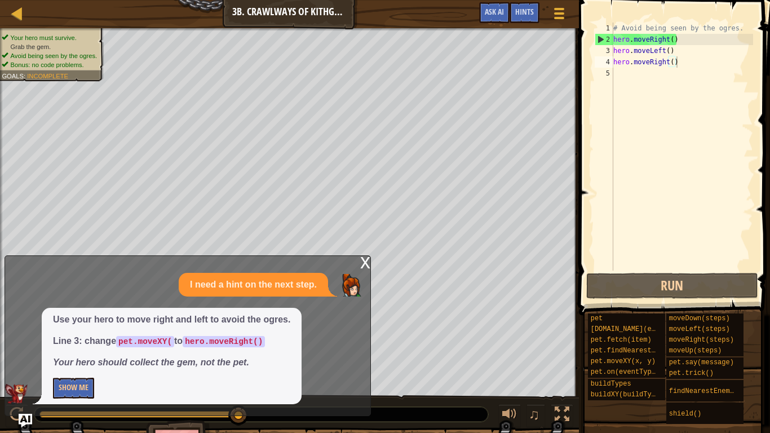
click at [674, 65] on div "# Avoid being seen by the ogres. hero . moveRight ( ) hero . moveLeft ( ) hero …" at bounding box center [682, 158] width 142 height 271
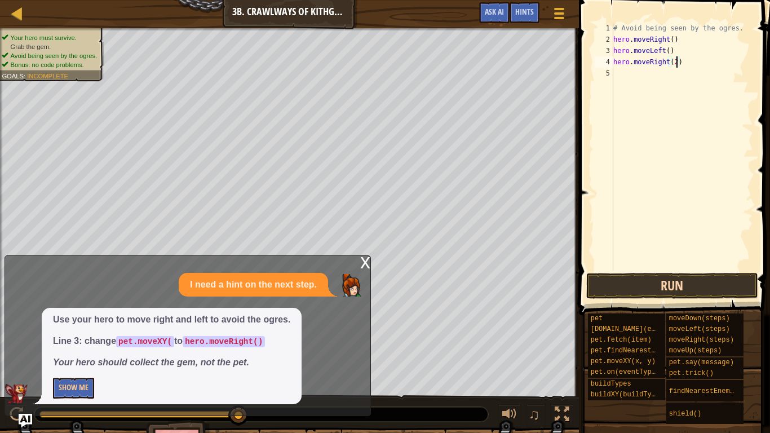
type textarea "hero.moveRight(2)"
click at [727, 294] on button "Run" at bounding box center [673, 286] width 172 height 26
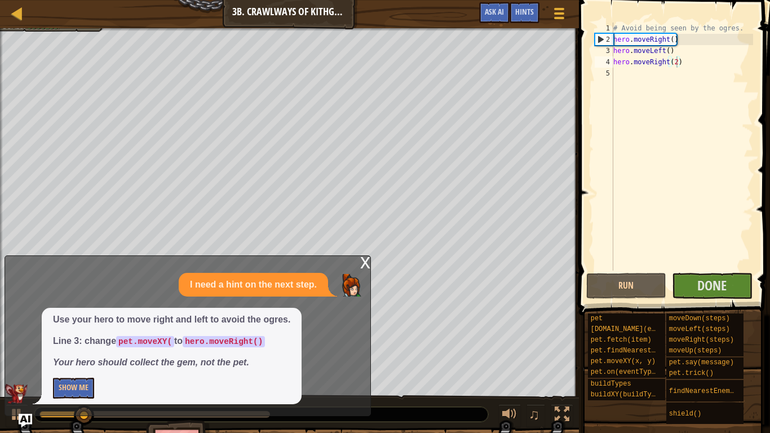
click at [362, 267] on div "x" at bounding box center [365, 261] width 10 height 11
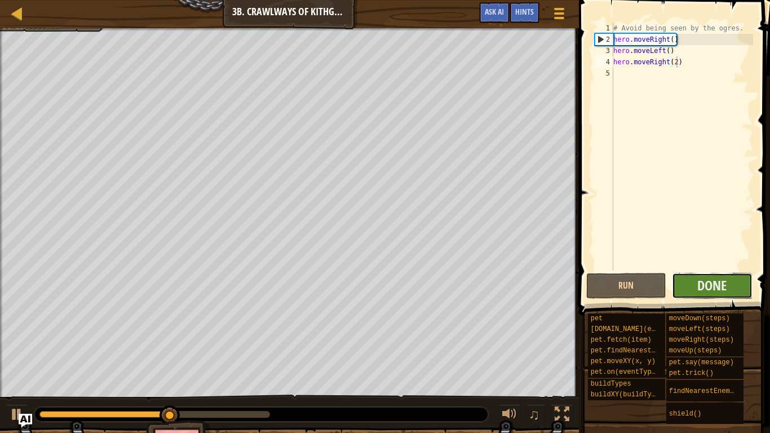
click at [691, 280] on button "Done" at bounding box center [712, 286] width 81 height 26
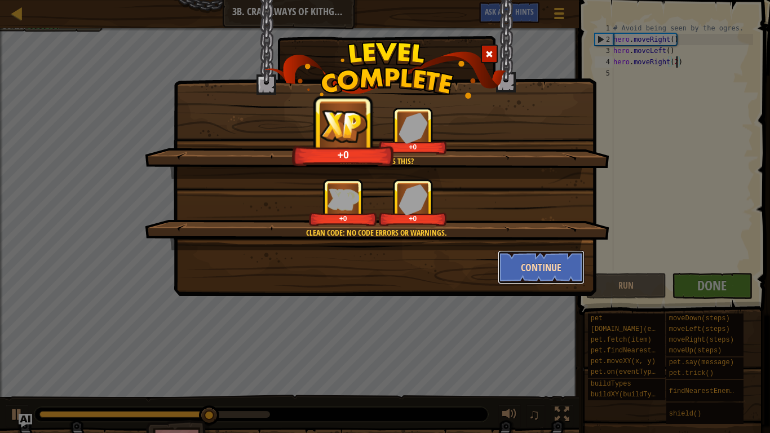
click at [560, 267] on button "Continue" at bounding box center [541, 267] width 87 height 34
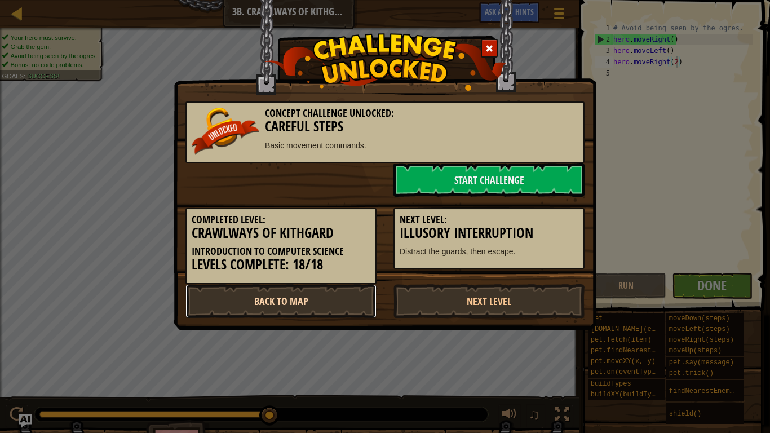
click at [341, 287] on link "Back to Map" at bounding box center [281, 301] width 191 height 34
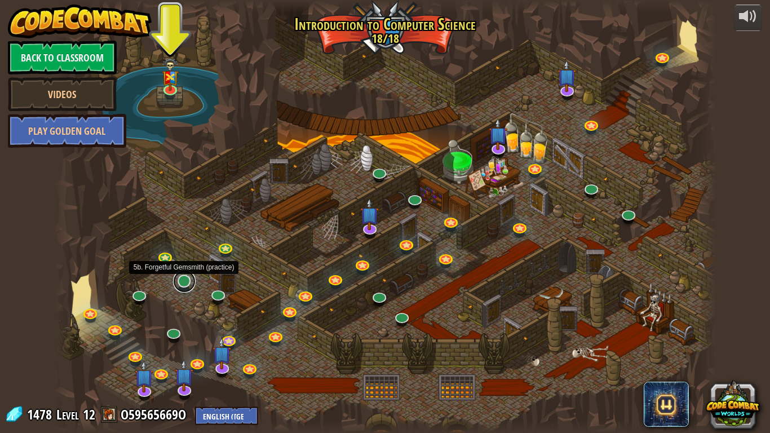
click at [187, 281] on link at bounding box center [184, 281] width 23 height 23
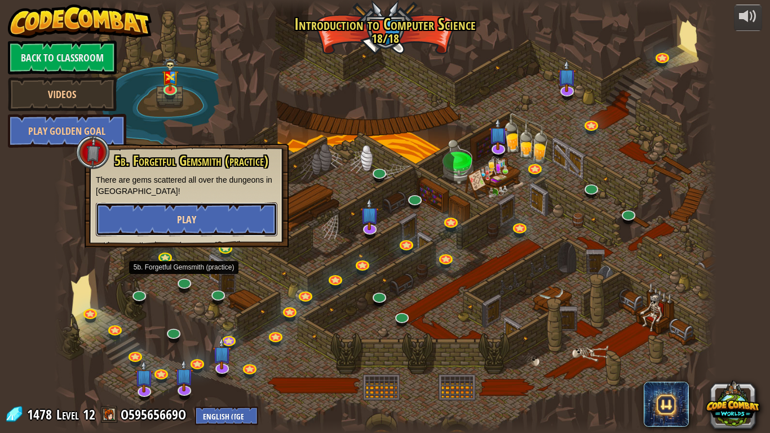
click at [244, 222] on button "Play" at bounding box center [187, 219] width 182 height 34
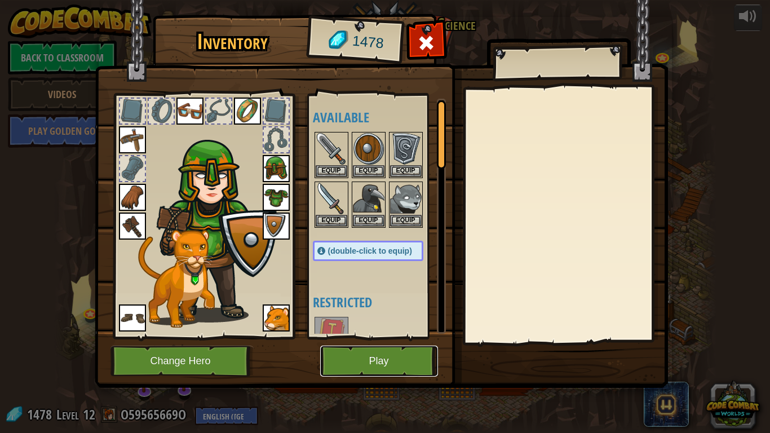
click at [365, 337] on button "Play" at bounding box center [379, 361] width 118 height 31
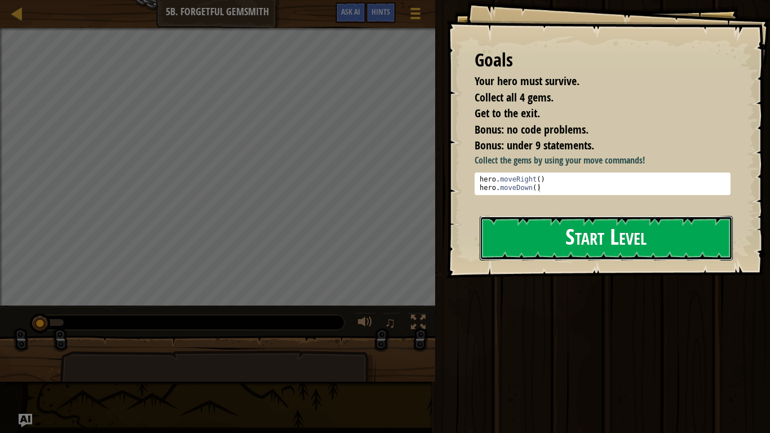
click at [645, 248] on button "Start Level" at bounding box center [606, 238] width 253 height 45
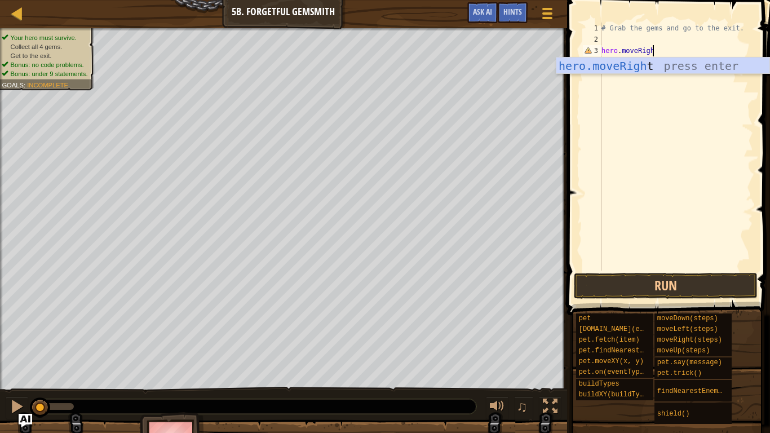
scroll to position [5, 7]
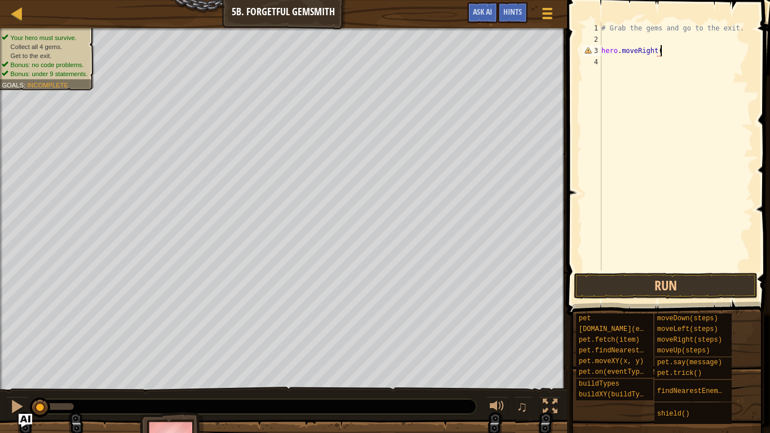
type textarea "hero.moveRight()"
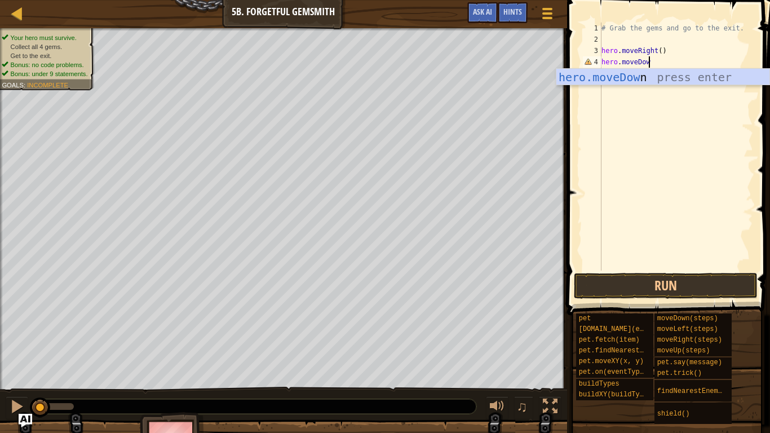
scroll to position [5, 7]
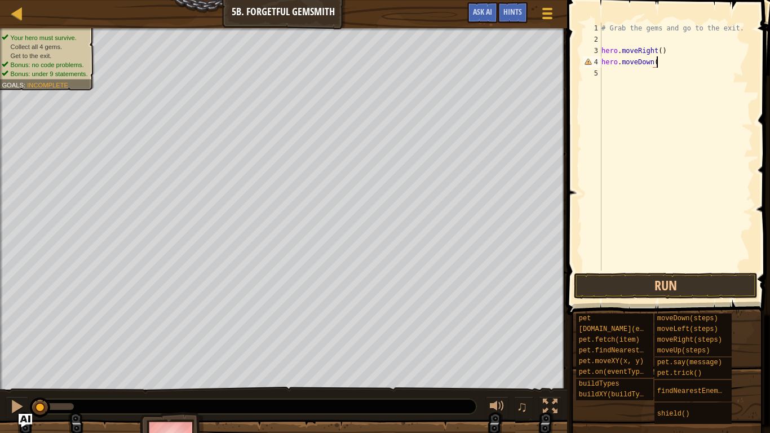
type textarea "hero.moveDown()"
type textarea "hero.moveRight(2)"
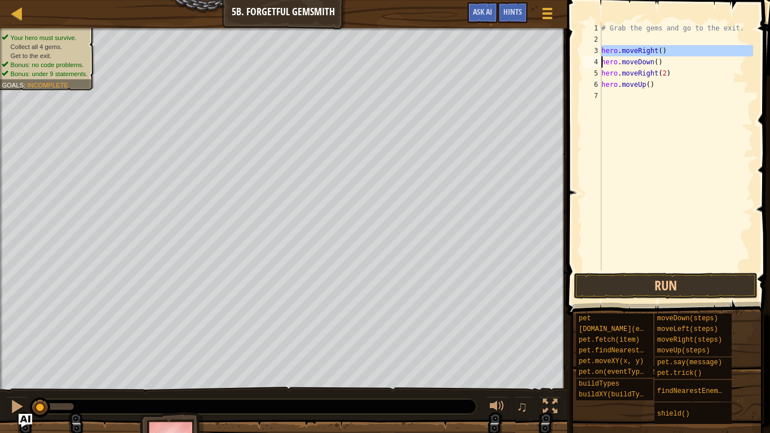
drag, startPoint x: 601, startPoint y: 51, endPoint x: 663, endPoint y: 47, distance: 61.6
click at [663, 47] on div "hero.moveUp() 1 2 3 4 5 6 7 # Grab the gems and go to the exit. hero . moveRigh…" at bounding box center [667, 147] width 173 height 248
type textarea "hero.moveRight() hero.moveDown()"
click at [626, 96] on div "# Grab the gems and go to the exit. hero . moveRight ( ) hero . moveDown ( ) he…" at bounding box center [677, 158] width 154 height 271
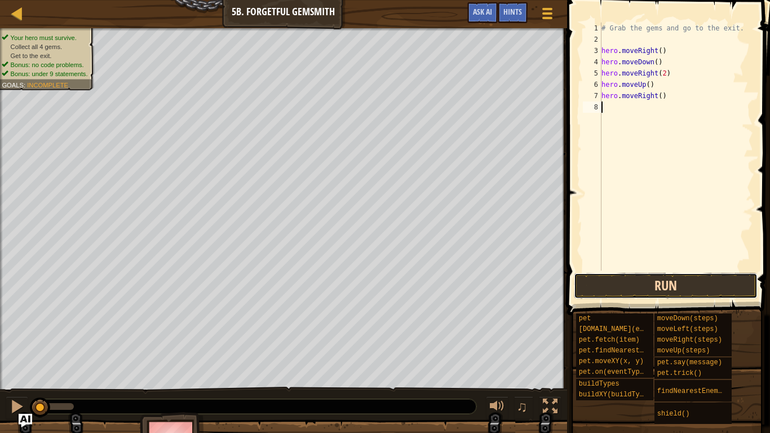
click at [666, 292] on button "Run" at bounding box center [666, 286] width 184 height 26
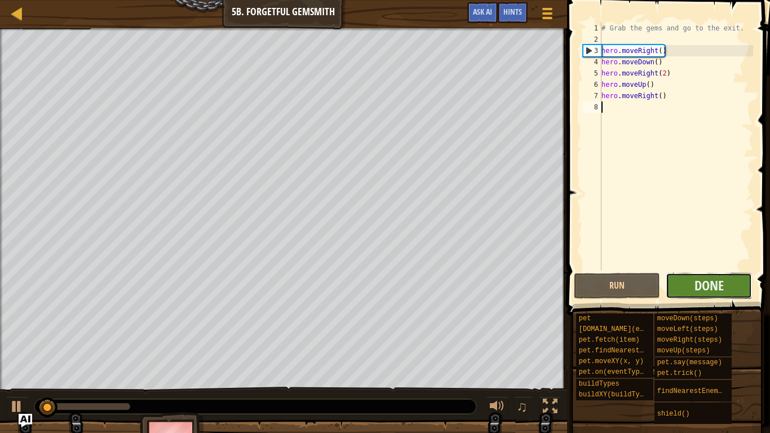
click at [715, 297] on button "Done" at bounding box center [709, 286] width 86 height 26
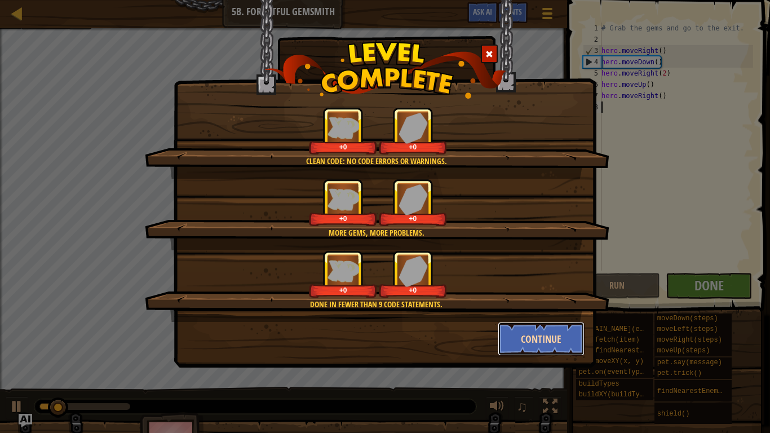
click at [560, 337] on button "Continue" at bounding box center [541, 339] width 87 height 34
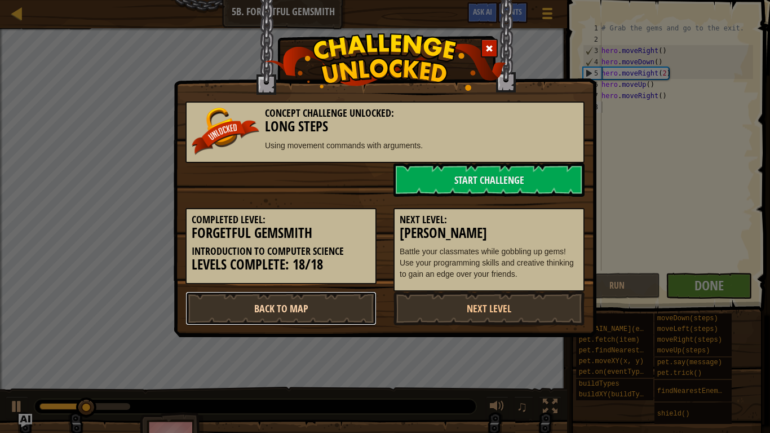
click at [337, 315] on link "Back to Map" at bounding box center [281, 309] width 191 height 34
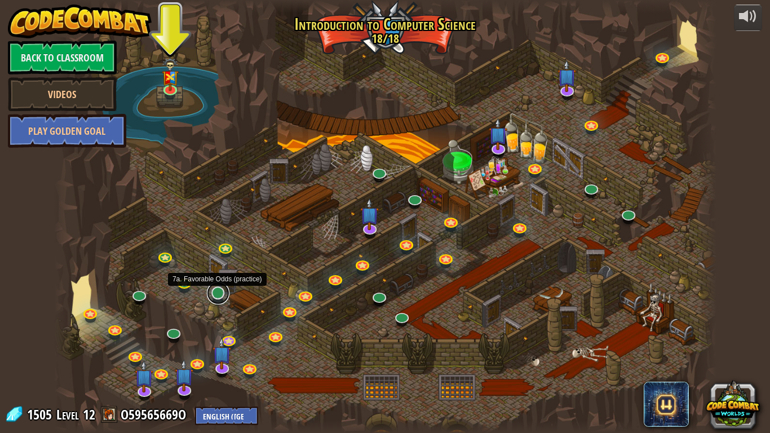
click at [217, 296] on link at bounding box center [218, 293] width 23 height 23
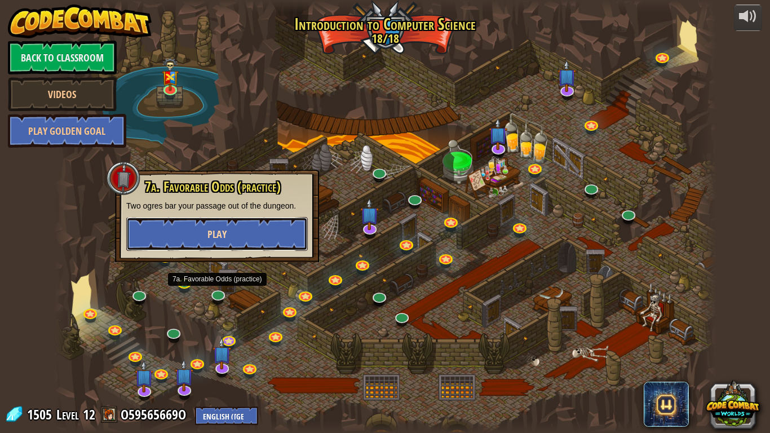
click at [196, 227] on button "Play" at bounding box center [217, 234] width 182 height 34
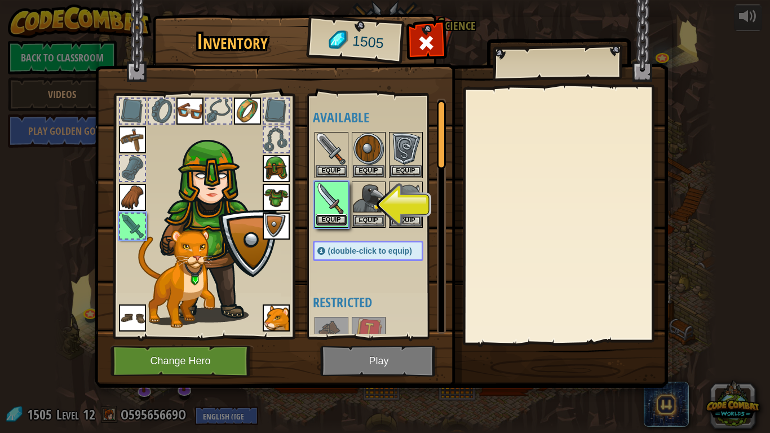
click at [325, 214] on button "Equip" at bounding box center [332, 220] width 32 height 12
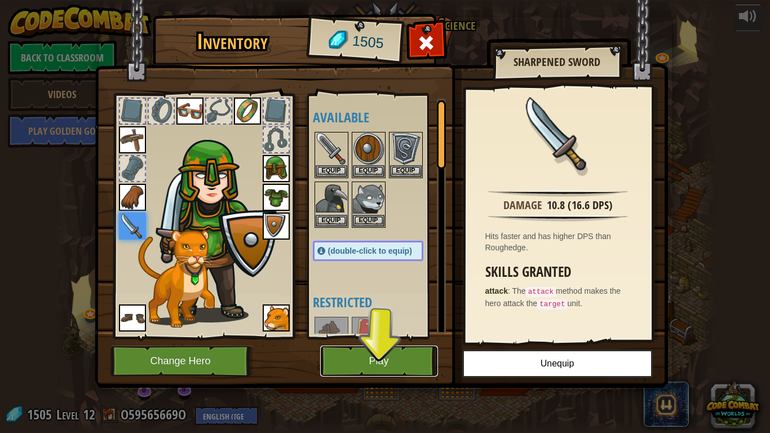
click at [347, 337] on button "Play" at bounding box center [379, 361] width 118 height 31
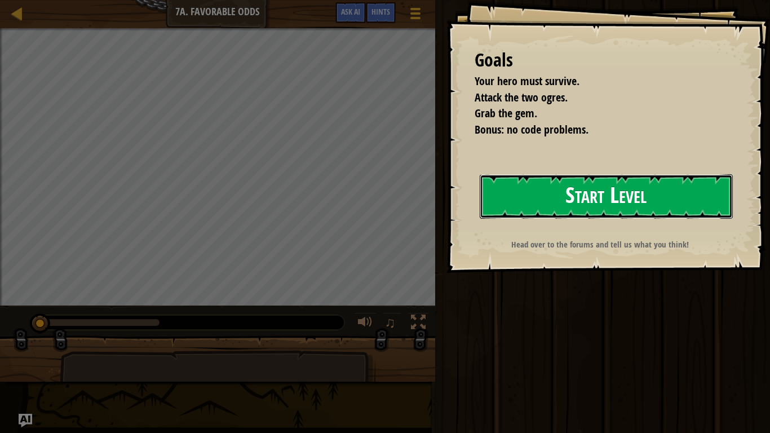
click at [547, 196] on button "Start Level" at bounding box center [606, 196] width 253 height 45
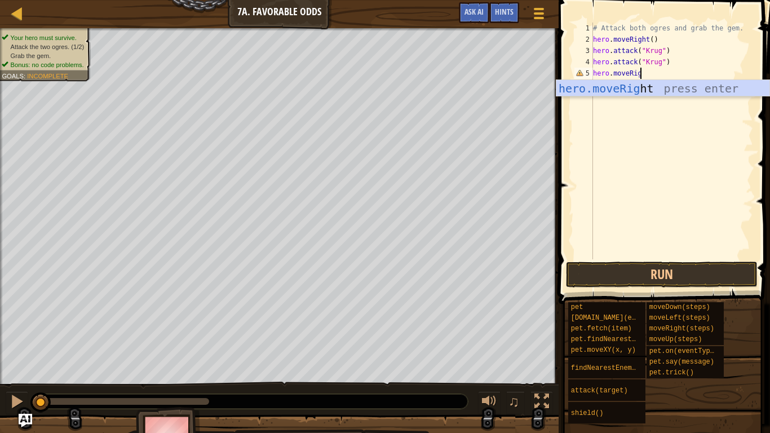
scroll to position [5, 7]
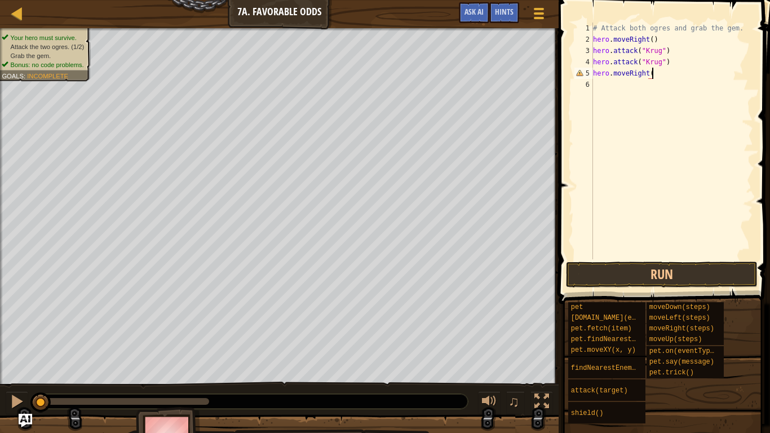
type textarea "hero.moveRight()"
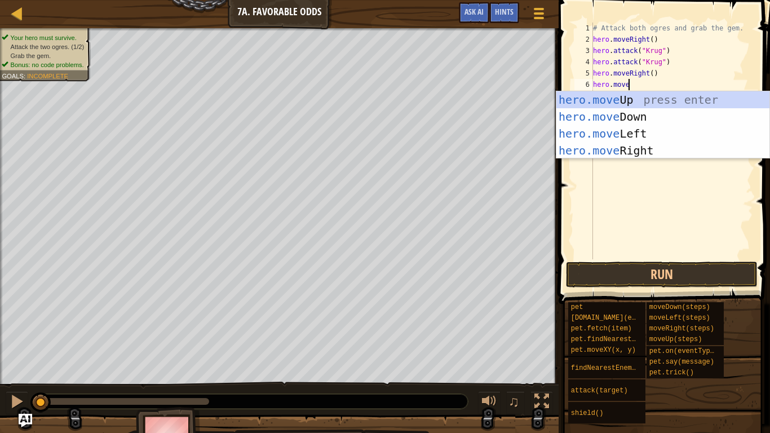
scroll to position [5, 5]
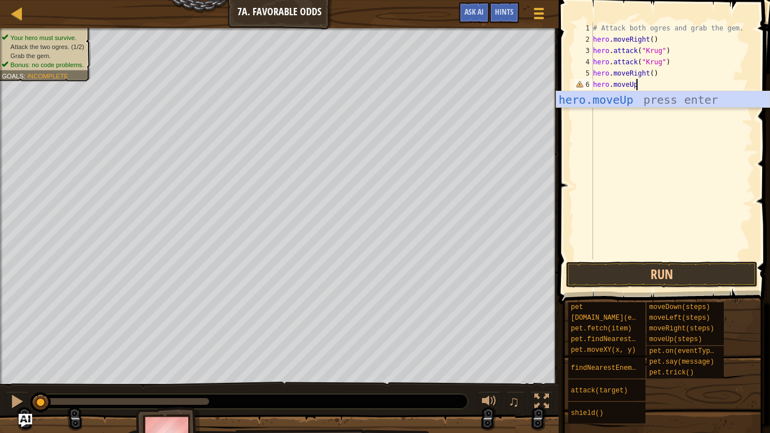
type textarea "hero.moveUp()"
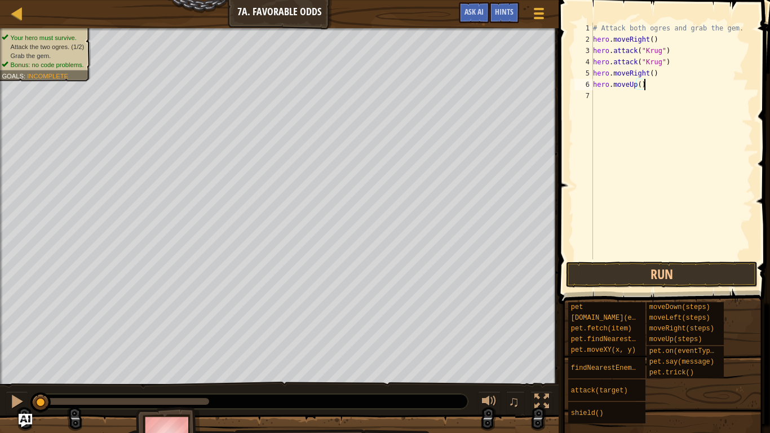
scroll to position [5, 0]
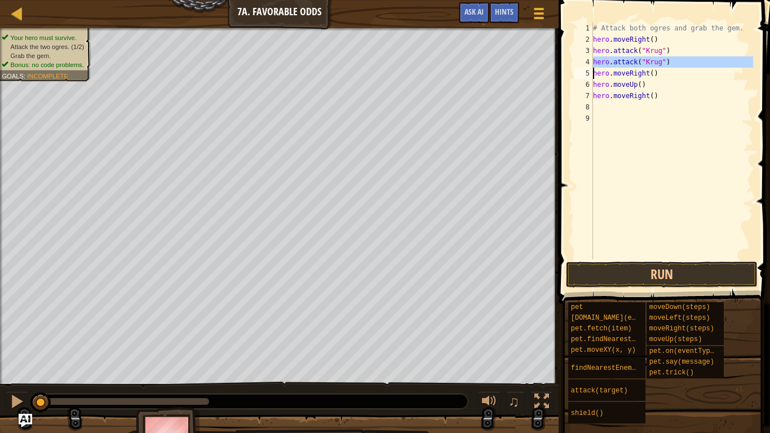
drag, startPoint x: 593, startPoint y: 60, endPoint x: 655, endPoint y: 66, distance: 62.4
click at [655, 66] on div "1 2 3 4 5 6 7 8 9 # Attack both ogres and grab the gem. hero . moveRight ( ) he…" at bounding box center [662, 141] width 181 height 237
type textarea "hero.attack("Krug") hero.moveRight()"
click at [659, 113] on div "# Attack both ogres and grab the gem. hero . moveRight ( ) hero . attack ( "[PE…" at bounding box center [672, 152] width 162 height 259
click at [655, 108] on div "# Attack both ogres and grab the gem. hero . moveRight ( ) hero . attack ( "[PE…" at bounding box center [672, 152] width 162 height 259
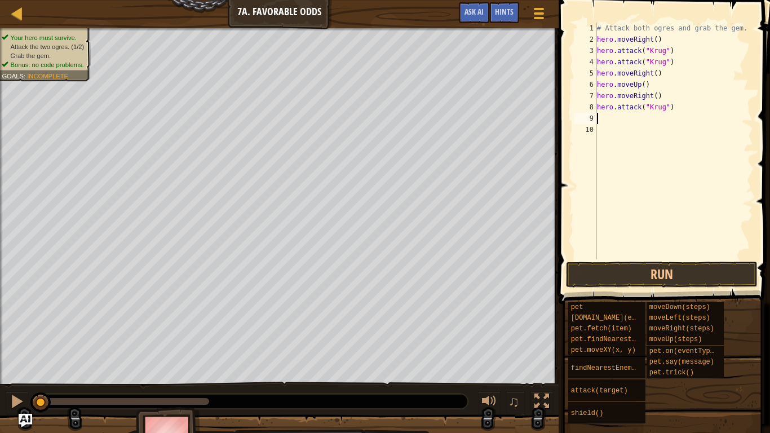
click at [664, 111] on div "# Attack both ogres and grab the gem. hero . moveRight ( ) hero . attack ( "[PE…" at bounding box center [674, 152] width 158 height 259
type textarea "hero.attack("Grump")"
drag, startPoint x: 679, startPoint y: 112, endPoint x: 595, endPoint y: 108, distance: 83.5
click at [595, 108] on div "hero.attack("Grump") 1 2 3 4 5 6 7 8 9 10 # Attack both [PERSON_NAME] and grab …" at bounding box center [662, 141] width 181 height 237
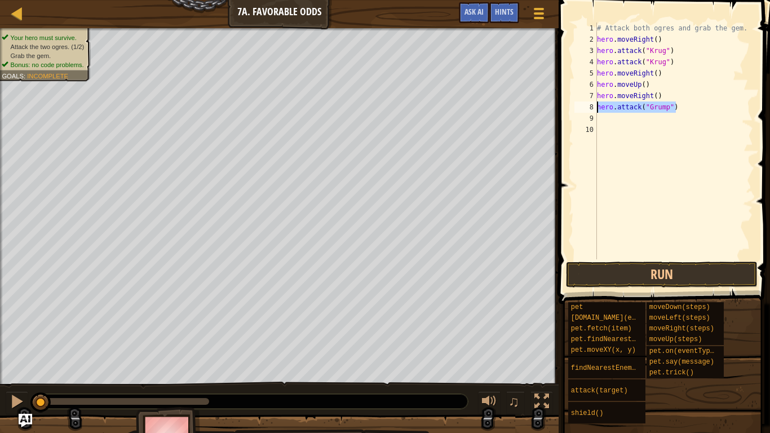
click at [600, 118] on div "# Attack both ogres and grab the gem. hero . moveRight ( ) hero . attack ( "[PE…" at bounding box center [674, 152] width 158 height 259
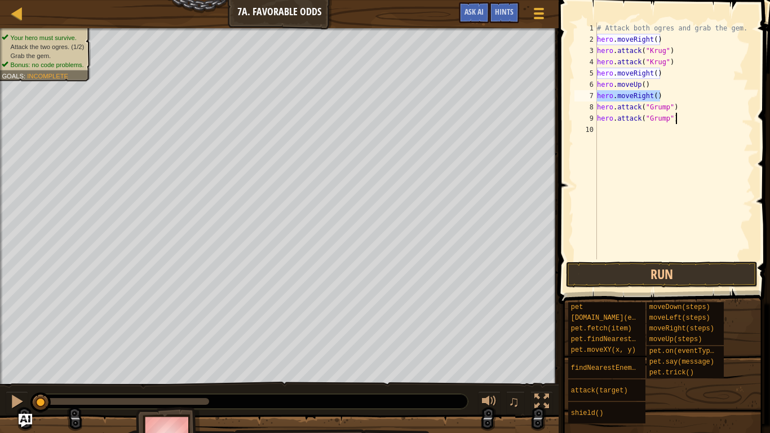
drag, startPoint x: 663, startPoint y: 97, endPoint x: 568, endPoint y: 101, distance: 94.8
click at [568, 101] on div "hero.attack("Grump") 1 2 3 4 5 6 7 8 9 10 # Attack both [PERSON_NAME] and grab …" at bounding box center [663, 174] width 215 height 337
click at [588, 106] on div "8" at bounding box center [586, 107] width 23 height 11
drag, startPoint x: 662, startPoint y: 95, endPoint x: 585, endPoint y: 94, distance: 76.7
click at [585, 94] on div "hero.attack("Grump") 1 2 3 4 5 6 7 8 9 10 # Attack both [PERSON_NAME] and grab …" at bounding box center [662, 141] width 181 height 237
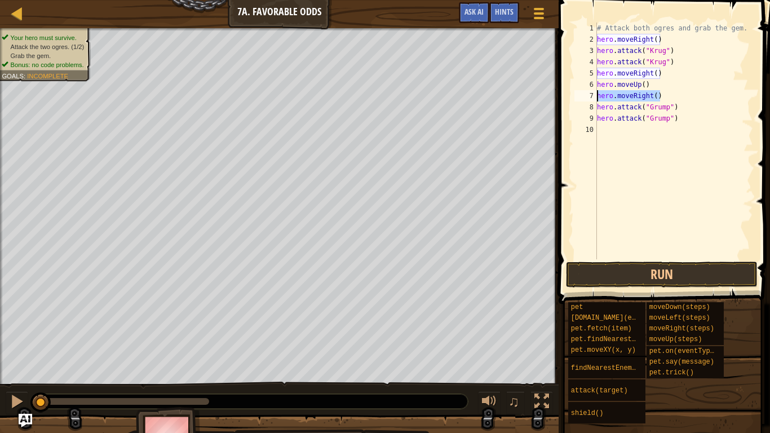
type textarea "hero.moveRight()"
click at [613, 130] on div "# Attack both ogres and grab the gem. hero . moveRight ( ) hero . attack ( "[PE…" at bounding box center [674, 152] width 158 height 259
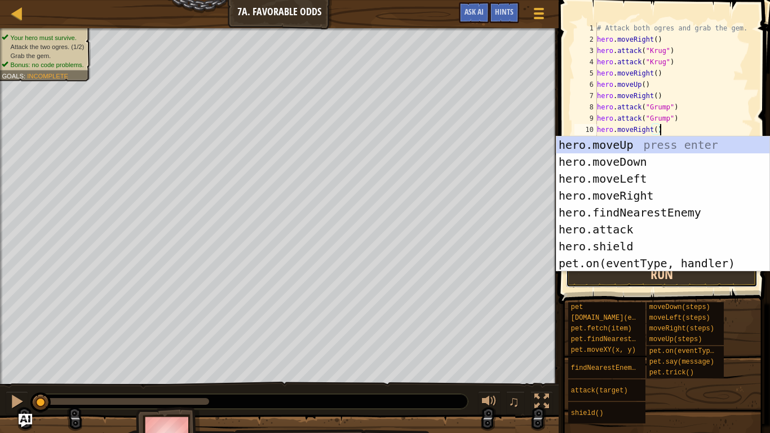
click at [571, 278] on button "Run" at bounding box center [662, 275] width 192 height 26
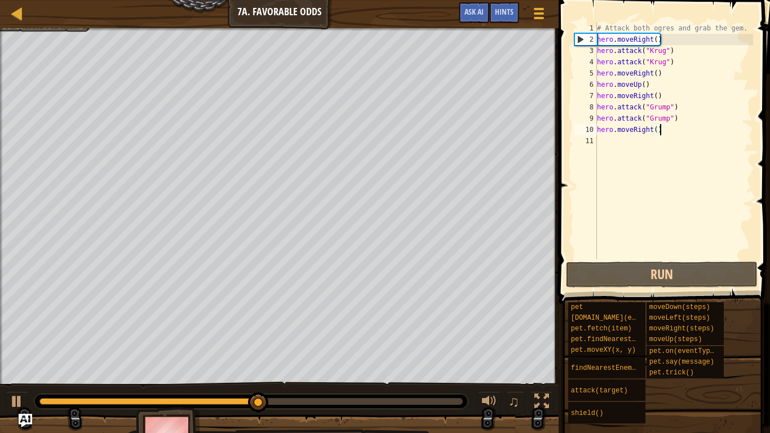
click at [651, 71] on div "# Attack both ogres and grab the gem. hero . moveRight ( ) hero . attack ( "[PE…" at bounding box center [674, 152] width 158 height 259
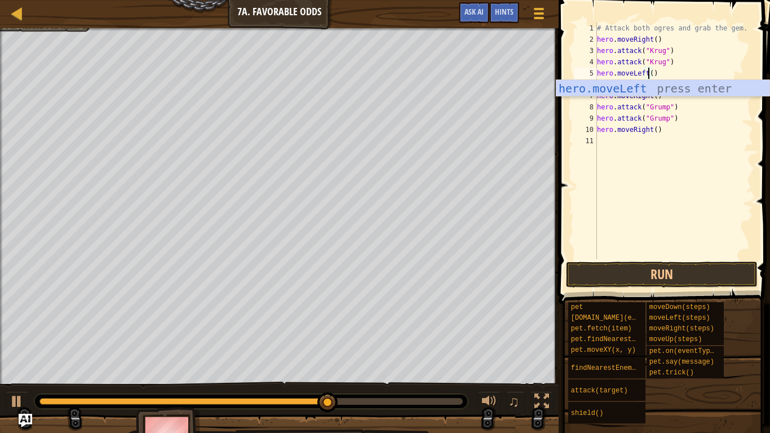
scroll to position [5, 8]
click at [642, 0] on body "Map Introduction to Computer Science 7a. Favorable Odds Game Menu Done Hints As…" at bounding box center [385, 0] width 770 height 0
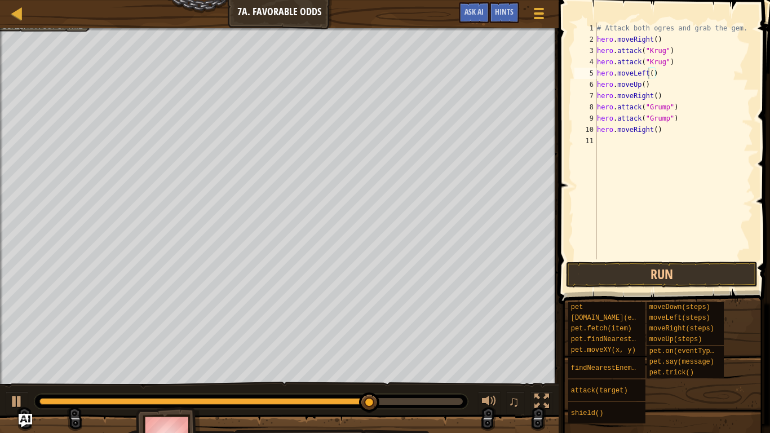
click at [652, 97] on div "# Attack both ogres and grab the gem. hero . moveRight ( ) hero . attack ( "[PE…" at bounding box center [674, 152] width 158 height 259
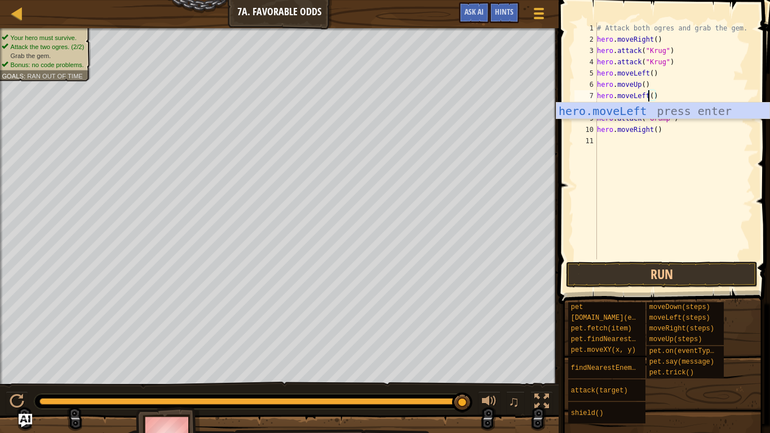
click at [651, 131] on div "# Attack both ogres and grab the gem. hero . moveRight ( ) hero . attack ( "[PE…" at bounding box center [674, 152] width 158 height 259
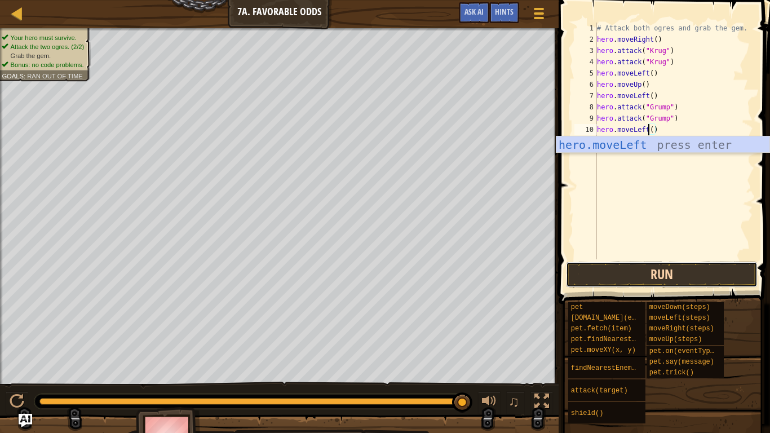
click at [650, 272] on button "Run" at bounding box center [662, 275] width 192 height 26
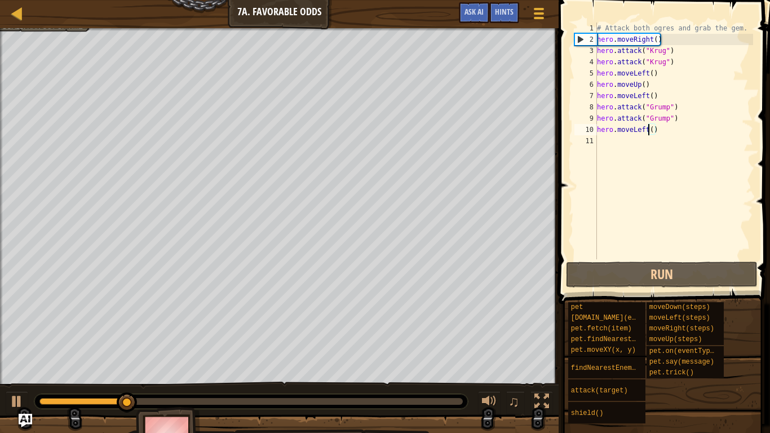
click at [647, 73] on div "# Attack both ogres and grab the gem. hero . moveRight ( ) hero . attack ( "[PE…" at bounding box center [674, 152] width 158 height 259
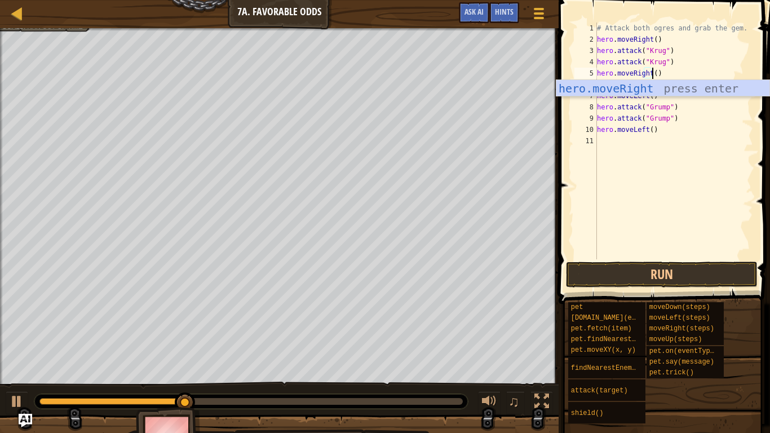
scroll to position [5, 8]
type textarea "hero.moveRight()"
click at [664, 268] on button "Run" at bounding box center [662, 275] width 192 height 26
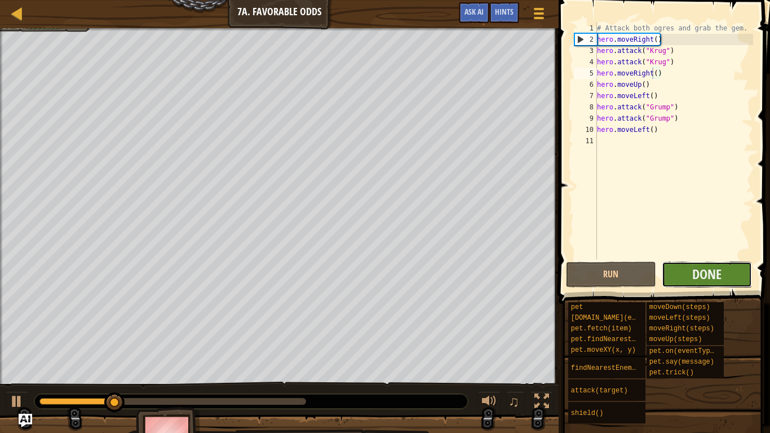
click at [725, 276] on button "Done" at bounding box center [707, 275] width 90 height 26
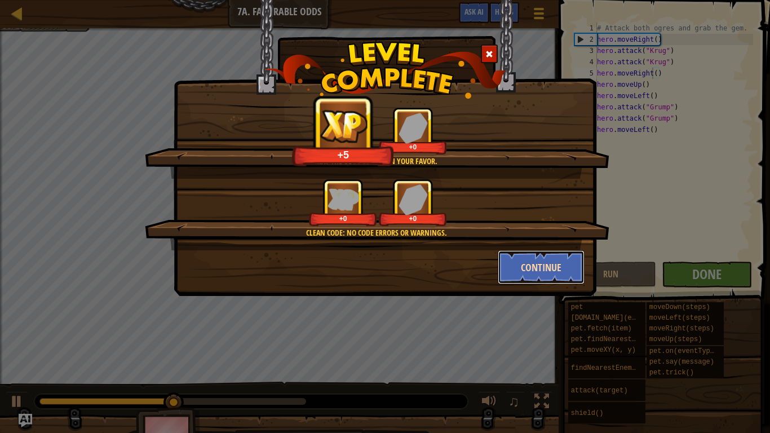
click at [515, 256] on button "Continue" at bounding box center [541, 267] width 87 height 34
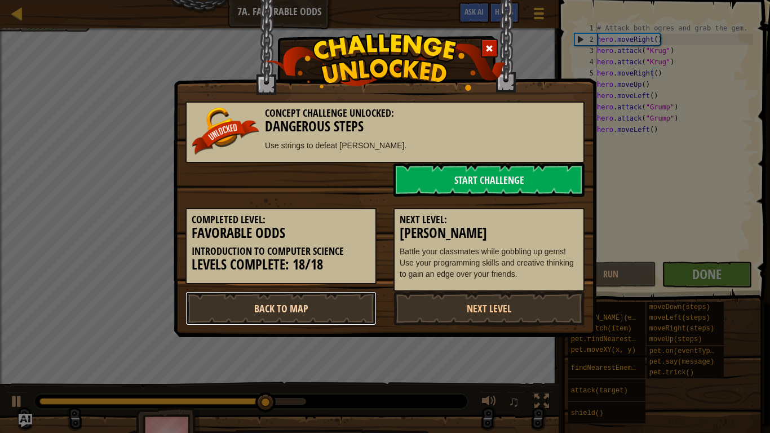
click at [327, 310] on link "Back to Map" at bounding box center [281, 309] width 191 height 34
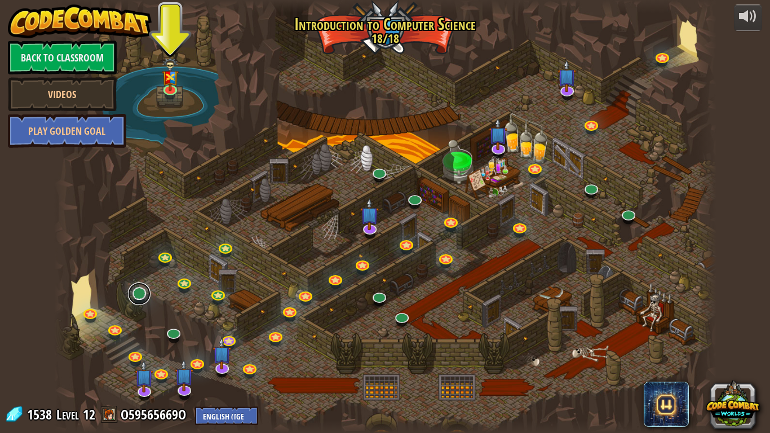
click at [141, 303] on link at bounding box center [139, 294] width 23 height 23
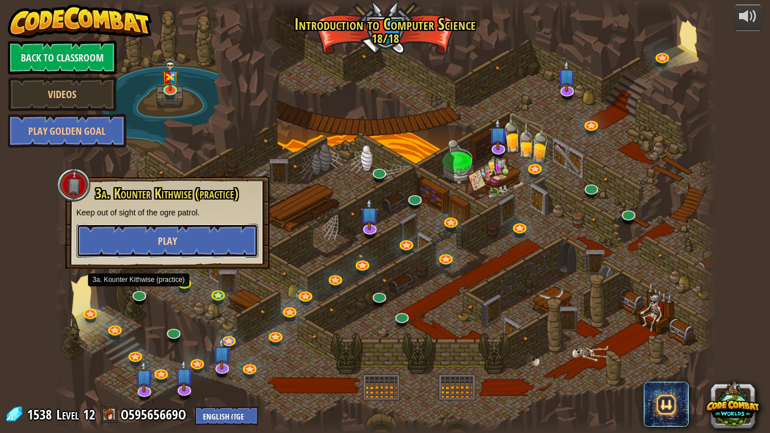
click at [170, 252] on button "Play" at bounding box center [168, 241] width 182 height 34
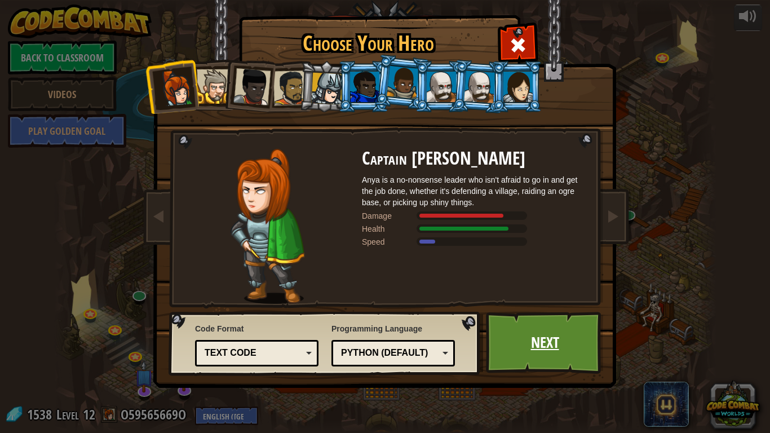
click at [525, 337] on link "Next" at bounding box center [545, 343] width 118 height 62
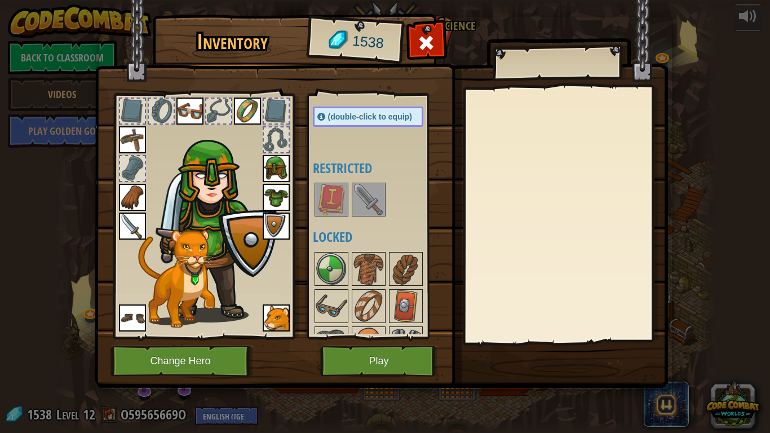
scroll to position [129, 0]
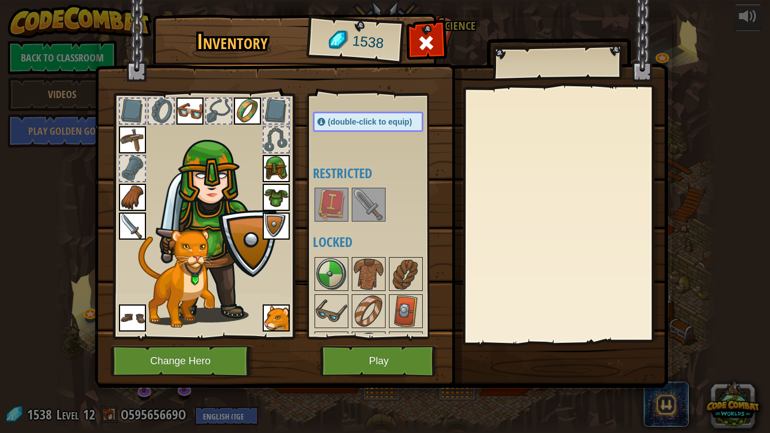
click at [367, 218] on img at bounding box center [369, 205] width 32 height 32
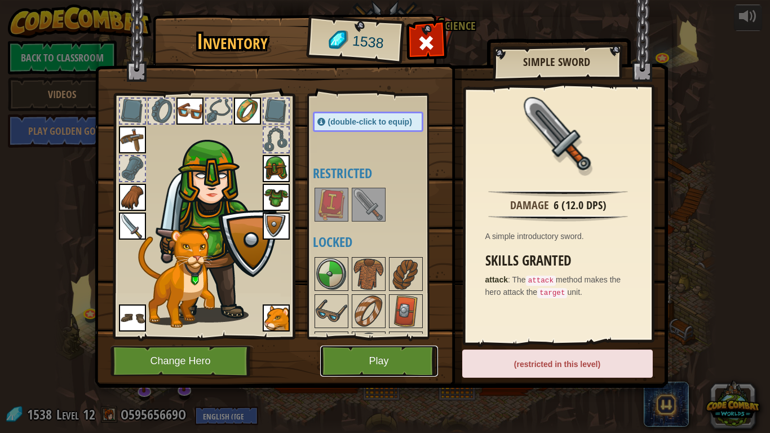
click at [391, 337] on button "Play" at bounding box center [379, 361] width 118 height 31
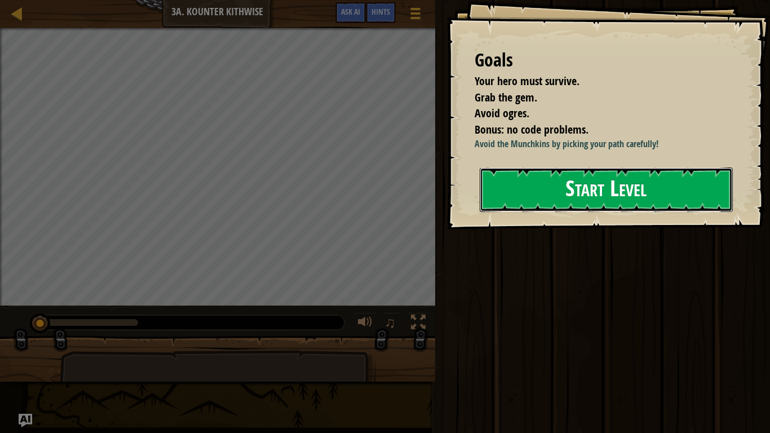
click at [592, 197] on button "Start Level" at bounding box center [606, 190] width 253 height 45
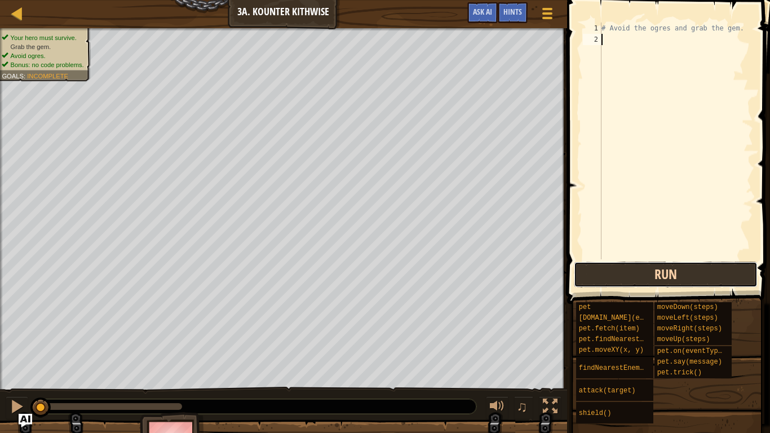
click at [665, 275] on button "Run" at bounding box center [666, 275] width 184 height 26
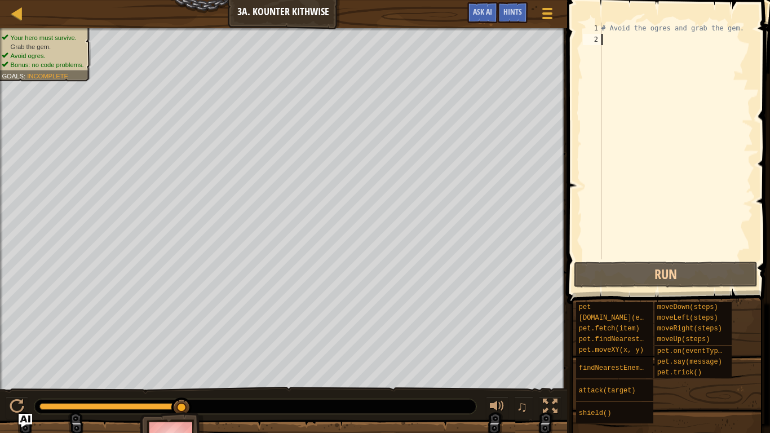
type textarea "m"
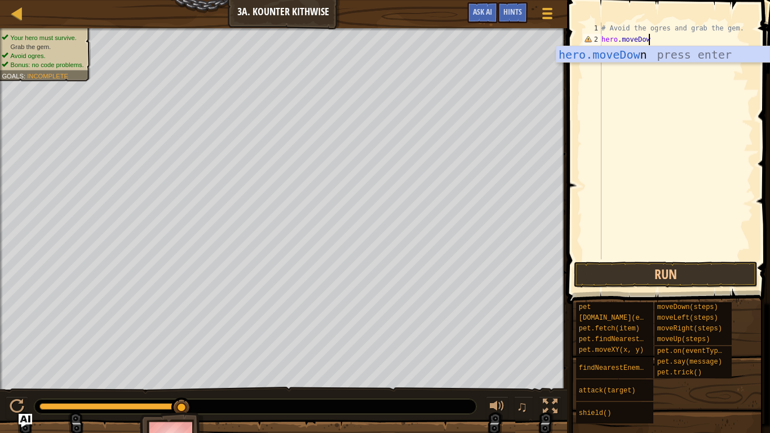
scroll to position [5, 7]
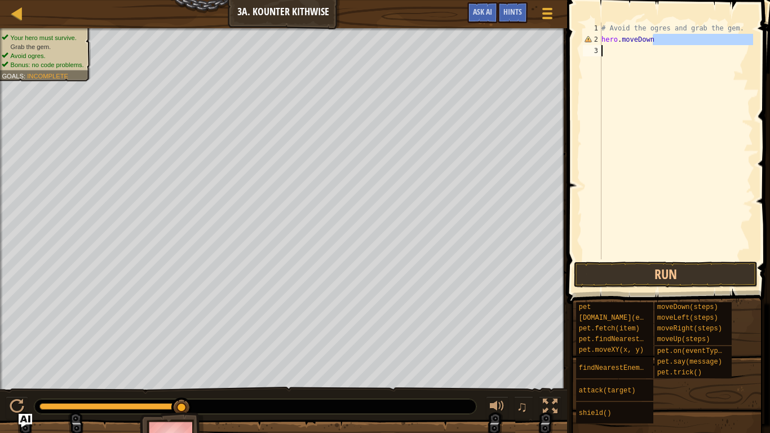
type textarea "hero.moveDown()"
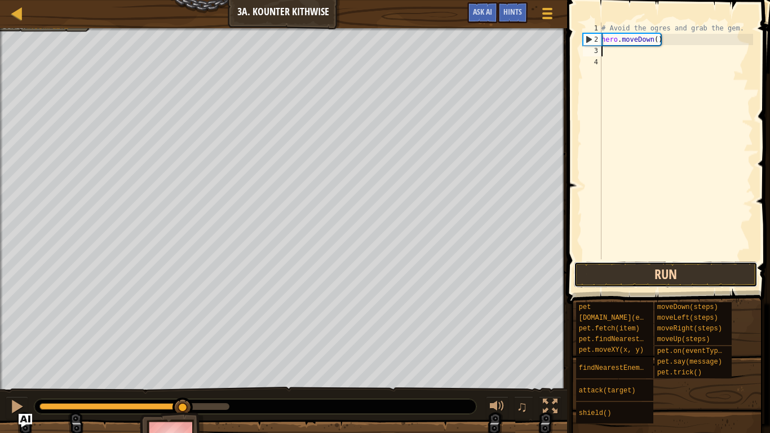
click at [638, 280] on button "Run" at bounding box center [666, 275] width 184 height 26
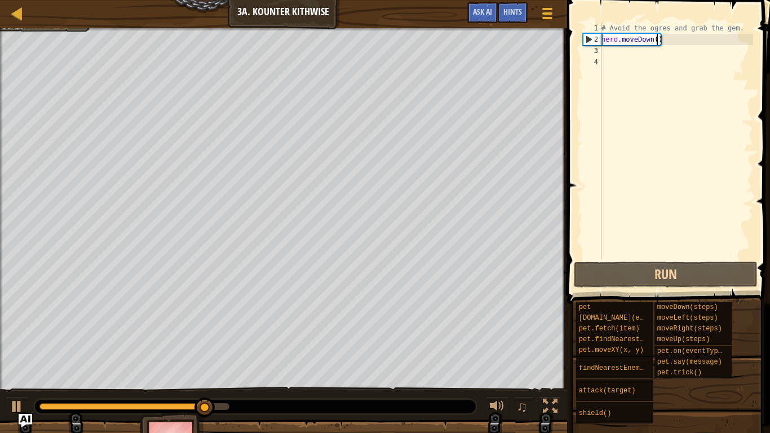
click at [659, 38] on div "# Avoid the ogres and grab the gem. hero . moveDown ( )" at bounding box center [677, 152] width 154 height 259
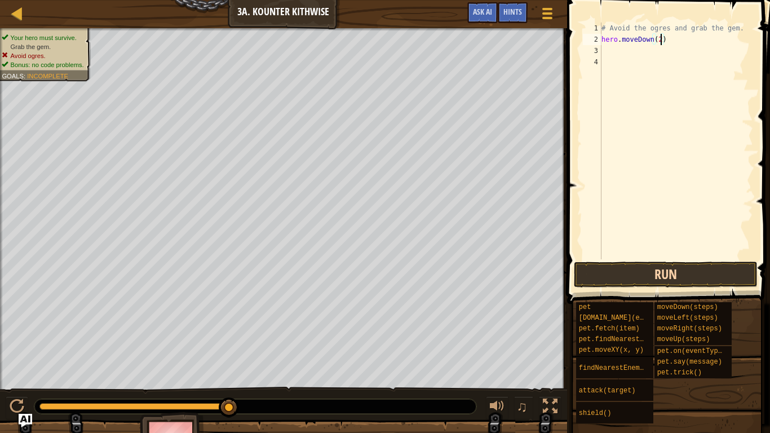
type textarea "hero.moveDown(2)"
click at [703, 285] on button "Run" at bounding box center [666, 275] width 184 height 26
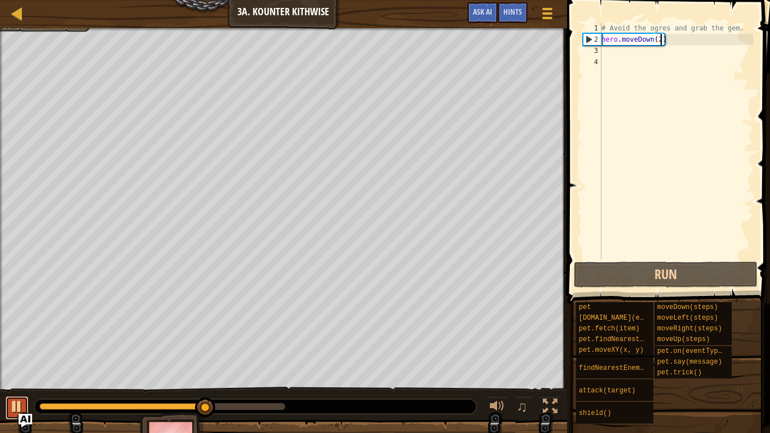
click at [17, 337] on div at bounding box center [17, 406] width 15 height 15
click at [45, 337] on div at bounding box center [124, 406] width 170 height 7
click at [622, 55] on div "# Avoid the ogres and grab the gem. hero . moveDown ( 2 )" at bounding box center [677, 152] width 154 height 259
type textarea "h"
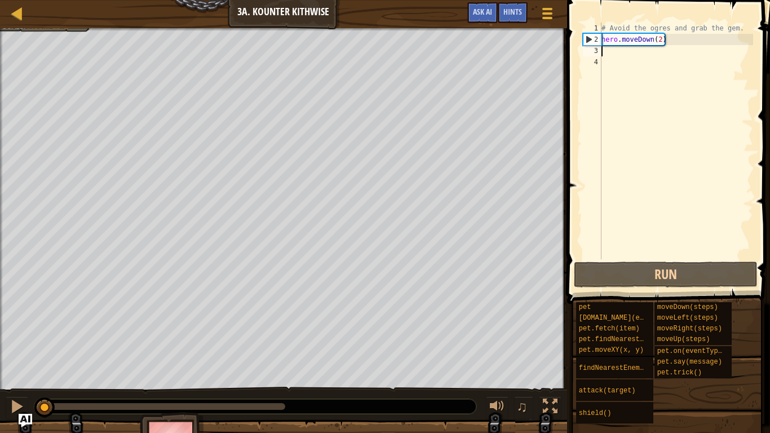
paste textarea "hero.moveRight()"
type textarea "hero.moveRight()"
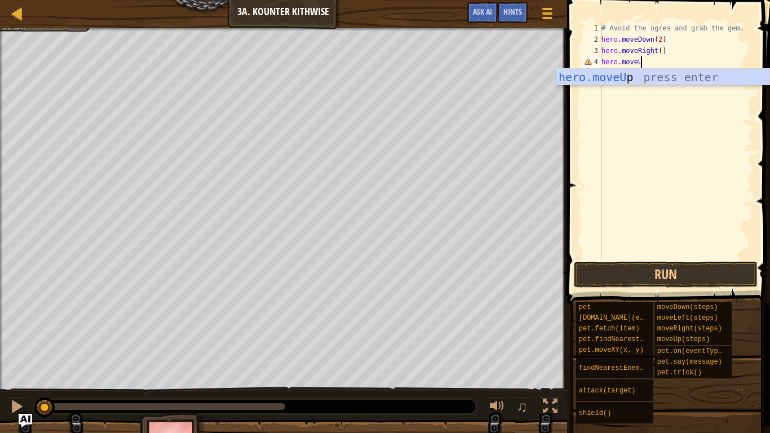
scroll to position [5, 6]
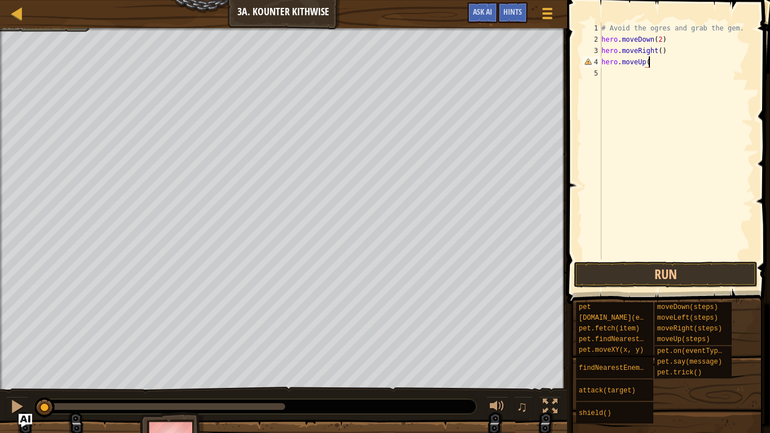
type textarea "hero.moveUp()"
paste textarea "hero.moveRight()"
type textarea "hero.moveRight()"
click at [683, 278] on button "Run" at bounding box center [666, 275] width 184 height 26
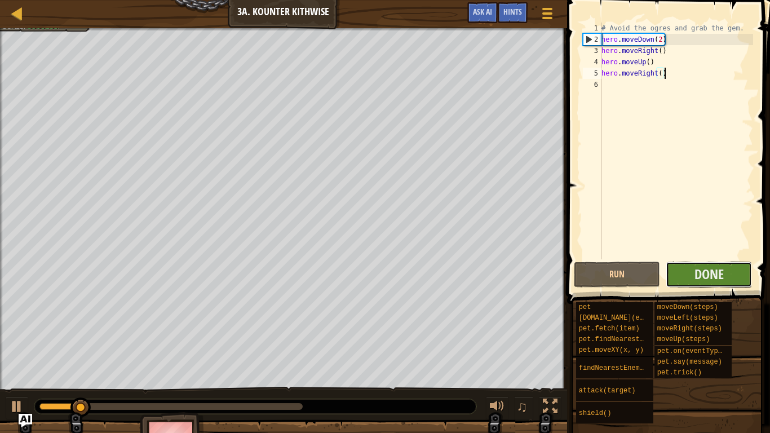
click at [685, 279] on button "Done" at bounding box center [709, 275] width 86 height 26
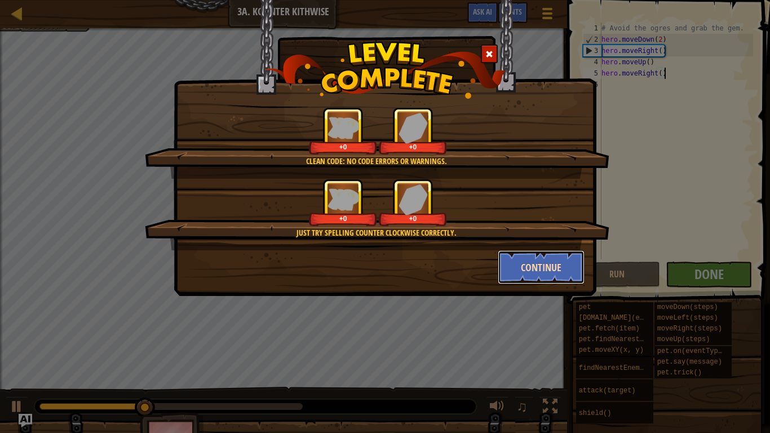
click at [512, 266] on button "Continue" at bounding box center [541, 267] width 87 height 34
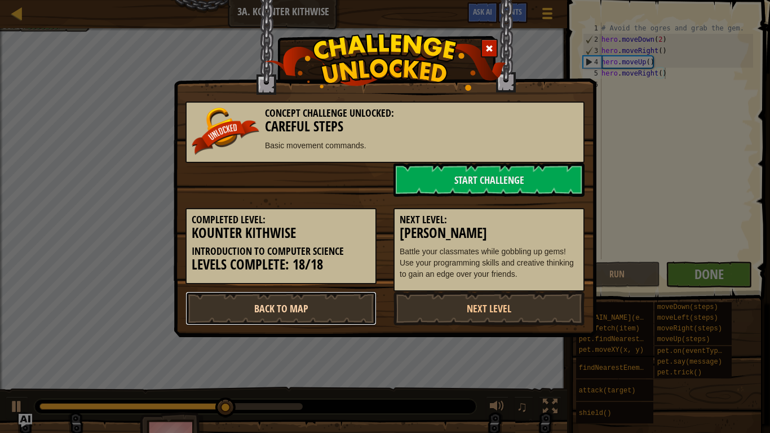
click at [279, 314] on link "Back to Map" at bounding box center [281, 309] width 191 height 34
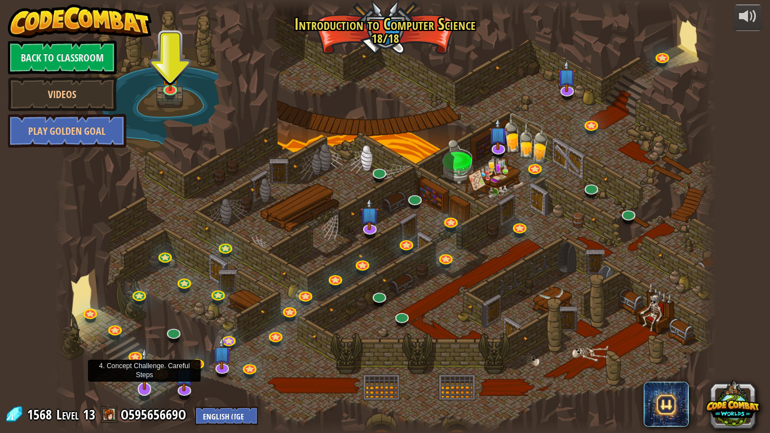
click at [140, 337] on img at bounding box center [144, 368] width 19 height 43
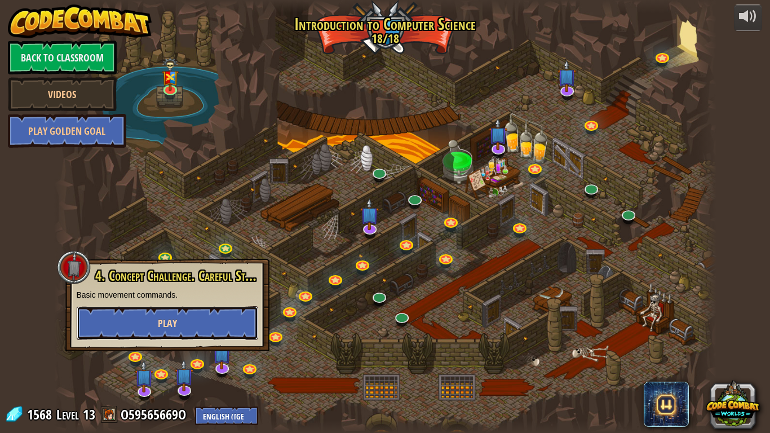
click at [193, 327] on button "Play" at bounding box center [168, 323] width 182 height 34
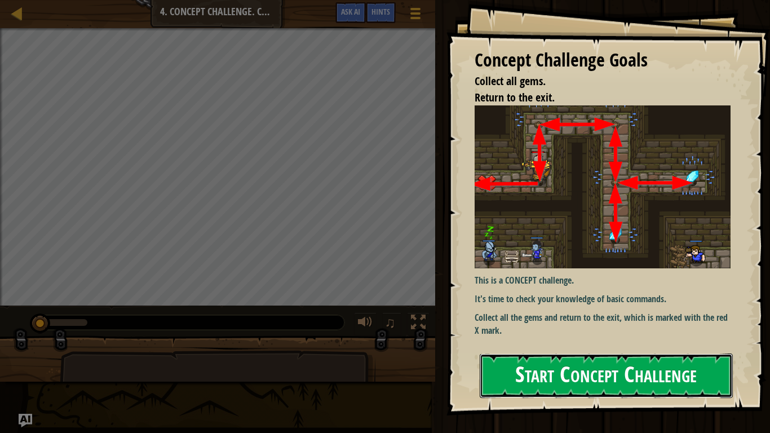
click at [550, 337] on button "Start Concept Challenge" at bounding box center [606, 376] width 253 height 45
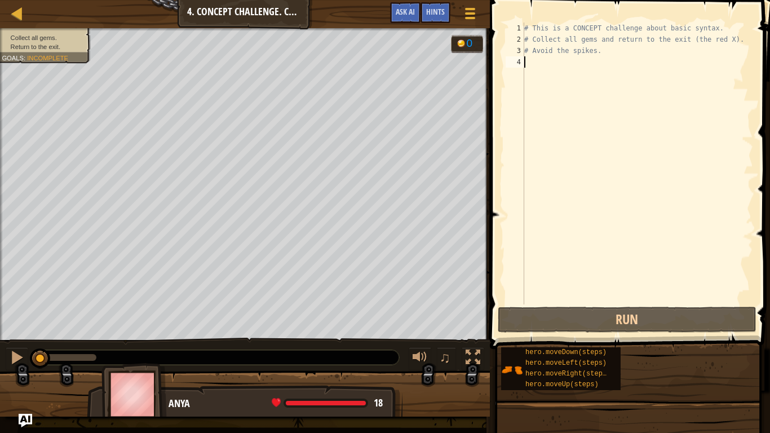
scroll to position [5, 0]
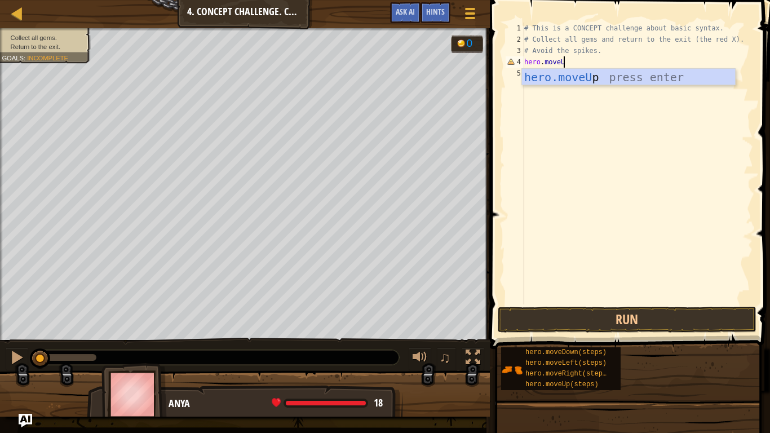
type textarea "hero.moveUp"
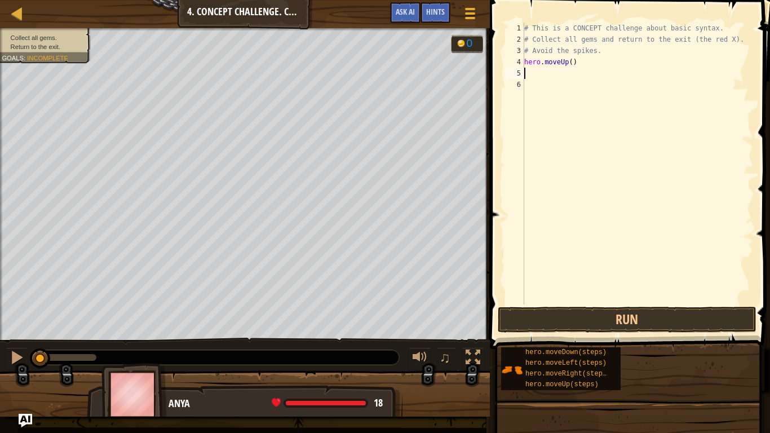
type textarea "hero.moveRight()"
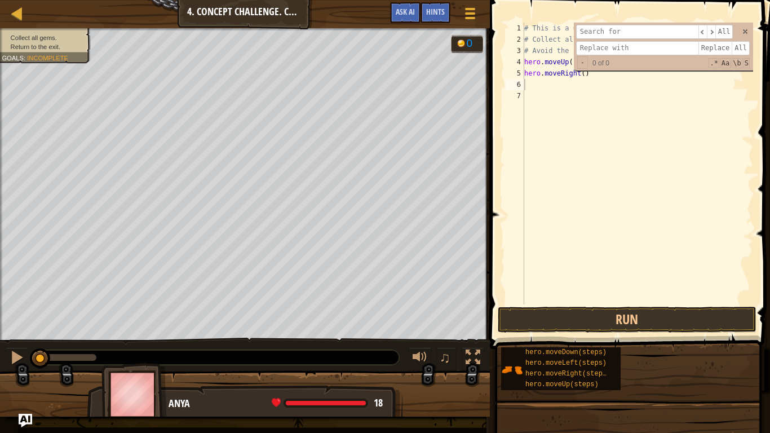
click at [628, 82] on div "# This is a CONCEPT challenge about basic syntax. # Collect all gems and return…" at bounding box center [637, 175] width 231 height 305
click at [745, 35] on span at bounding box center [746, 32] width 8 height 8
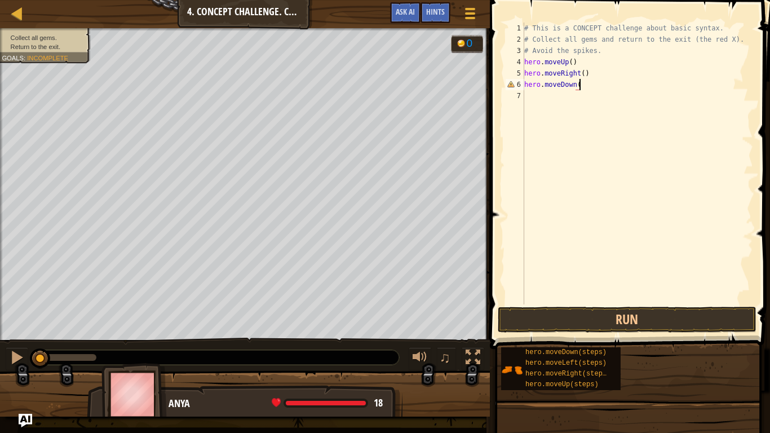
scroll to position [5, 8]
type textarea "hero.moveDown(2)"
type textarea "hero.moveUp()"
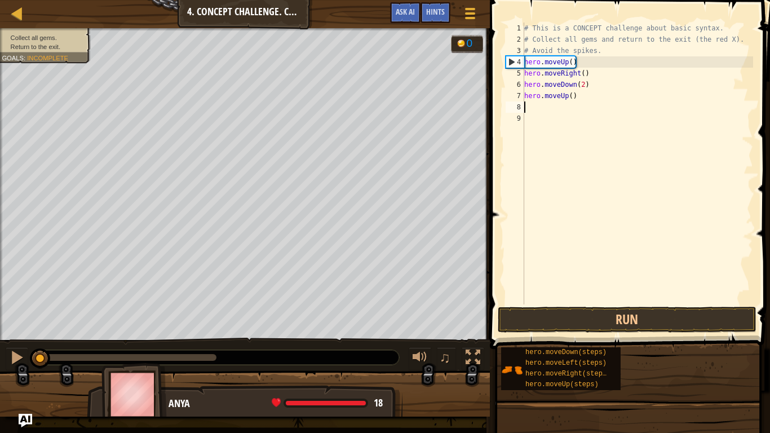
paste textarea "hero.moveRight()"
type textarea "hero.moveRight()"
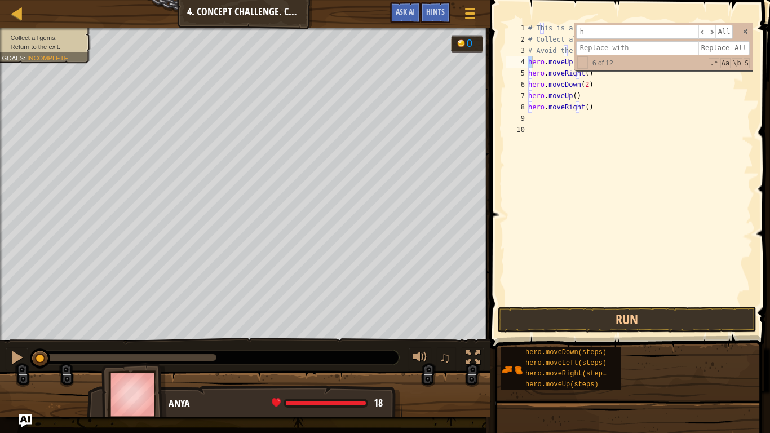
type input "h"
click at [746, 26] on div "h ​ ​ All Replace All - 6 of 12 .* Aa \b S" at bounding box center [663, 47] width 179 height 48
click at [748, 32] on span at bounding box center [746, 32] width 8 height 8
type textarea "hero.moveUp()"
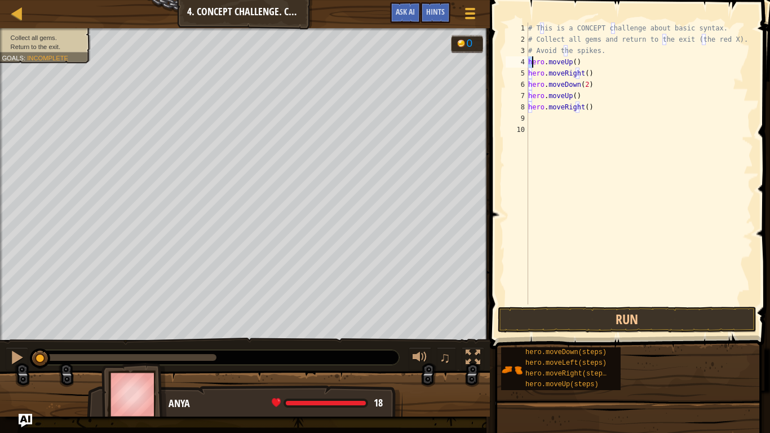
click at [610, 127] on div "# This is a CONCEPT challenge about basic syntax. # Collect all gems and return…" at bounding box center [639, 175] width 227 height 305
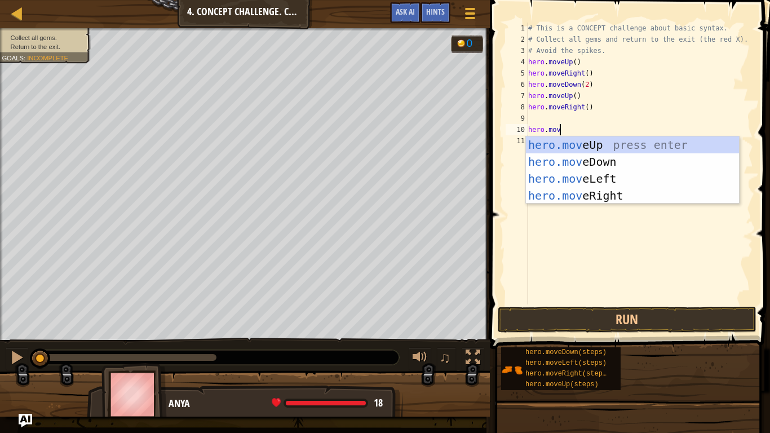
scroll to position [5, 5]
click at [529, 130] on div "# This is a CONCEPT challenge about basic syntax. # Collect all gems and return…" at bounding box center [639, 175] width 227 height 305
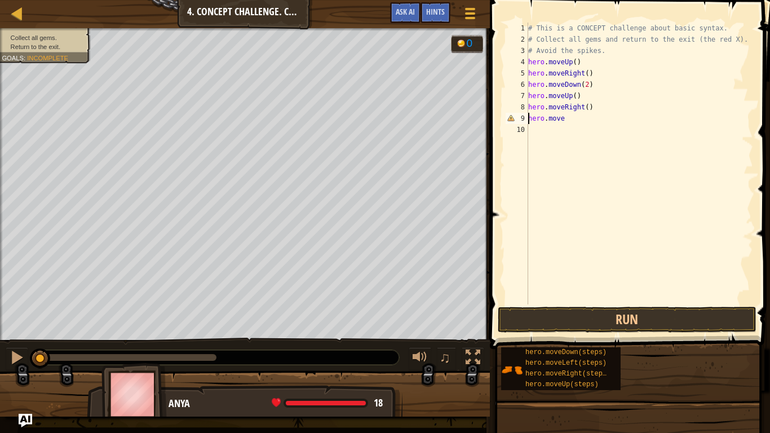
click at [583, 121] on div "# This is a CONCEPT challenge about basic syntax. # Collect all gems and return…" at bounding box center [639, 175] width 227 height 305
type textarea "hero.move.left"
click at [569, 120] on div "# This is a CONCEPT challenge about basic syntax. # Collect all gems and return…" at bounding box center [639, 175] width 227 height 305
type textarea "hero.moveleft"
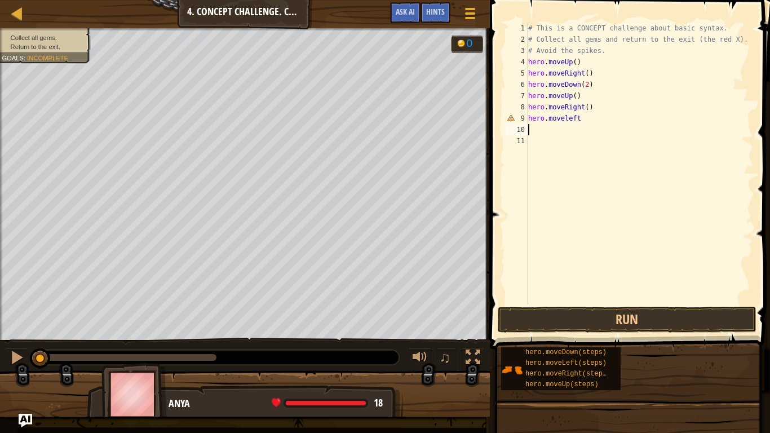
click at [587, 126] on div "# This is a CONCEPT challenge about basic syntax. # Collect all gems and return…" at bounding box center [639, 175] width 227 height 305
click at [587, 124] on div "# This is a CONCEPT challenge about basic syntax. # Collect all gems and return…" at bounding box center [639, 175] width 227 height 305
click at [588, 117] on div "# This is a CONCEPT challenge about basic syntax. # Collect all gems and return…" at bounding box center [639, 175] width 227 height 305
type textarea "hero.moveleft()"
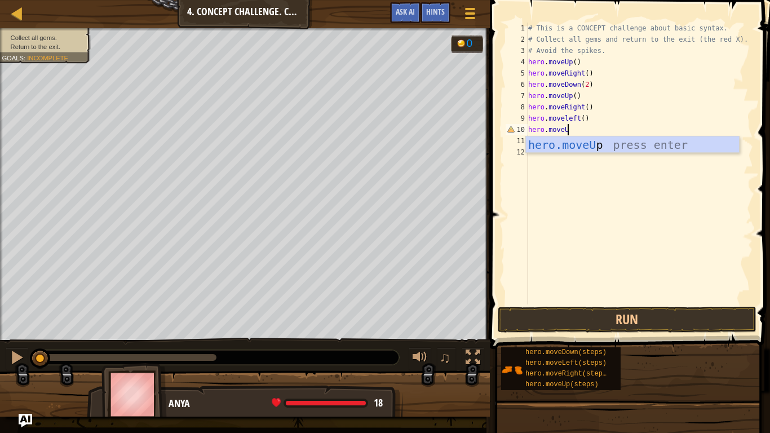
scroll to position [5, 6]
type textarea "hero.moveUp()"
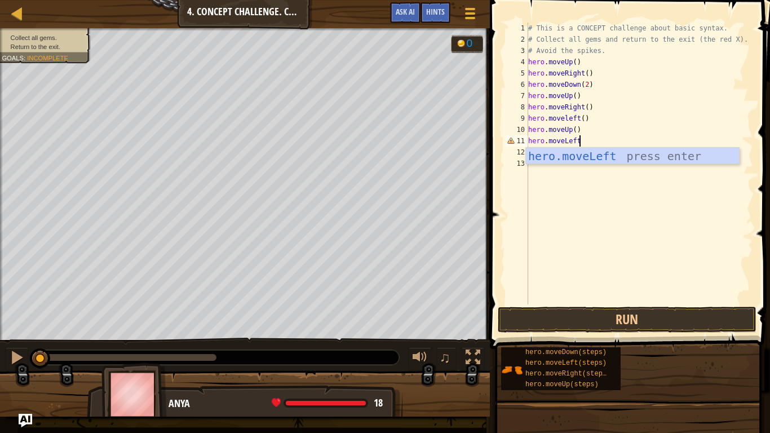
scroll to position [5, 7]
type textarea "hero.moveLeft()"
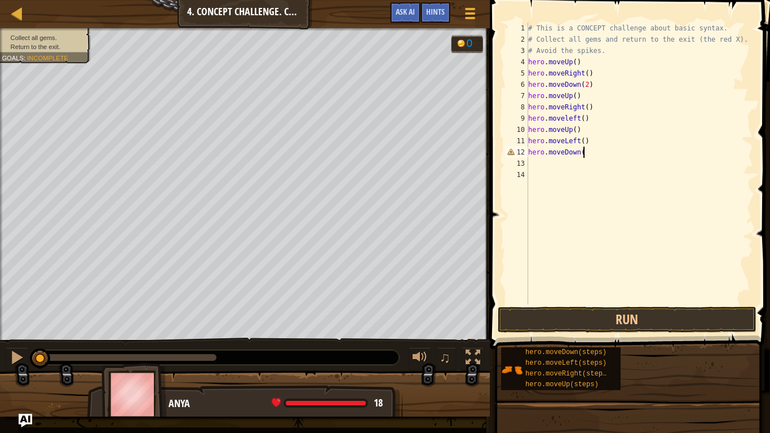
type textarea "hero.moveDown()"
click at [613, 316] on button "Run" at bounding box center [627, 320] width 259 height 26
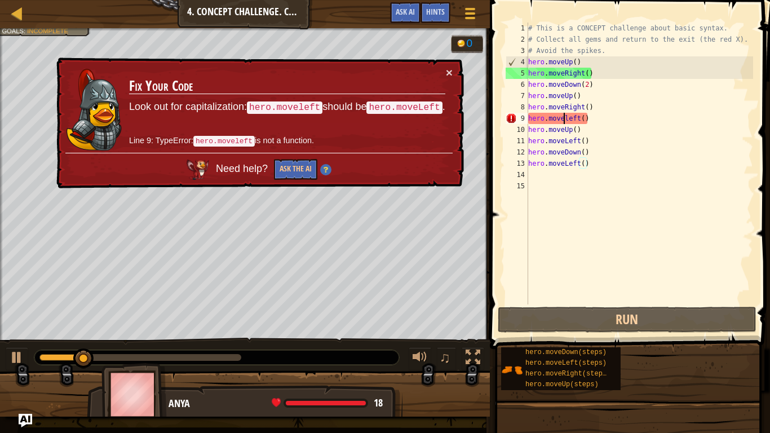
click at [565, 123] on div "# This is a CONCEPT challenge about basic syntax. # Collect all gems and return…" at bounding box center [639, 175] width 227 height 305
click at [566, 122] on div "# This is a CONCEPT challenge about basic syntax. # Collect all gems and return…" at bounding box center [639, 175] width 227 height 305
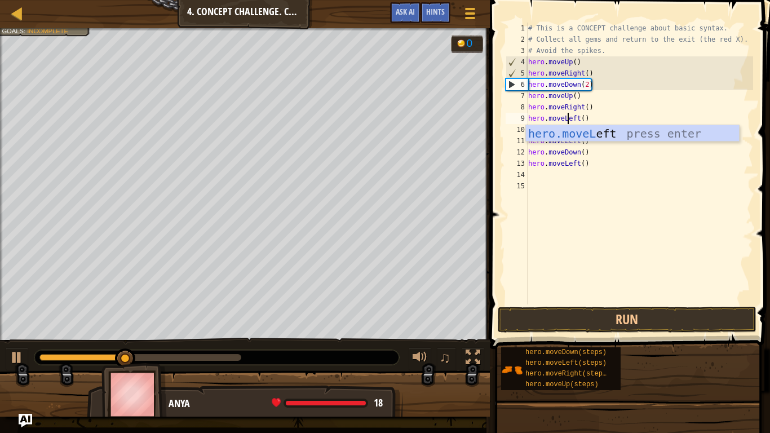
scroll to position [5, 6]
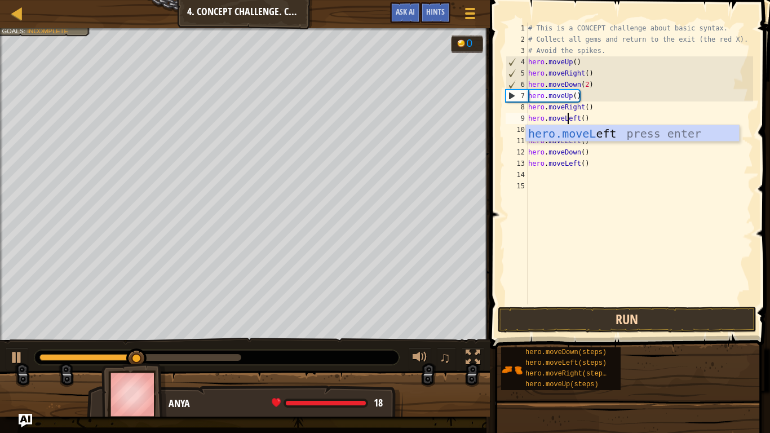
type textarea "hero.moveLeft()"
click at [609, 316] on button "Run" at bounding box center [627, 320] width 259 height 26
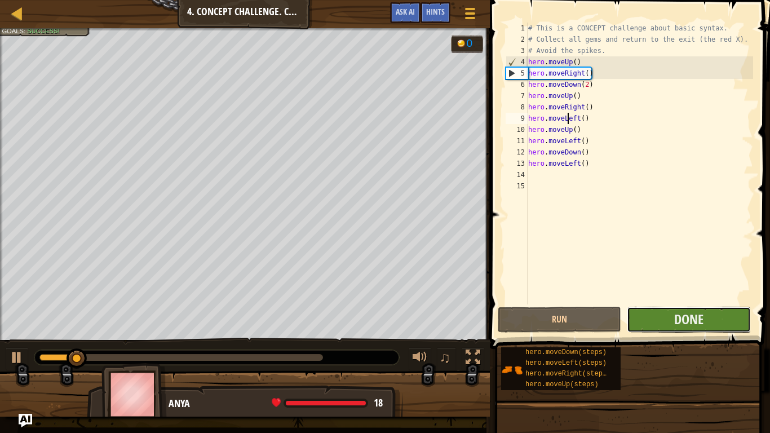
click at [653, 316] on button "Done" at bounding box center [689, 320] width 124 height 26
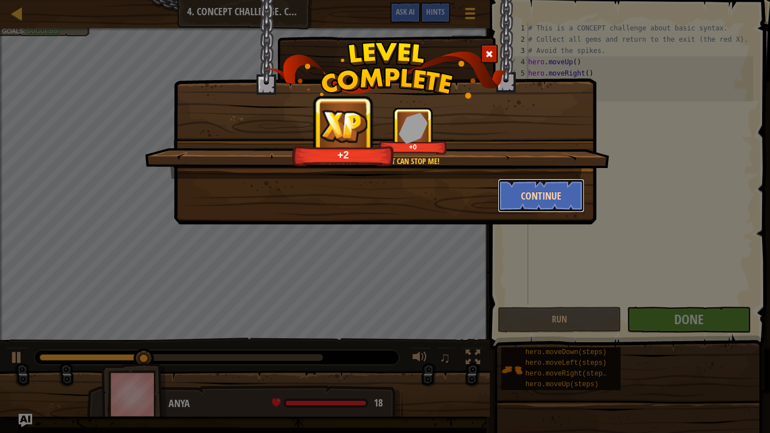
click at [531, 196] on button "Continue" at bounding box center [541, 196] width 87 height 34
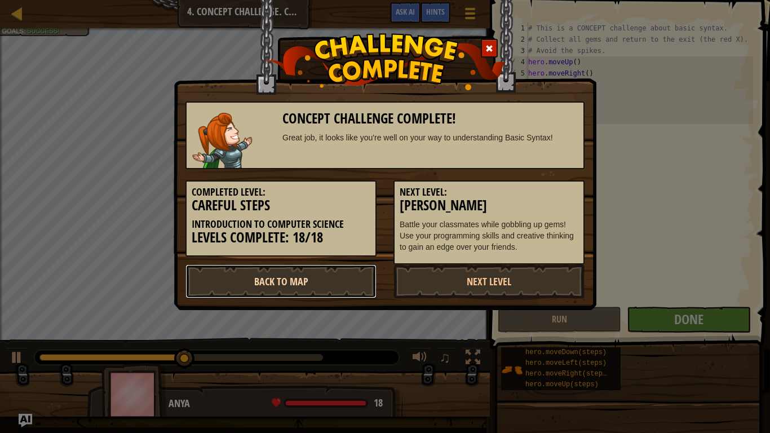
click at [331, 276] on link "Back to Map" at bounding box center [281, 282] width 191 height 34
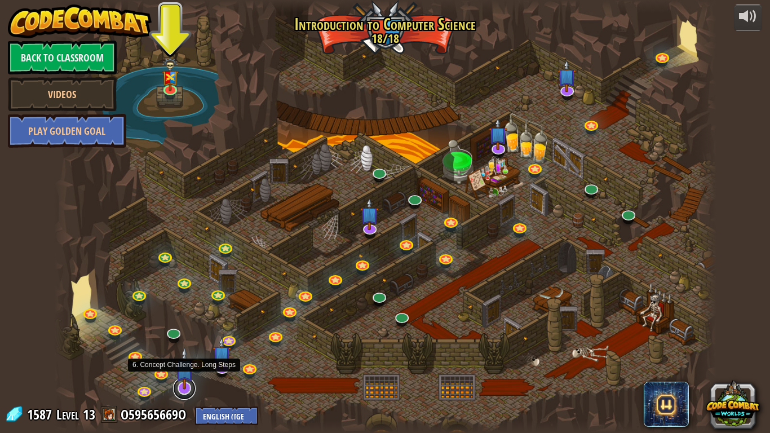
click at [184, 337] on link at bounding box center [184, 388] width 23 height 23
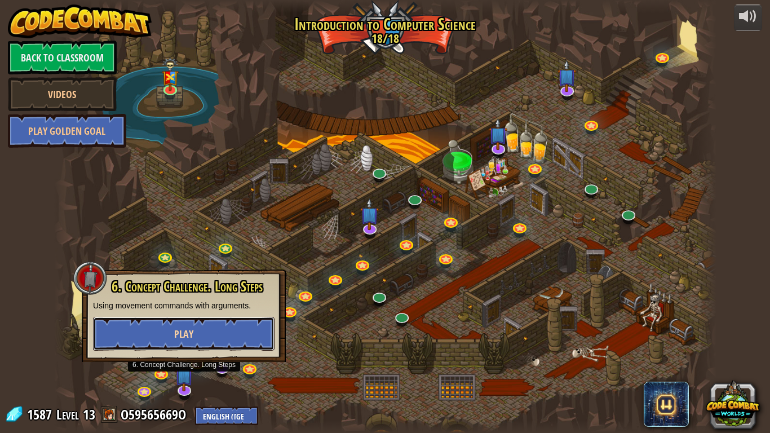
click at [199, 337] on button "Play" at bounding box center [184, 334] width 182 height 34
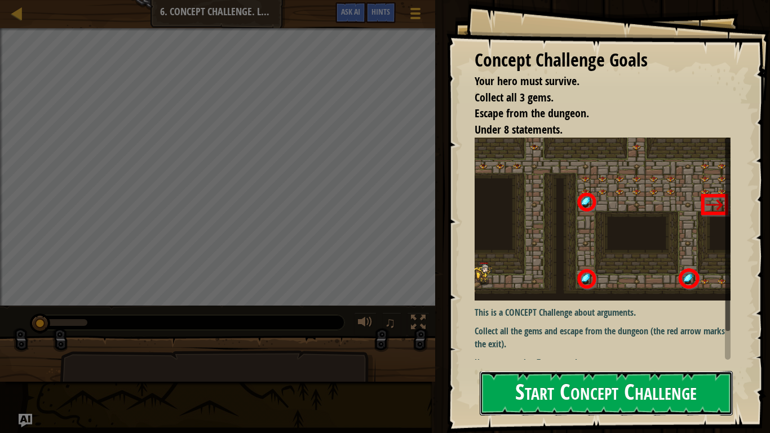
click at [515, 337] on button "Start Concept Challenge" at bounding box center [606, 393] width 253 height 45
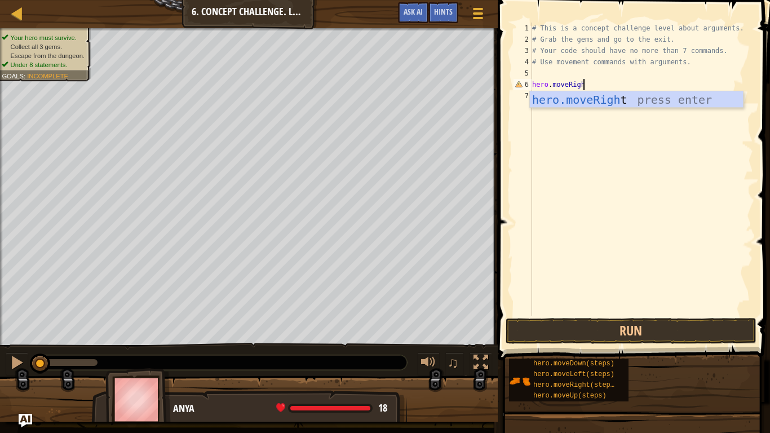
scroll to position [5, 7]
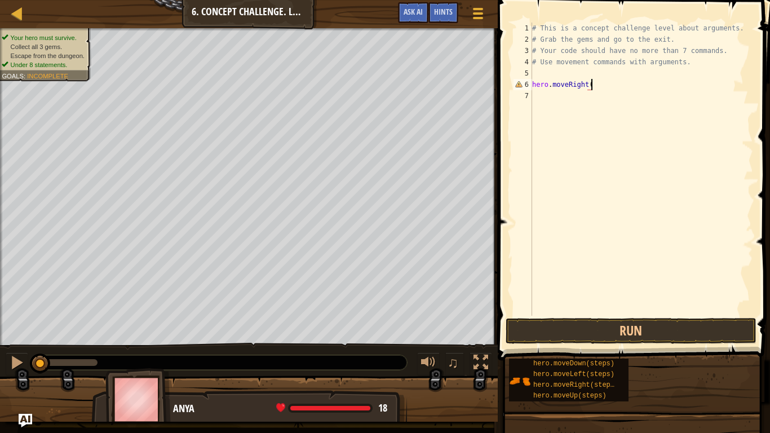
type textarea "hero.moveRight()"
click at [564, 87] on div "# This is a concept challenge level about arguments. # Grab the gems and go to …" at bounding box center [641, 181] width 223 height 316
click at [567, 100] on div "# This is a concept challenge level about arguments. # Grab the gems and go to …" at bounding box center [641, 181] width 223 height 316
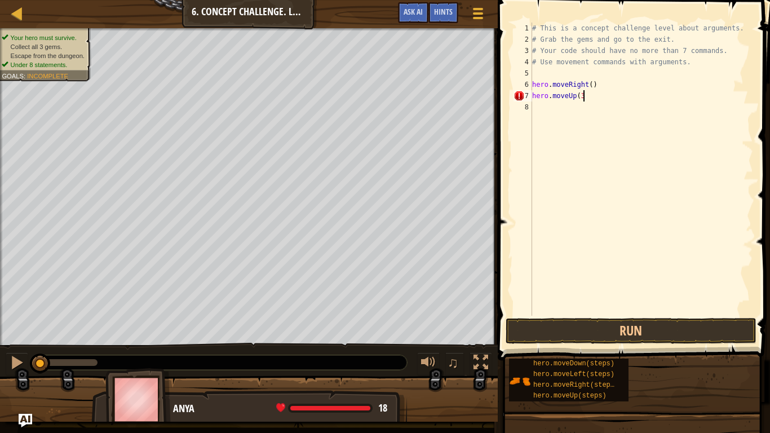
type textarea "hero.moveUp(3)"
click at [590, 110] on div "# This is a concept challenge level about arguments. # Grab the gems and go to …" at bounding box center [641, 181] width 223 height 316
type textarea "hero.moveRight(2)"
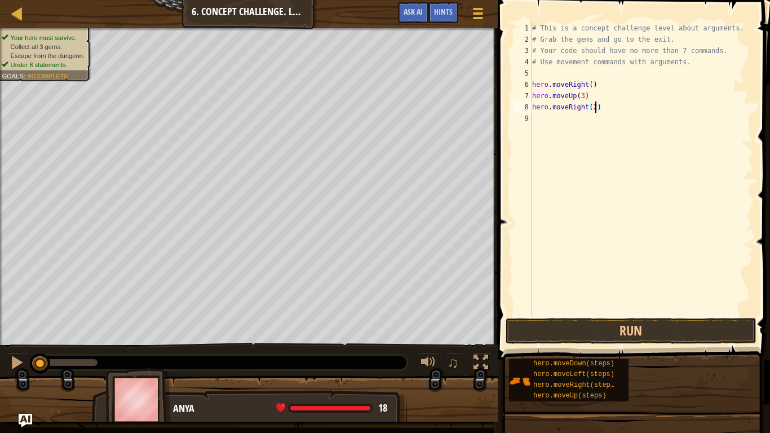
click at [588, 114] on div "# This is a concept challenge level about arguments. # Grab the gems and go to …" at bounding box center [641, 181] width 223 height 316
click at [595, 109] on div "# This is a concept challenge level about arguments. # Grab the gems and go to …" at bounding box center [641, 181] width 223 height 316
type textarea "hero.moveRight(1)"
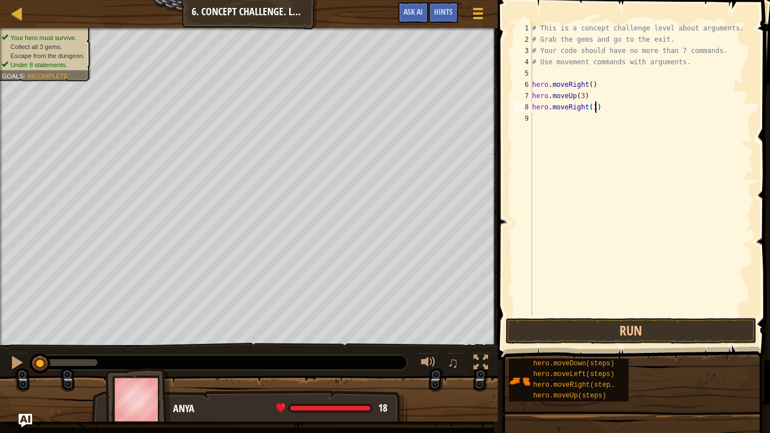
click at [598, 119] on div "# This is a concept challenge level about arguments. # Grab the gems and go to …" at bounding box center [641, 181] width 223 height 316
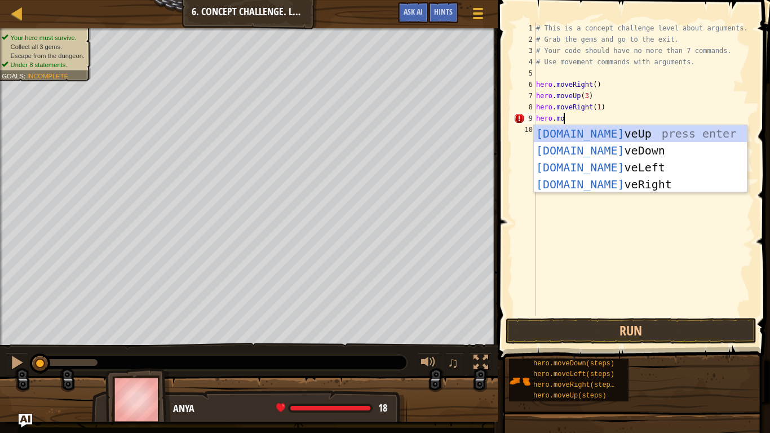
scroll to position [5, 5]
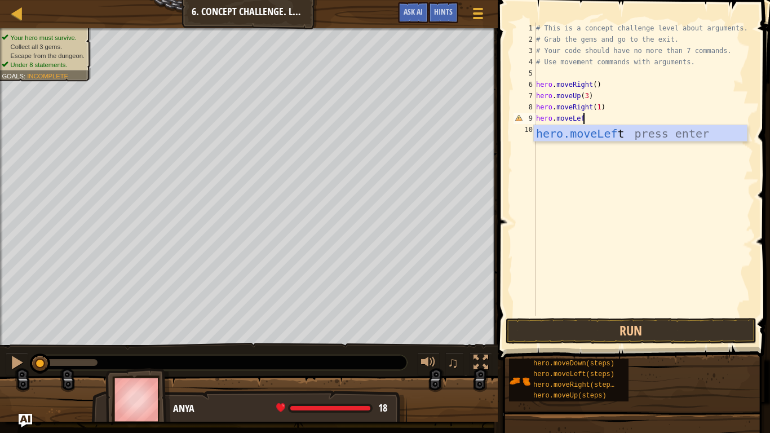
type textarea "hero.moveLeft"
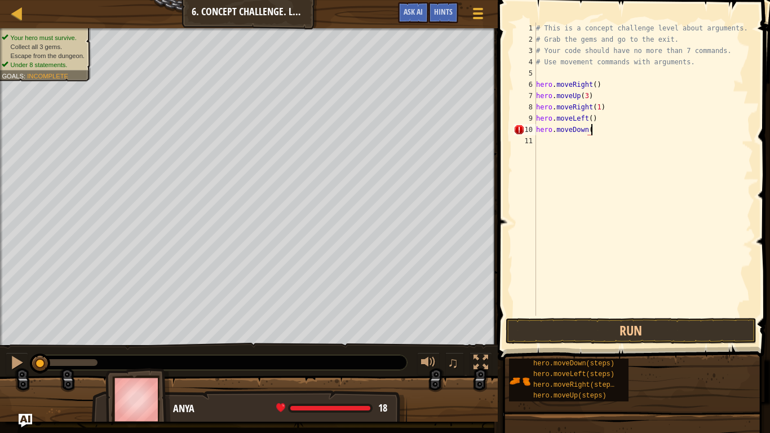
scroll to position [5, 8]
type textarea "hero.moveDown(2)"
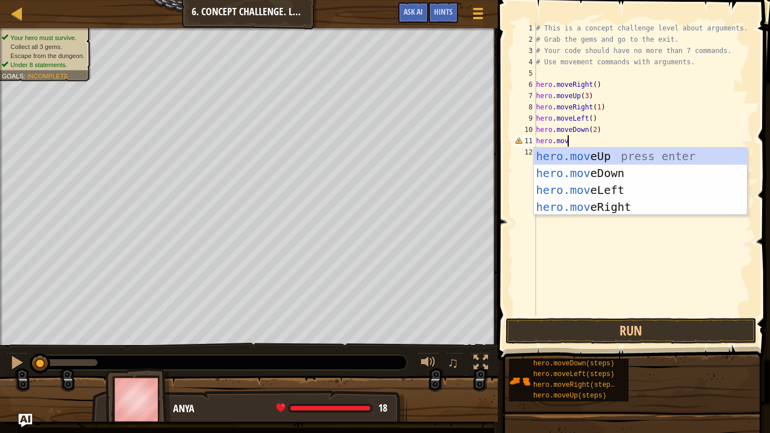
scroll to position [5, 5]
click at [599, 107] on div "# This is a concept challenge level about arguments. # Grab the gems and go to …" at bounding box center [643, 181] width 219 height 316
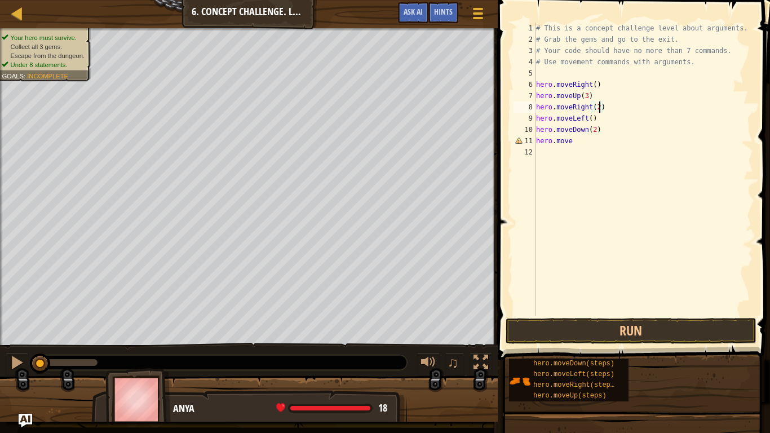
scroll to position [5, 9]
click at [622, 113] on div "# This is a concept challenge level about arguments. # Grab the gems and go to …" at bounding box center [643, 181] width 219 height 316
click at [623, 109] on div "# This is a concept challenge level about arguments. # Grab the gems and go to …" at bounding box center [643, 181] width 219 height 316
type textarea "hero.moveRight(2)"
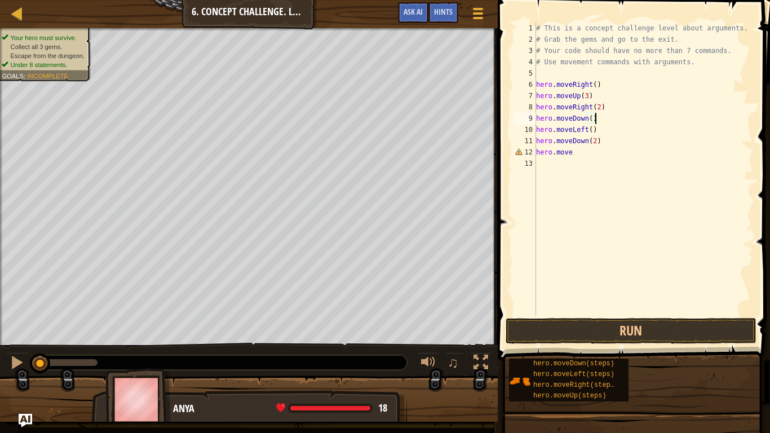
click at [602, 152] on div "# This is a concept challenge level about arguments. # Grab the gems and go to …" at bounding box center [643, 181] width 219 height 316
type textarea "hero.moveRight(2)"
click at [604, 326] on button "Run" at bounding box center [631, 331] width 251 height 26
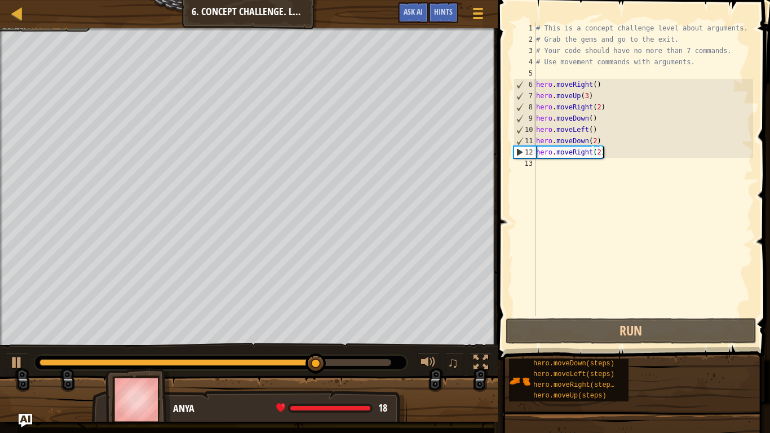
click at [574, 173] on div "# This is a concept challenge level about arguments. # Grab the gems and go to …" at bounding box center [643, 181] width 219 height 316
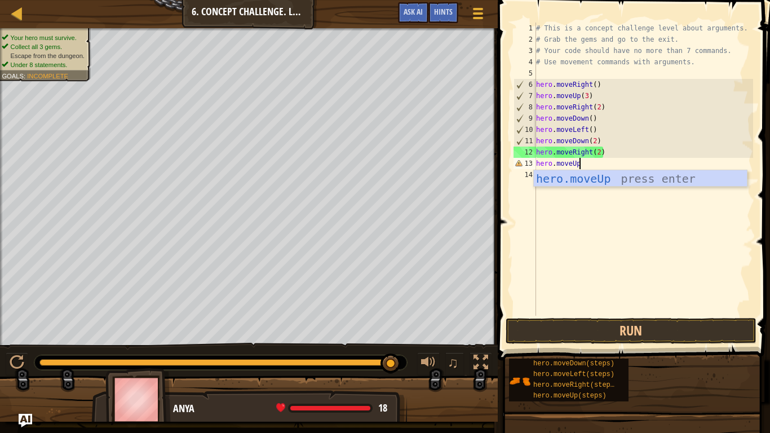
scroll to position [5, 6]
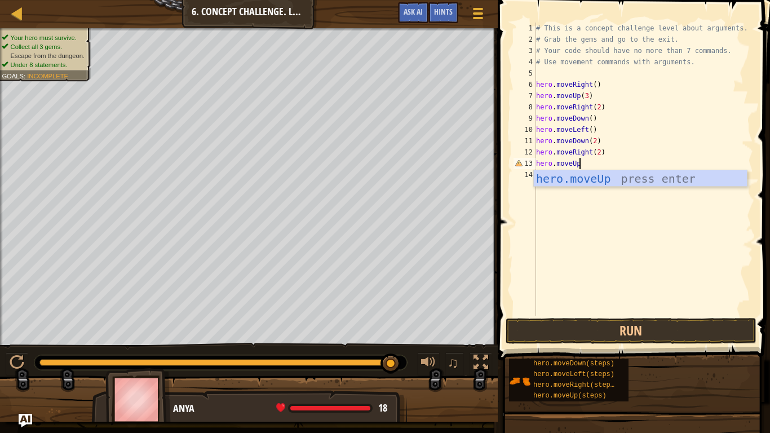
click at [660, 337] on span at bounding box center [635, 164] width 281 height 394
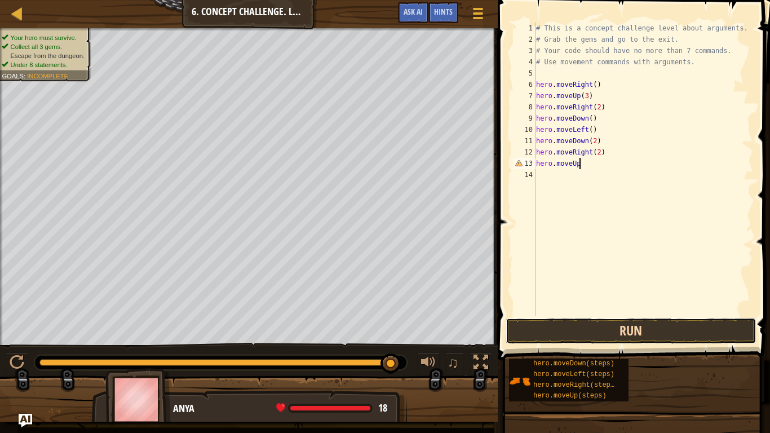
click at [657, 325] on button "Run" at bounding box center [631, 331] width 251 height 26
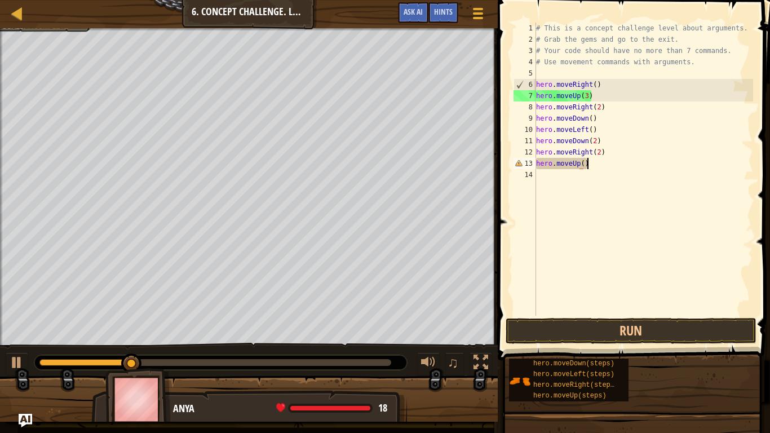
scroll to position [5, 7]
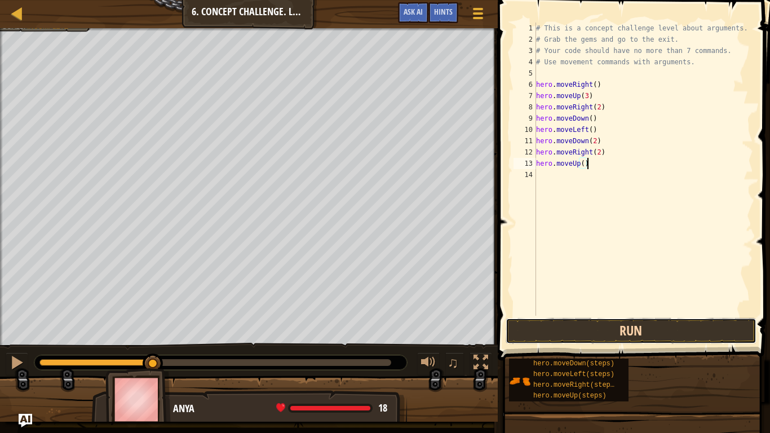
click at [606, 337] on button "Run" at bounding box center [631, 331] width 251 height 26
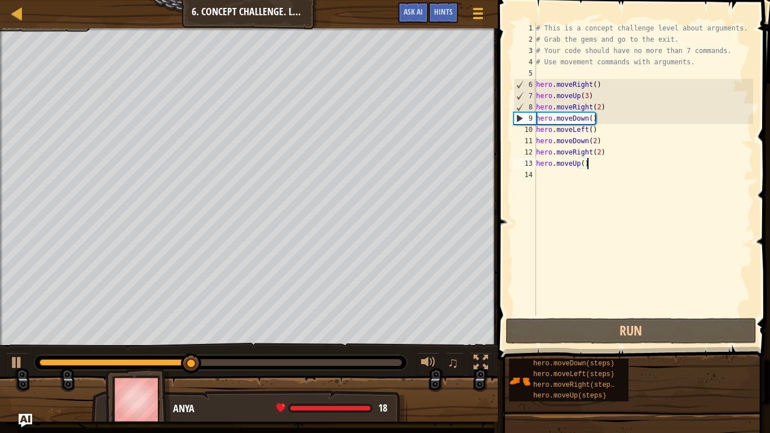
click at [585, 161] on div "# This is a concept challenge level about arguments. # Grab the gems and go to …" at bounding box center [643, 181] width 219 height 316
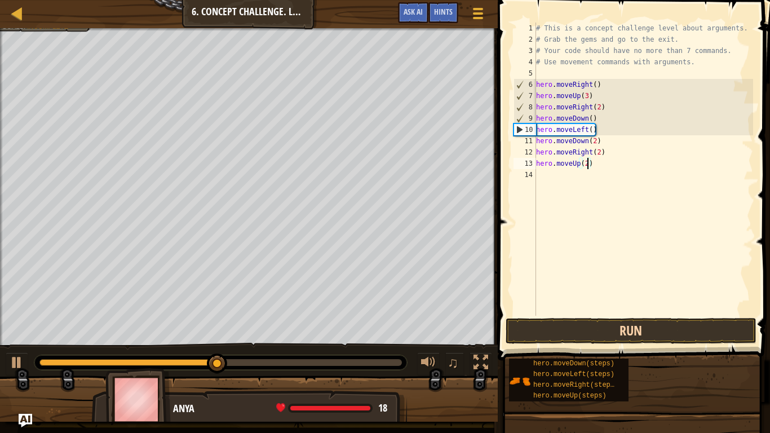
type textarea "hero.moveUp(2)"
click at [619, 321] on button "Run" at bounding box center [631, 331] width 251 height 26
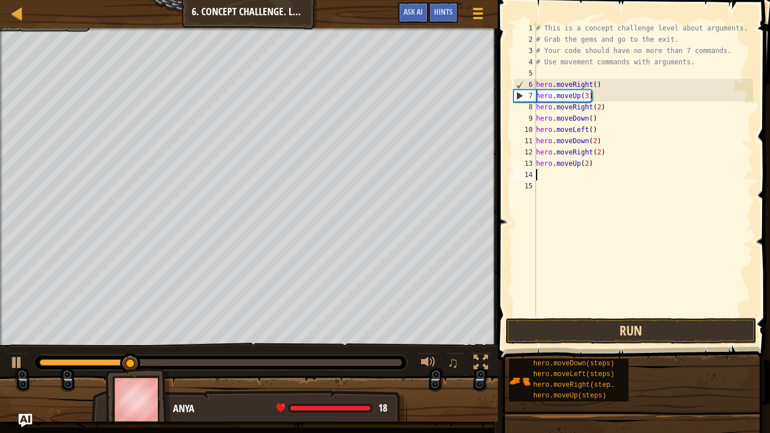
scroll to position [5, 0]
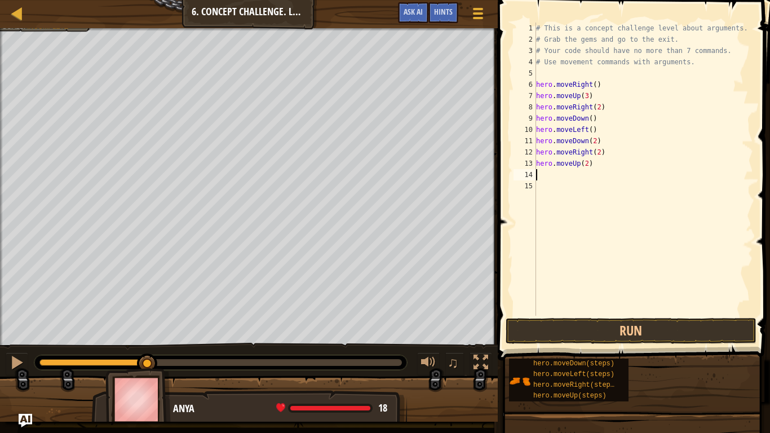
click at [622, 83] on div "# This is a concept challenge level about arguments. # Grab the gems and go to …" at bounding box center [643, 181] width 219 height 316
type textarea "hero.moveRight()"
click at [589, 76] on div "# This is a concept challenge level about arguments. # Grab the gems and go to …" at bounding box center [643, 181] width 219 height 316
type textarea "w"
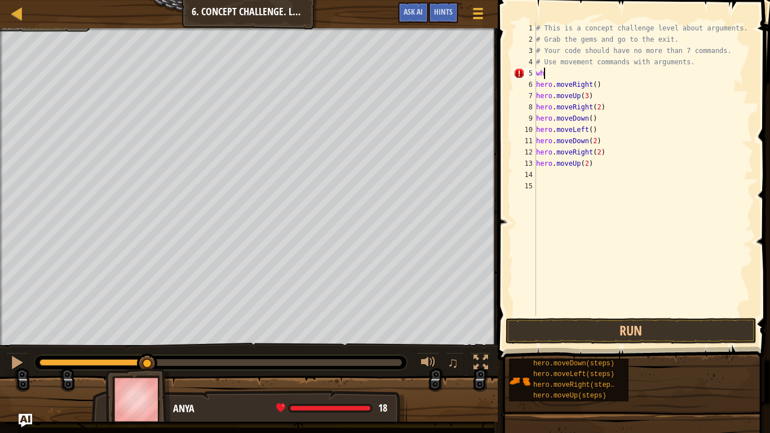
scroll to position [5, 0]
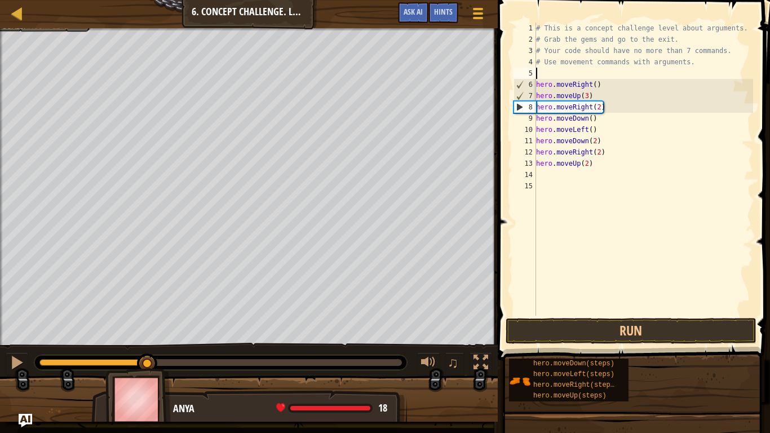
click at [591, 171] on div "# This is a concept challenge level about arguments. # Grab the gems and go to …" at bounding box center [643, 181] width 219 height 316
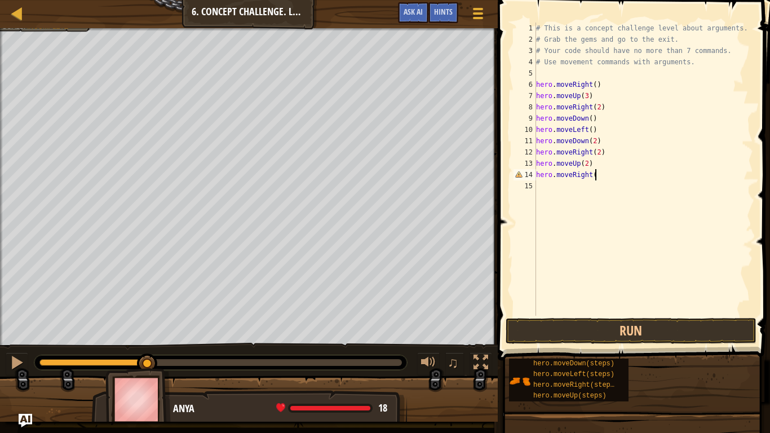
scroll to position [5, 8]
click at [592, 337] on button "Run" at bounding box center [631, 331] width 251 height 26
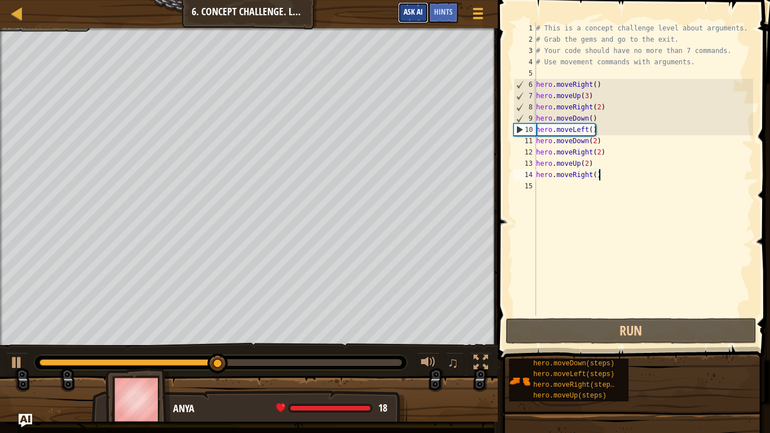
click at [417, 11] on span "Ask AI" at bounding box center [413, 11] width 19 height 11
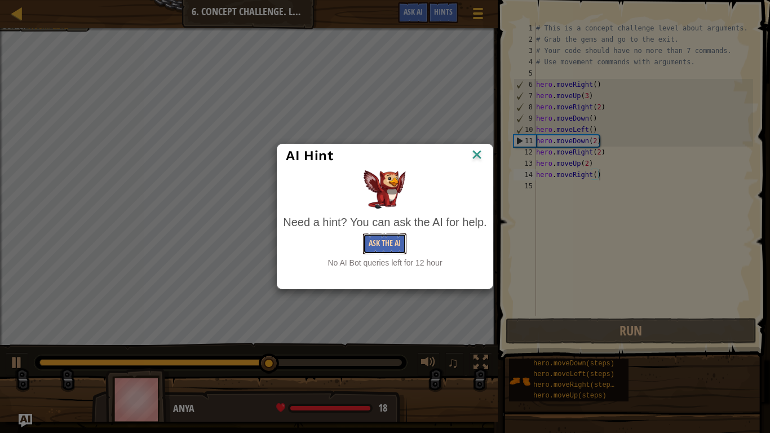
click at [391, 236] on button "Ask the AI" at bounding box center [384, 244] width 43 height 21
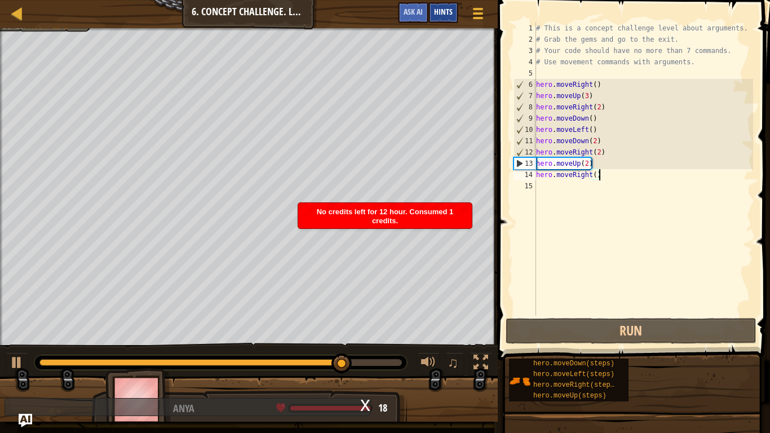
click at [443, 16] on span "Hints" at bounding box center [443, 11] width 19 height 11
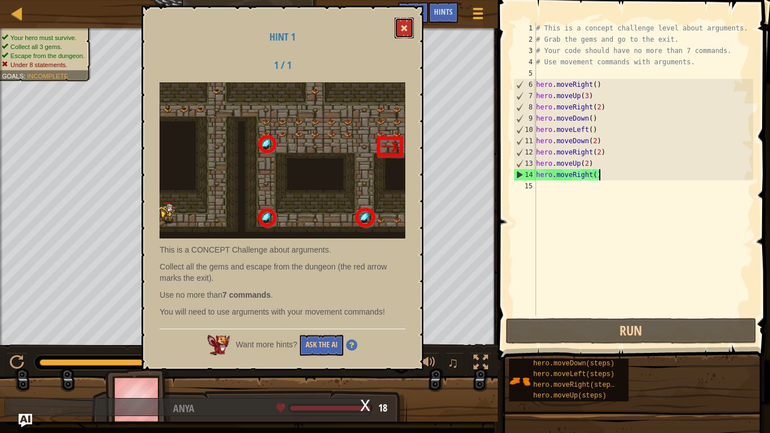
click at [406, 29] on span at bounding box center [404, 28] width 8 height 8
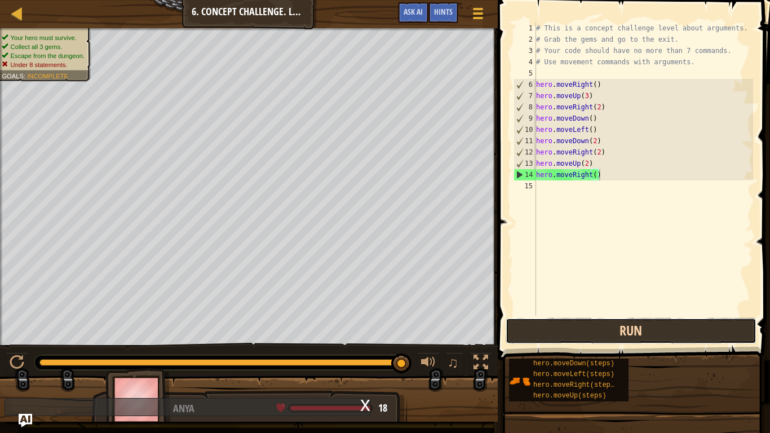
click at [585, 327] on button "Run" at bounding box center [631, 331] width 251 height 26
click at [610, 334] on button "Run" at bounding box center [631, 331] width 251 height 26
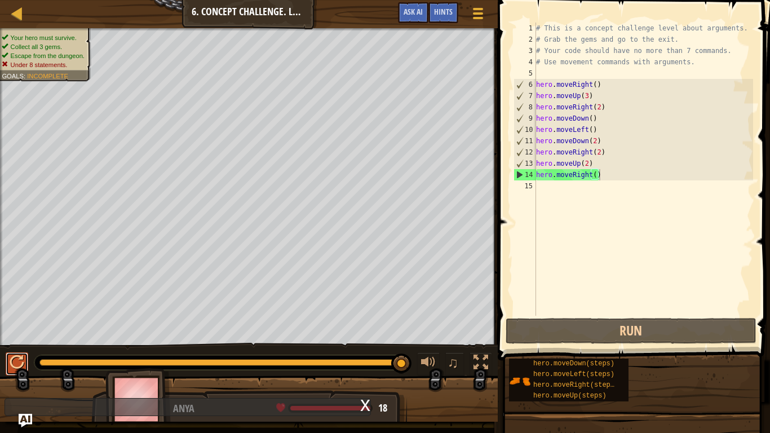
click at [26, 337] on button at bounding box center [17, 364] width 23 height 23
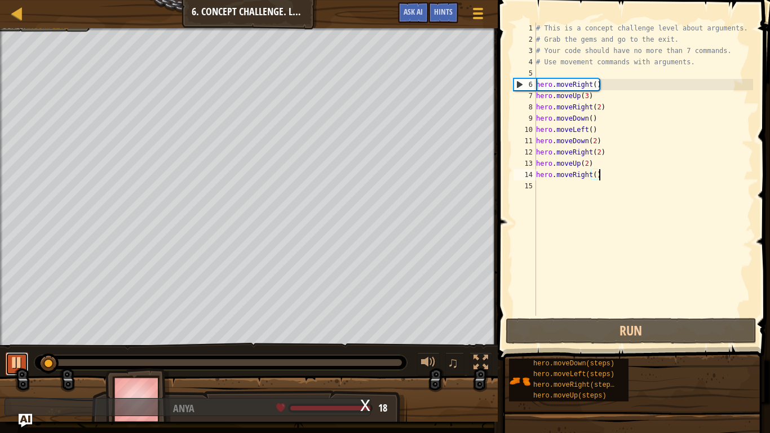
click at [26, 337] on button at bounding box center [17, 364] width 23 height 23
click at [596, 120] on div "# This is a concept challenge level about arguments. # Grab the gems and go to …" at bounding box center [643, 181] width 219 height 316
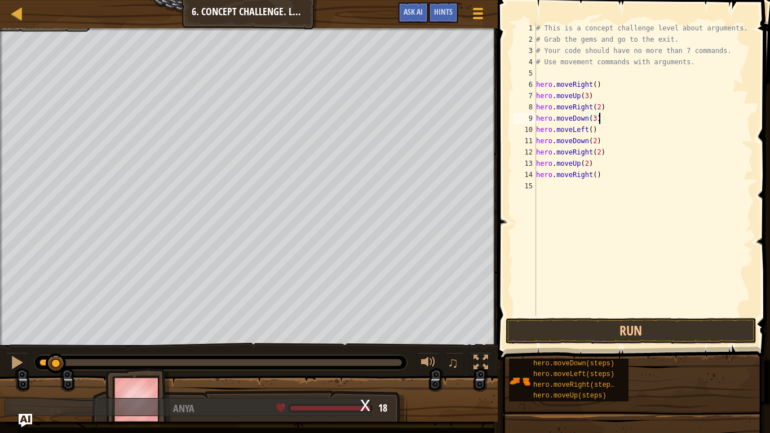
click at [602, 140] on div "# This is a concept challenge level about arguments. # Grab the gems and go to …" at bounding box center [643, 181] width 219 height 316
type textarea "h"
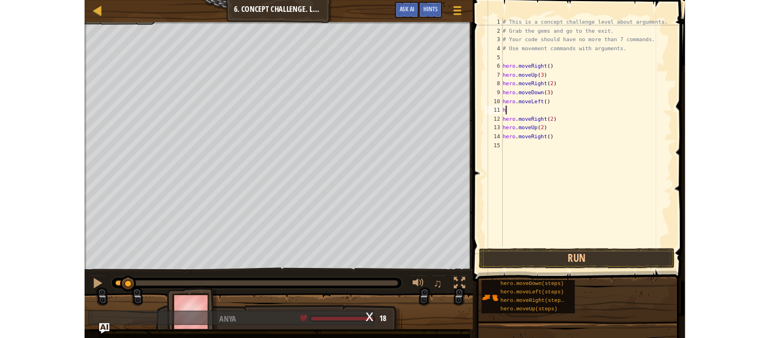
scroll to position [5, 0]
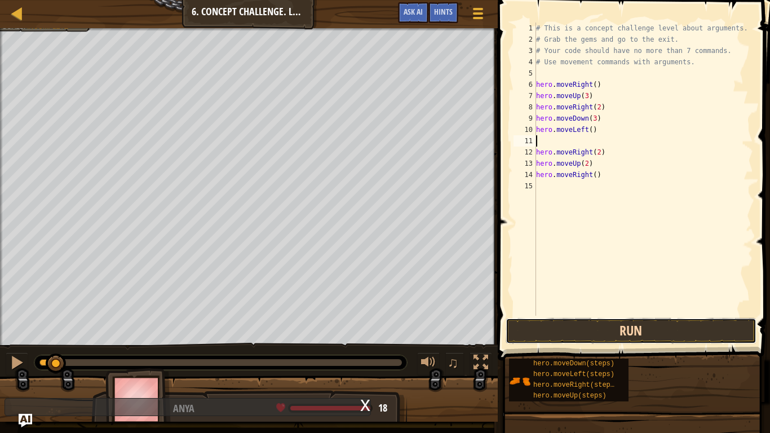
click at [629, 337] on button "Run" at bounding box center [631, 331] width 251 height 26
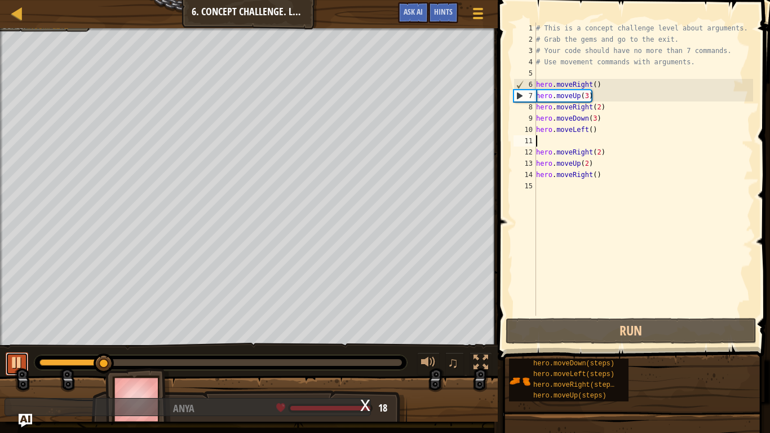
click at [19, 337] on div at bounding box center [17, 362] width 15 height 15
